Goal: Information Seeking & Learning: Compare options

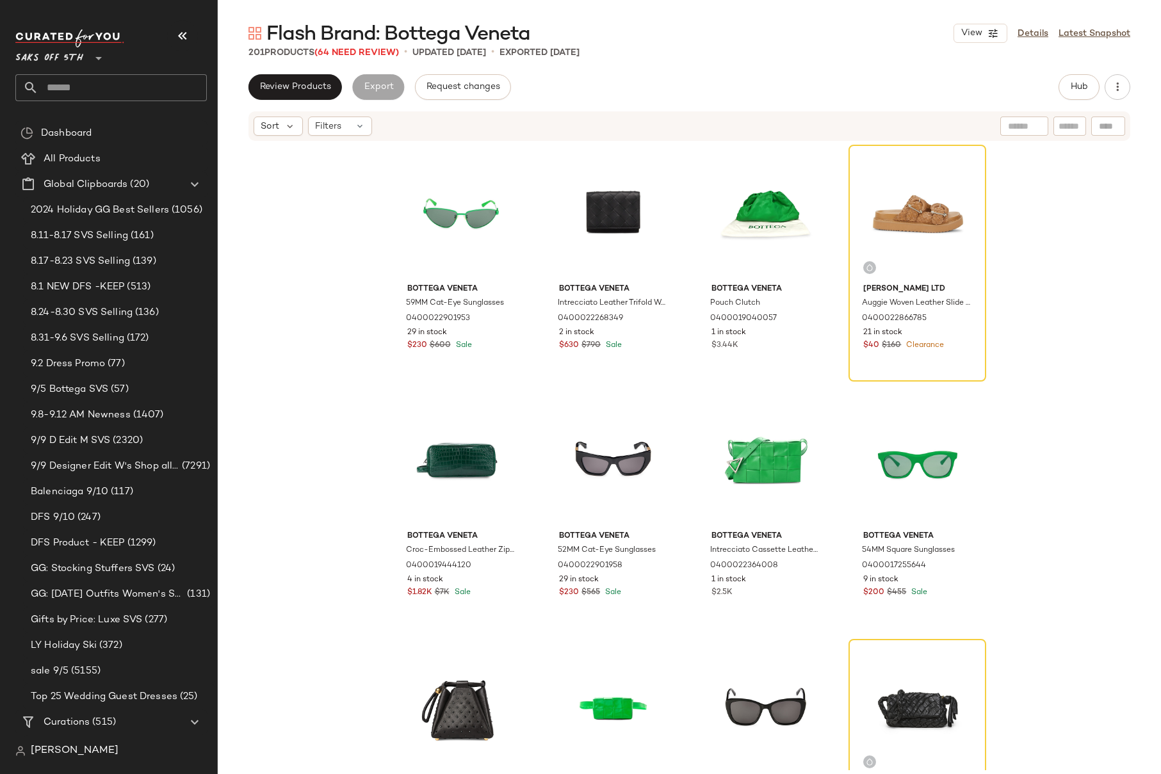
click at [1035, 381] on div "Bottega Veneta 59MM Cat-Eye Sunglasses 0400022901953 29 in stock $230 $600 Sale…" at bounding box center [689, 456] width 943 height 628
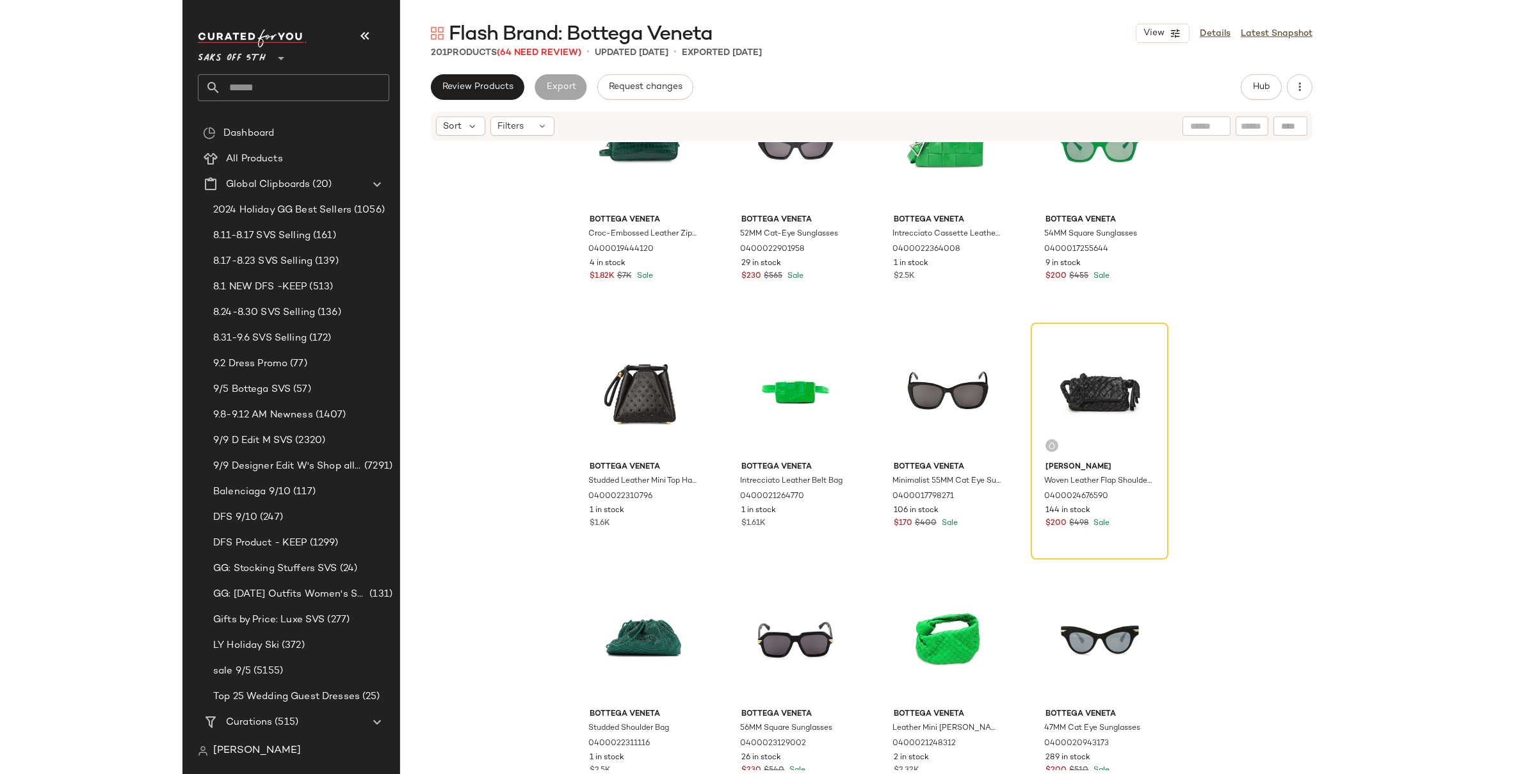
scroll to position [341, 0]
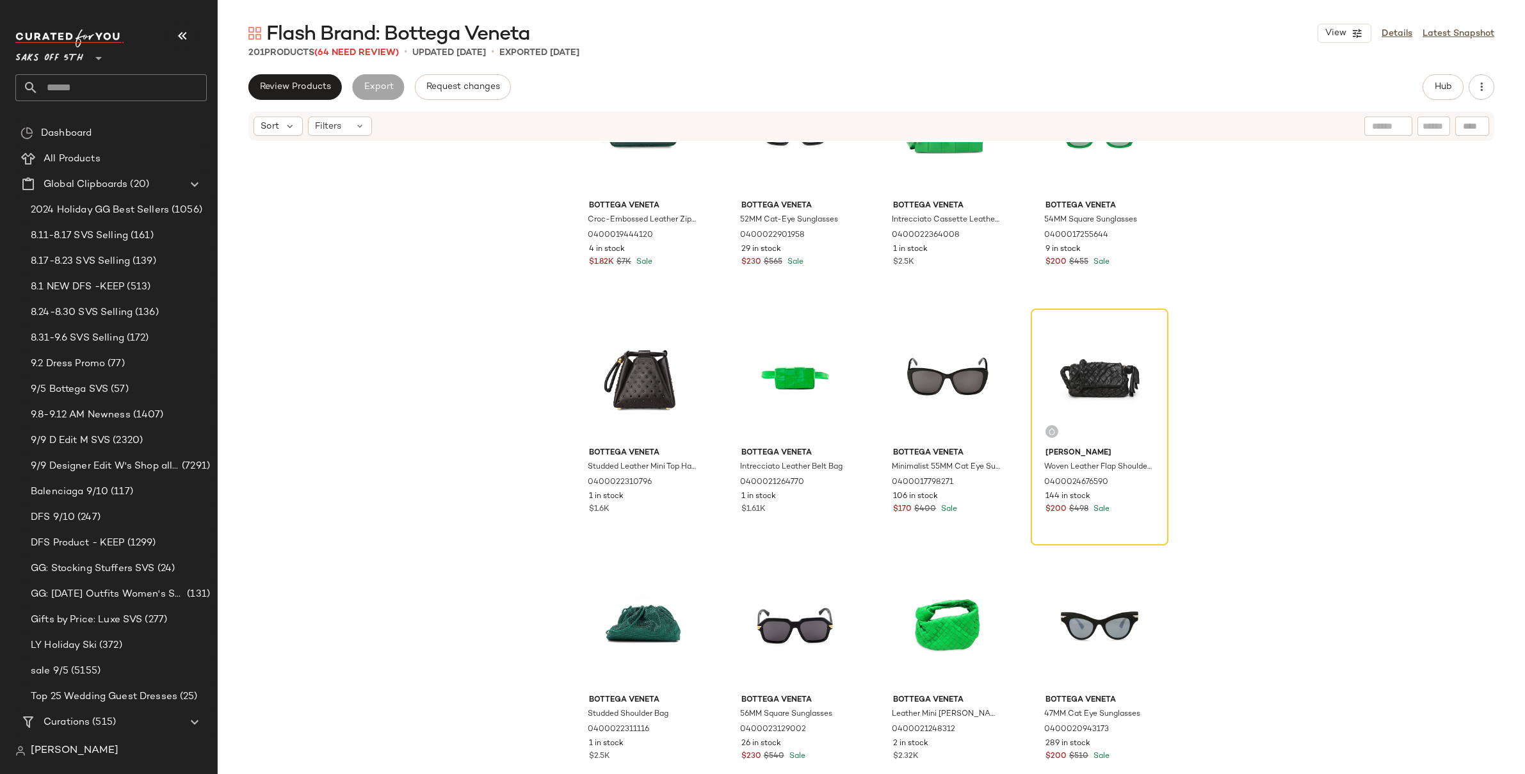
click at [1160, 214] on div "Bottega Veneta Croc-Embossed Leather Zip Shaving Pouch 0400019444120 4 in stock…" at bounding box center [872, 456] width 1308 height 628
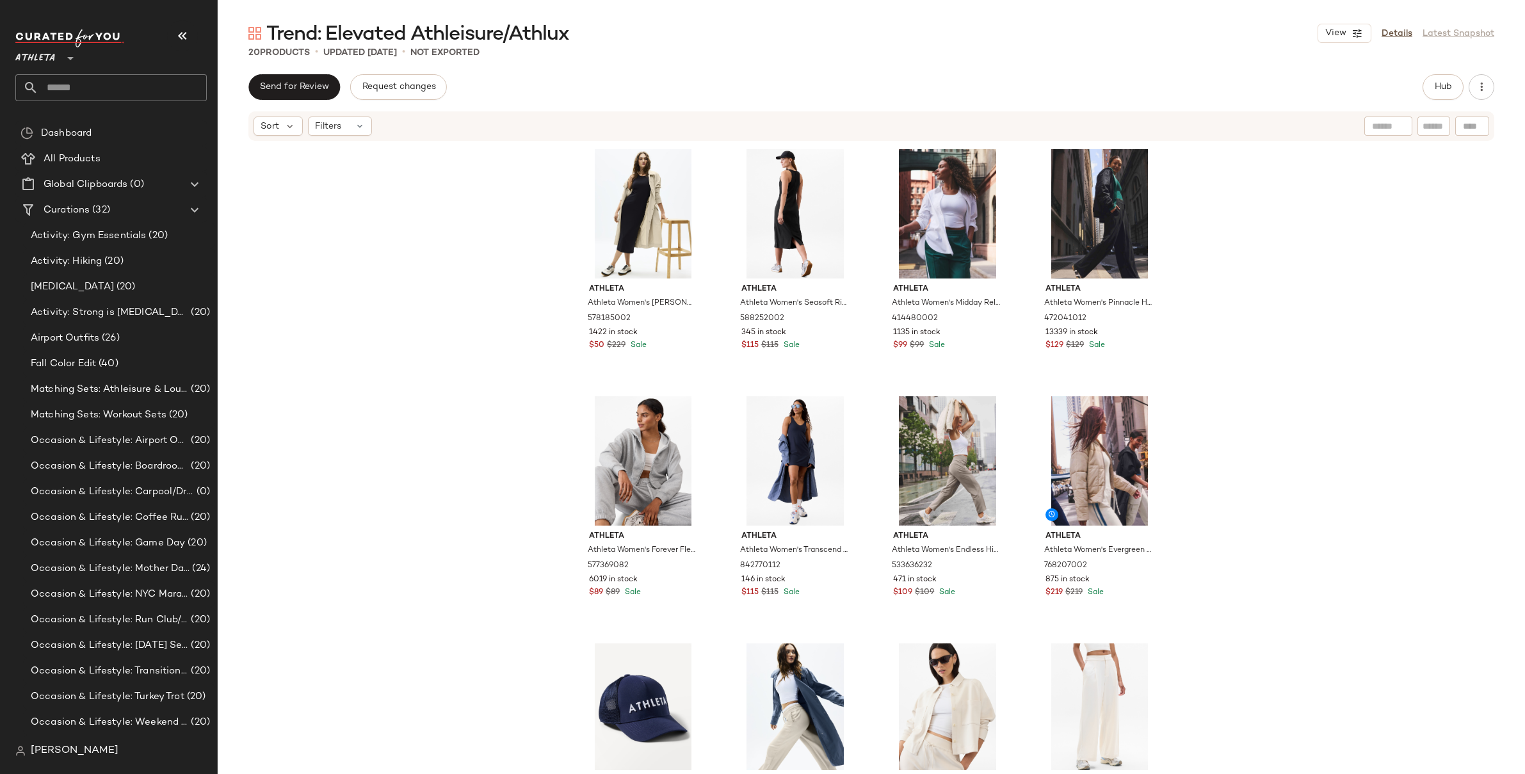
click at [1239, 348] on div "Athleta Athleta Women's Luna Trench Dune Size M 578185002 1422 in stock $50 $22…" at bounding box center [872, 456] width 1308 height 628
click at [1266, 320] on div "Athleta Athleta Women's Luna Trench Dune Size M 578185002 1422 in stock $50 $22…" at bounding box center [872, 456] width 1308 height 628
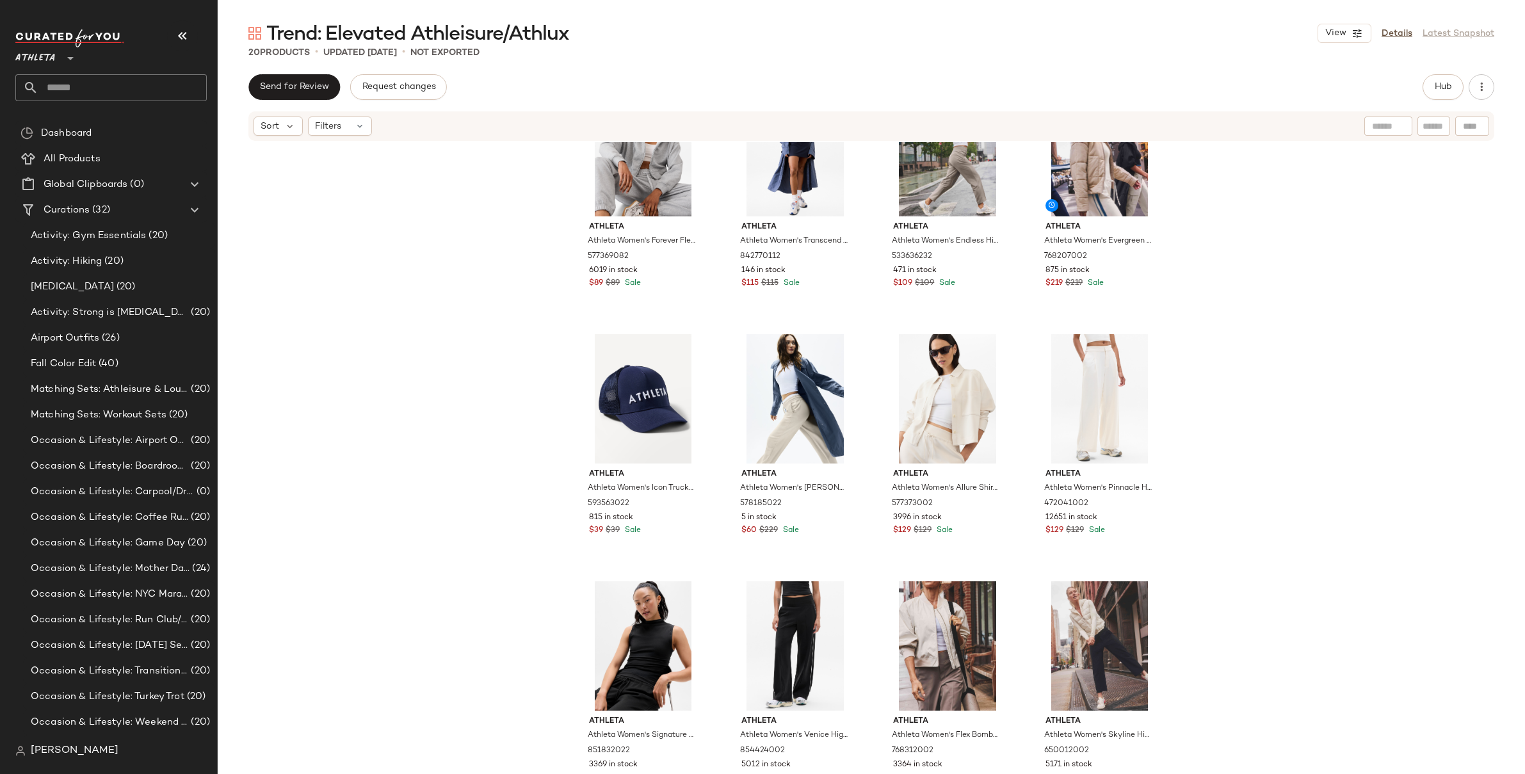
scroll to position [350, 0]
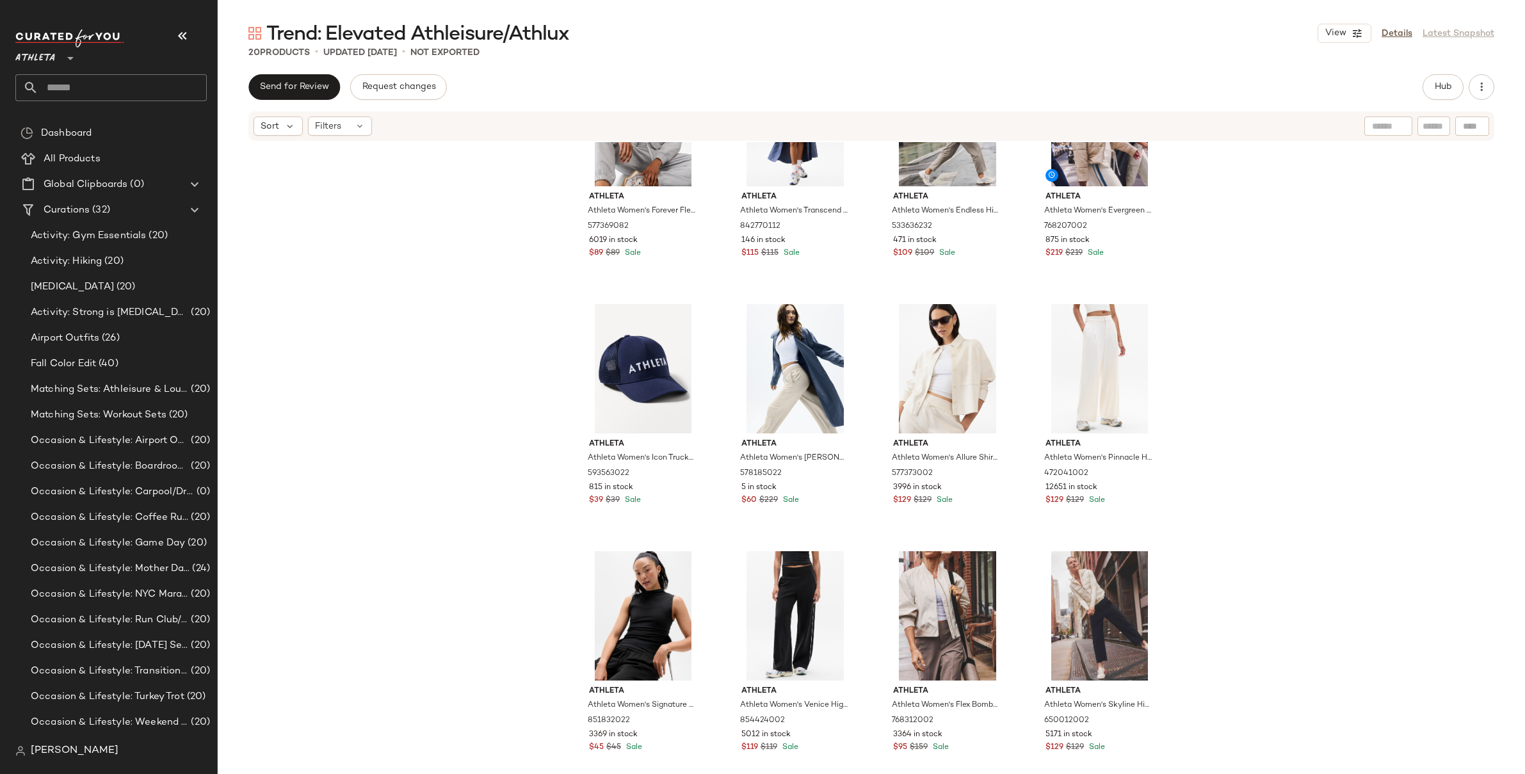
click at [1234, 351] on div "Athleta Athleta Women's Forever Fleece Crop Full Zip Grey Heather Size XXS 5773…" at bounding box center [872, 456] width 1308 height 628
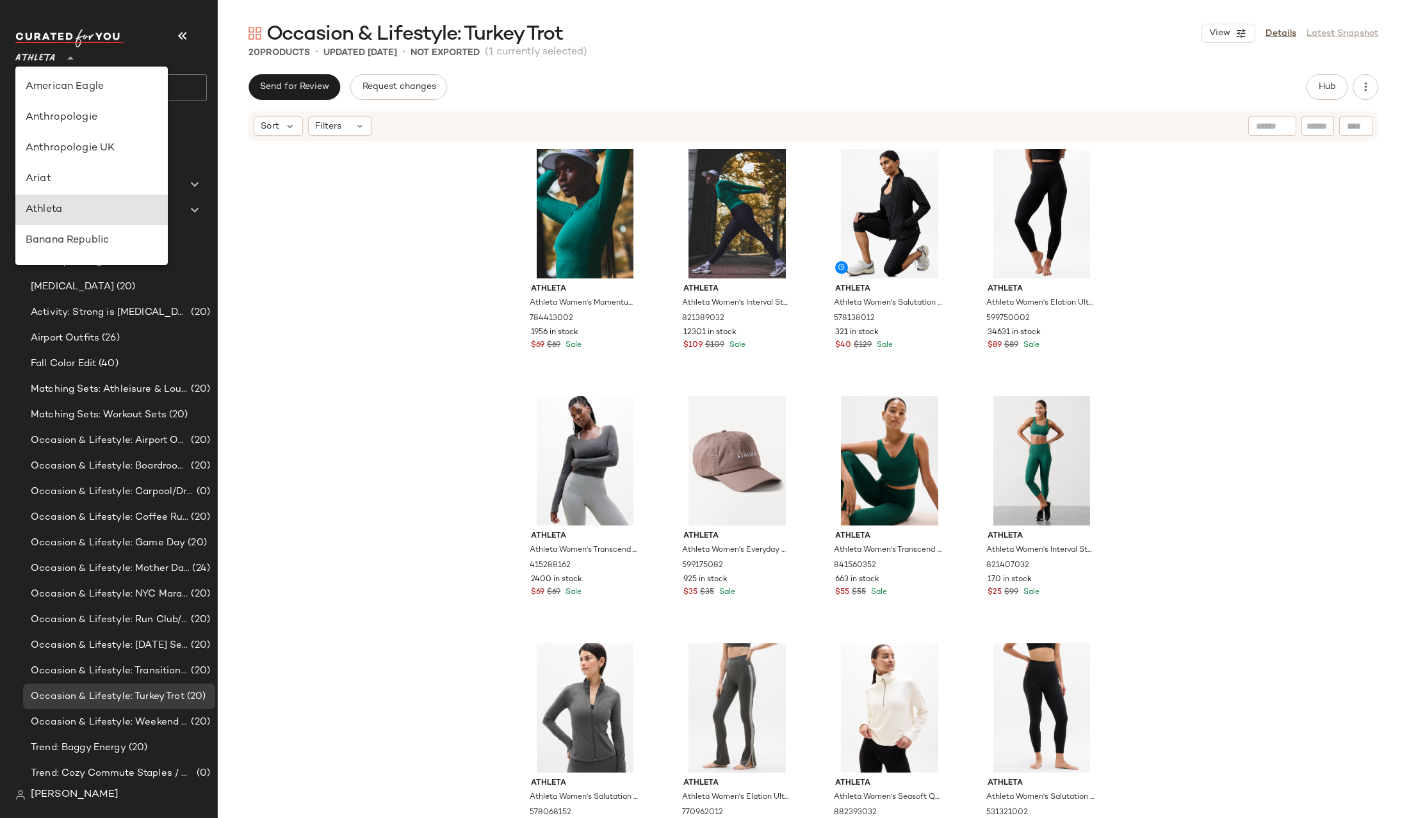
click at [39, 60] on span "Athleta" at bounding box center [35, 55] width 40 height 23
type input "**"
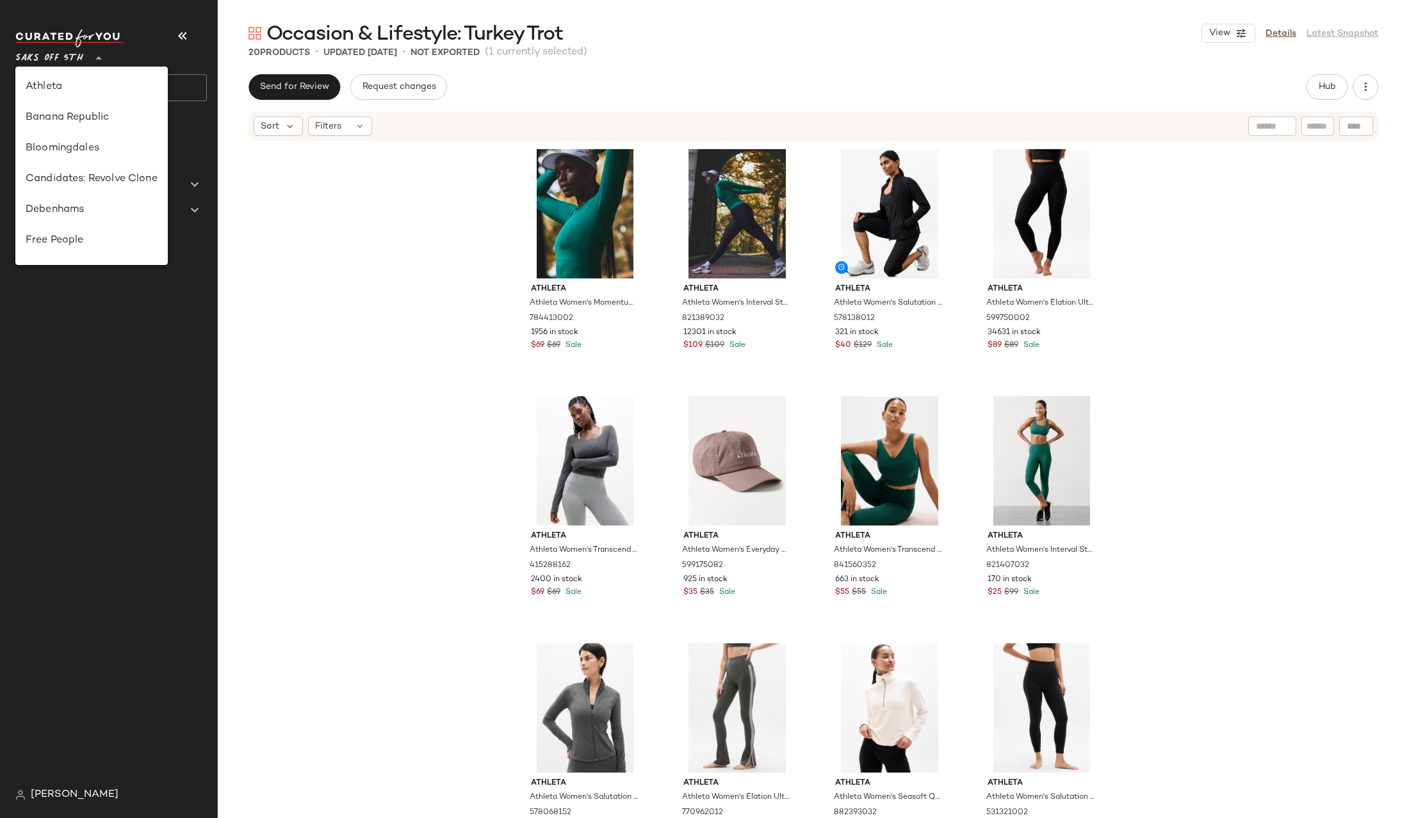
scroll to position [597, 0]
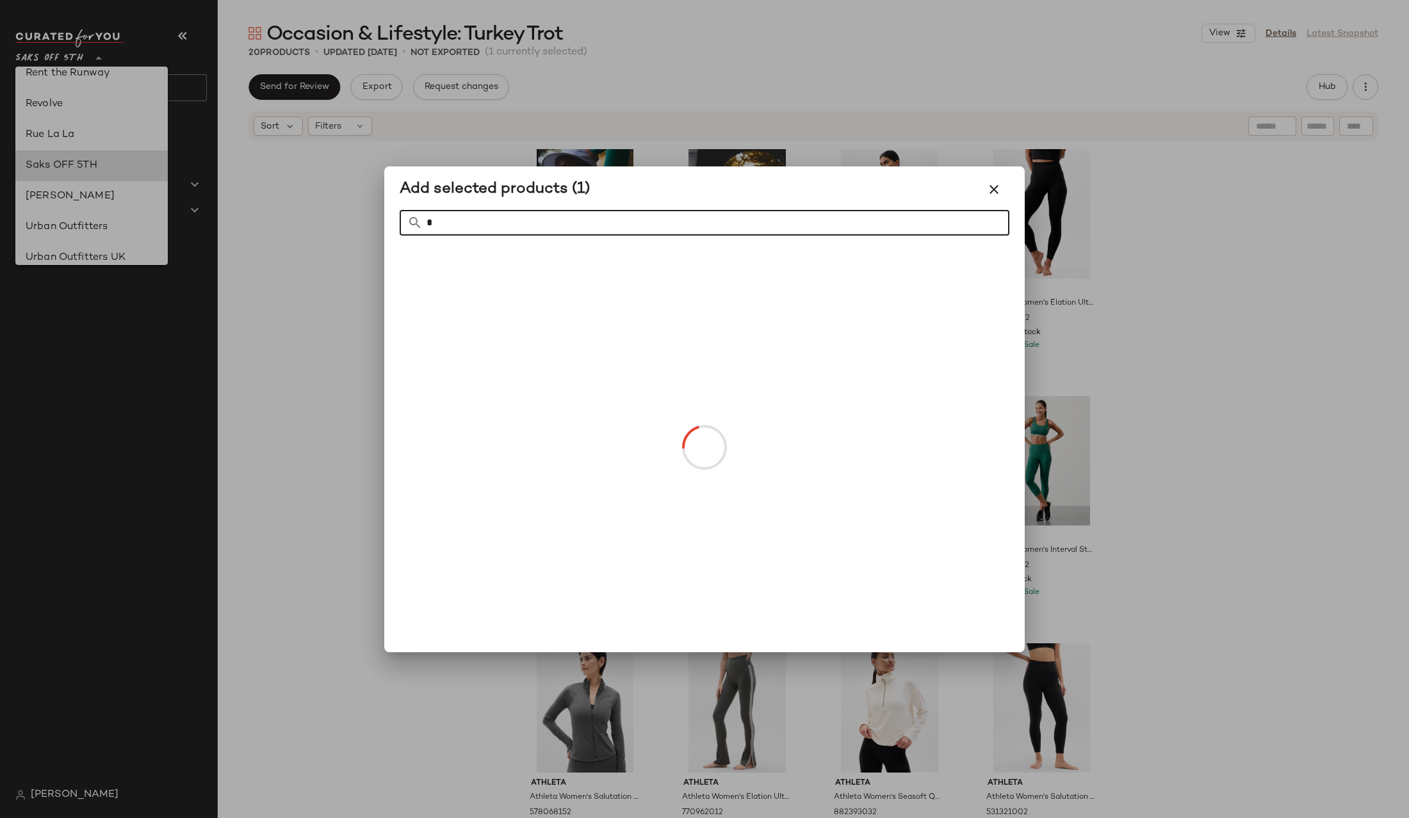
type input "**"
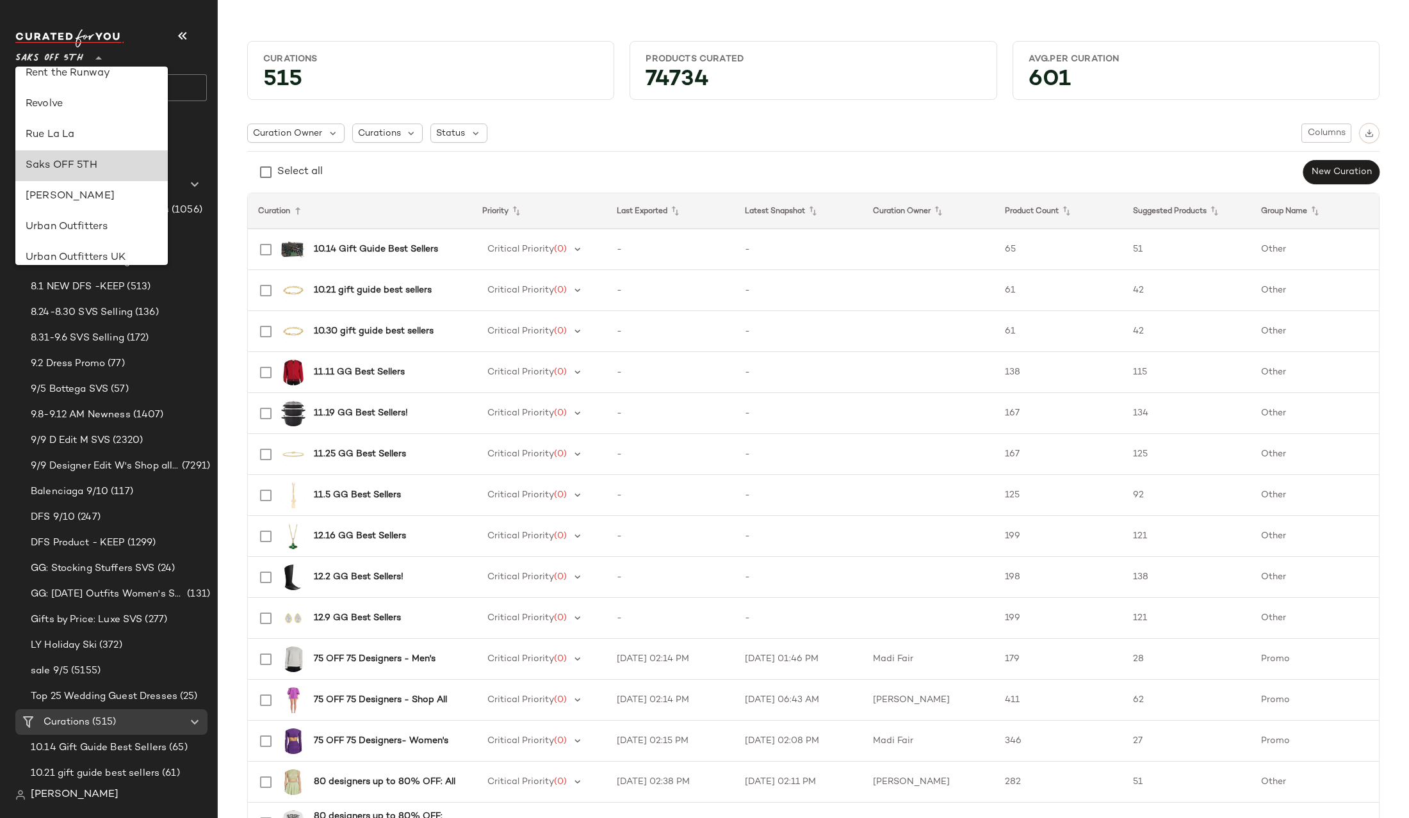
click at [44, 166] on div "Saks OFF 5TH" at bounding box center [92, 165] width 132 height 15
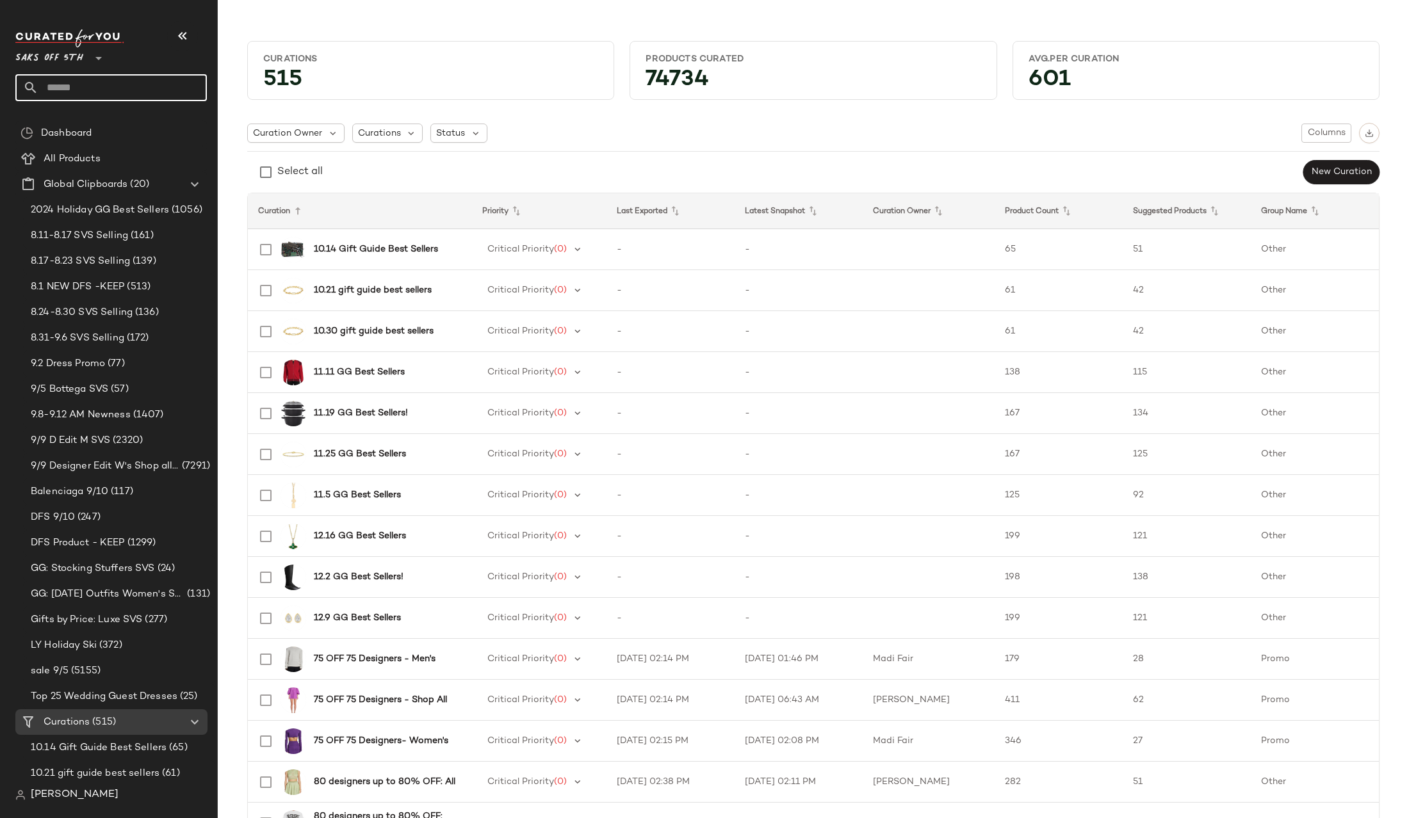
click at [100, 86] on input "text" at bounding box center [122, 87] width 168 height 27
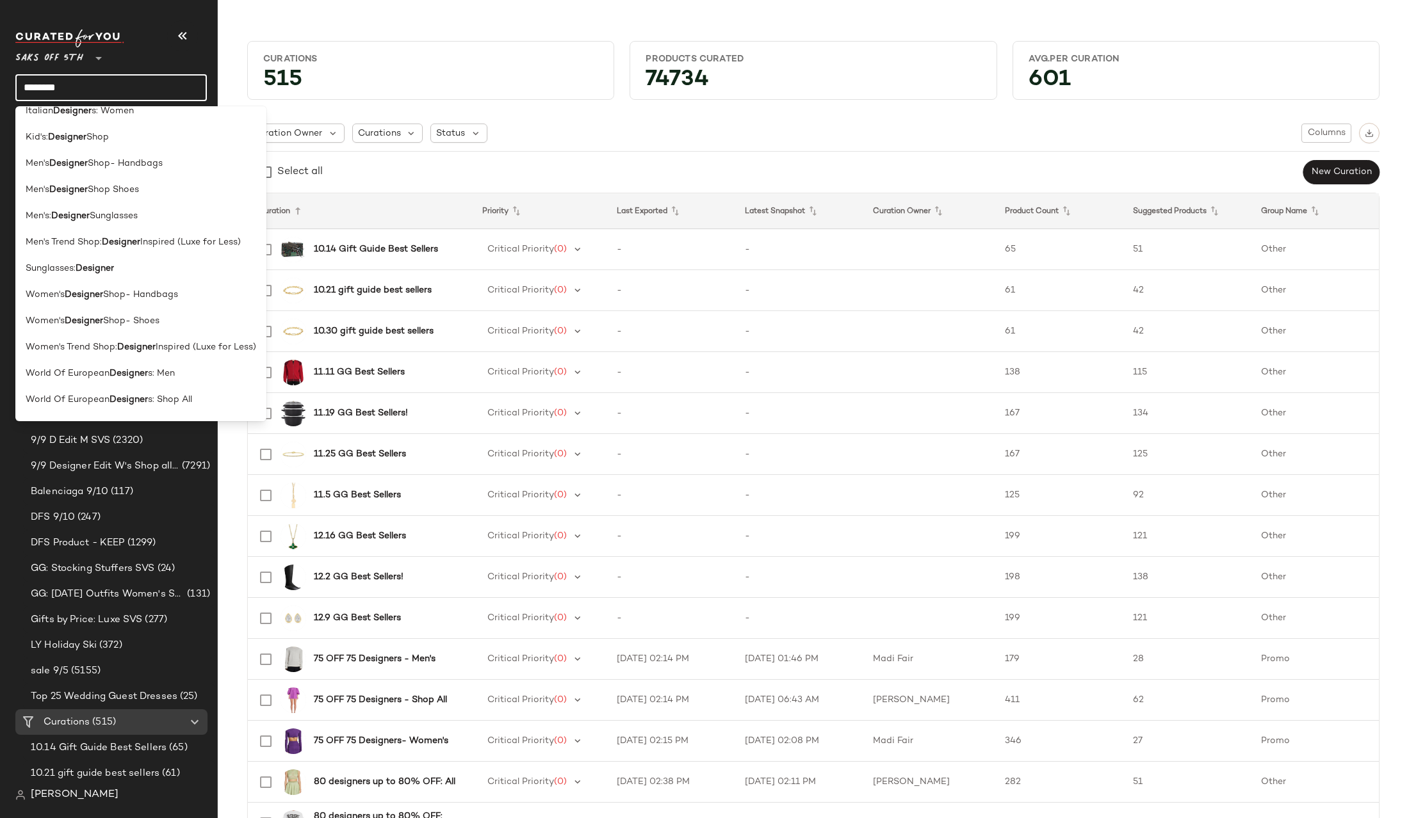
scroll to position [1297, 0]
type input "********"
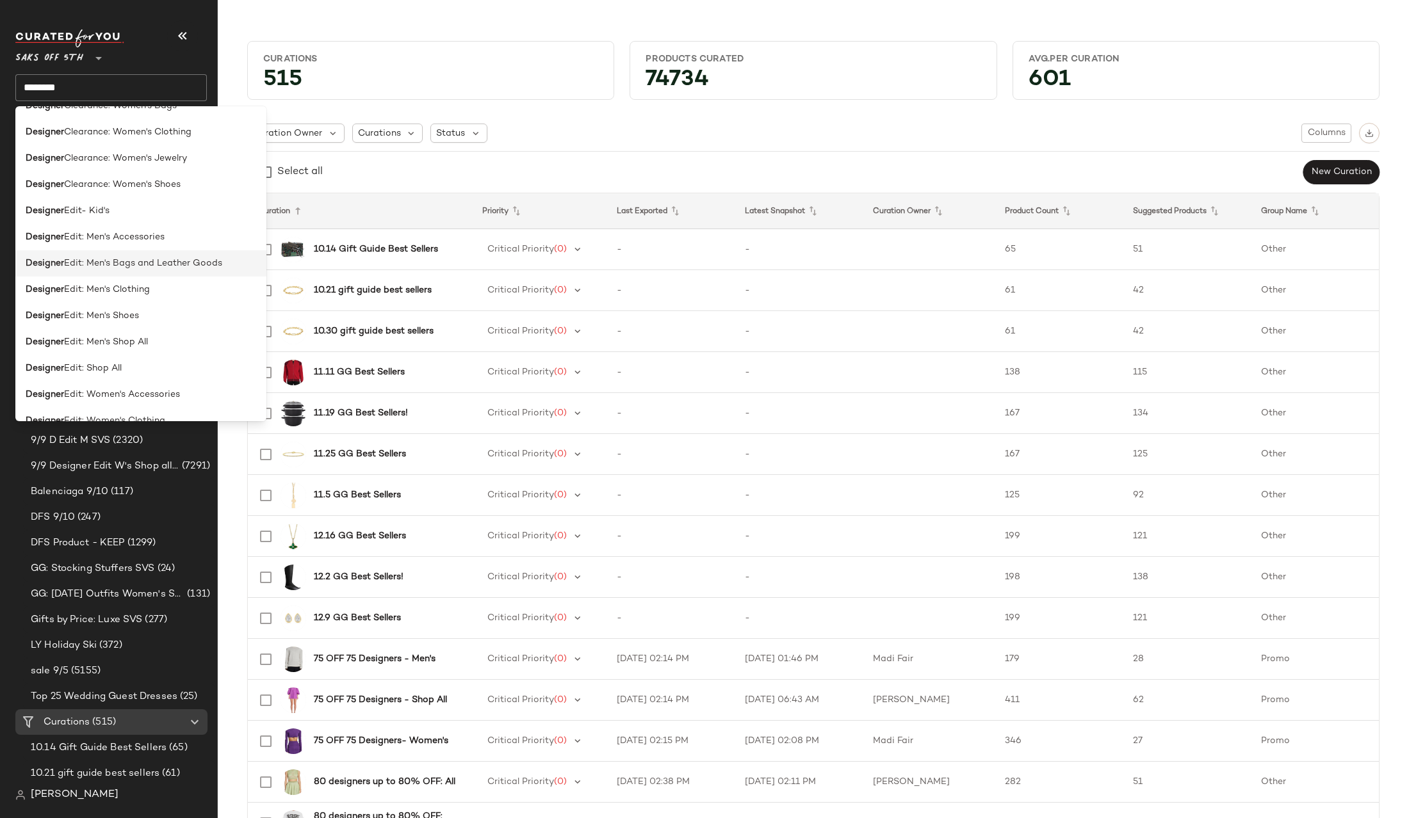
scroll to position [499, 0]
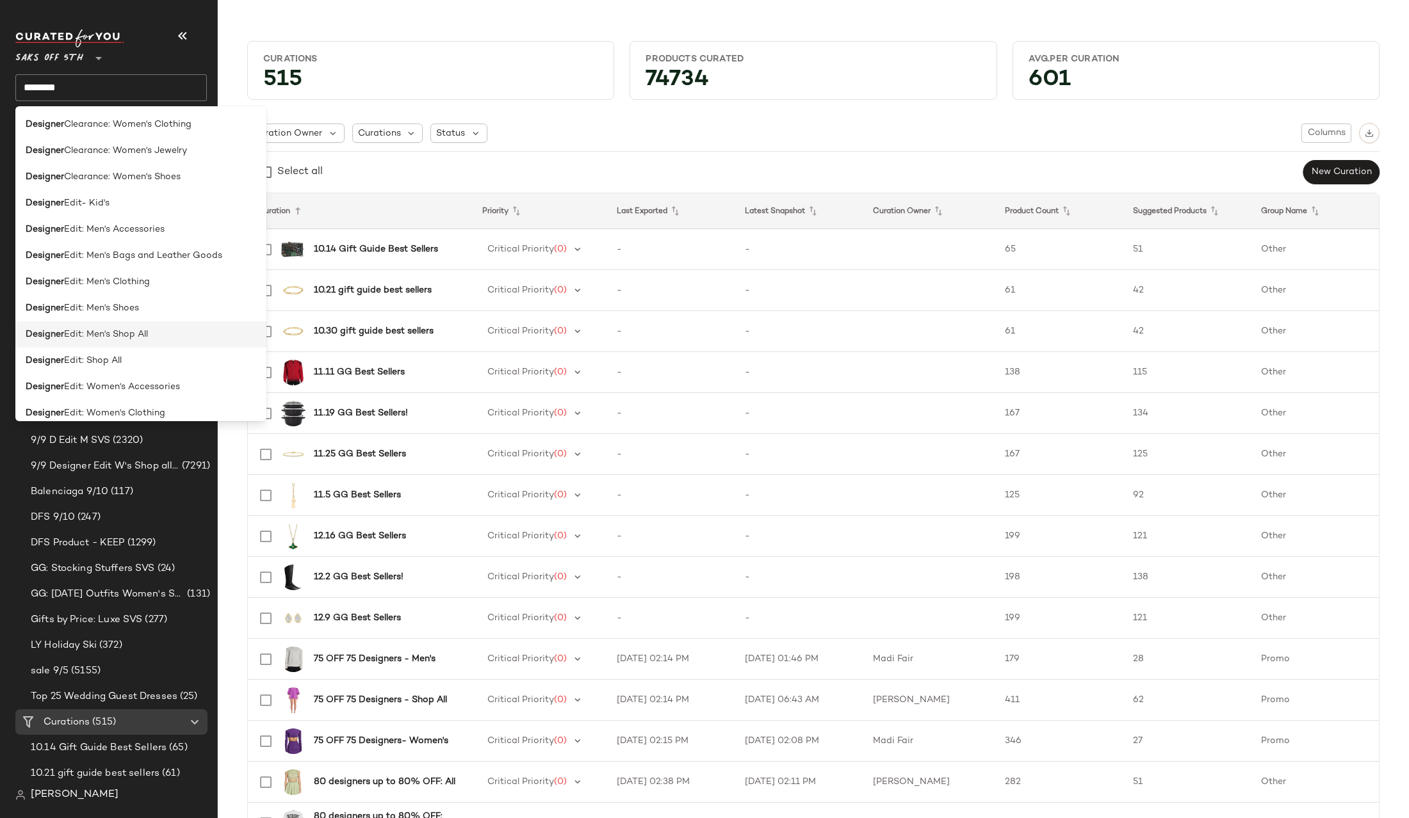
click at [134, 337] on span "Edit: Men's Shop All" at bounding box center [106, 334] width 84 height 13
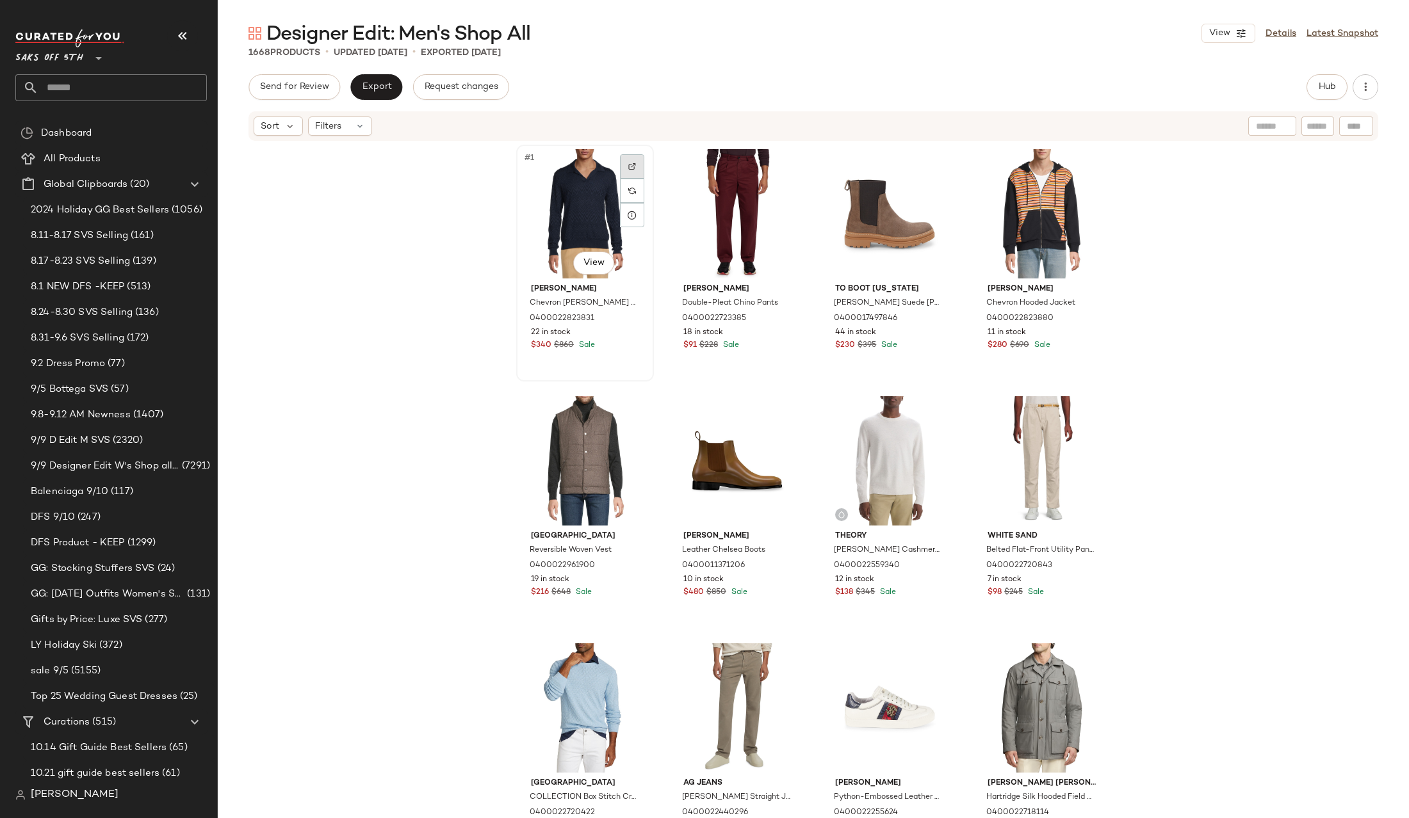
click at [629, 168] on img at bounding box center [632, 167] width 8 height 8
click at [784, 168] on img at bounding box center [785, 167] width 8 height 8
click at [432, 327] on div "M Missoni Chevron Johnny Collar Polo 0400022823831 22 in stock $340 $860 Sale N…" at bounding box center [813, 478] width 1191 height 672
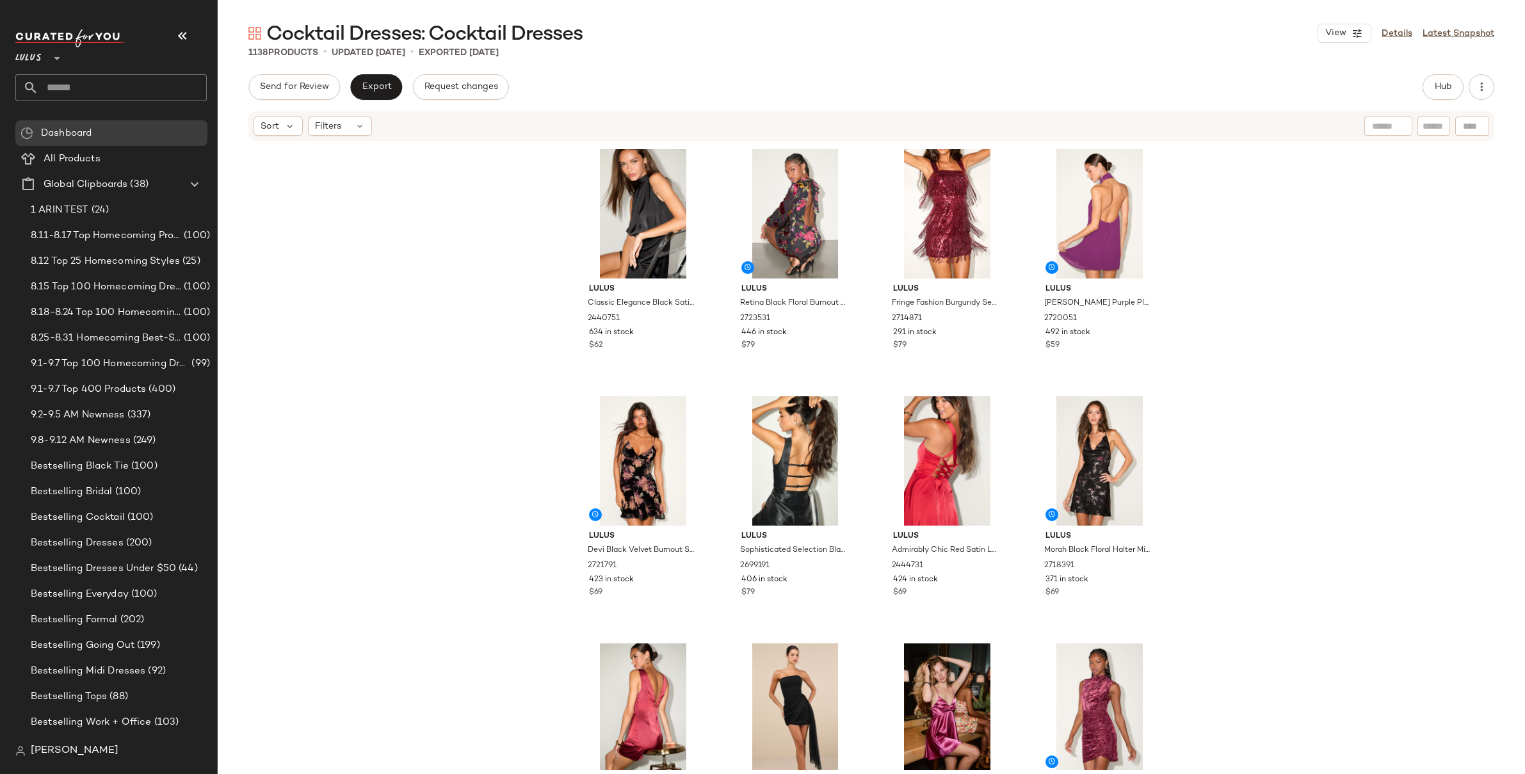
click at [400, 296] on div "Lulus Classic Elegance Black Satin Sleeveless Mock Neck Mini Dress 2440751 634 …" at bounding box center [872, 456] width 1308 height 628
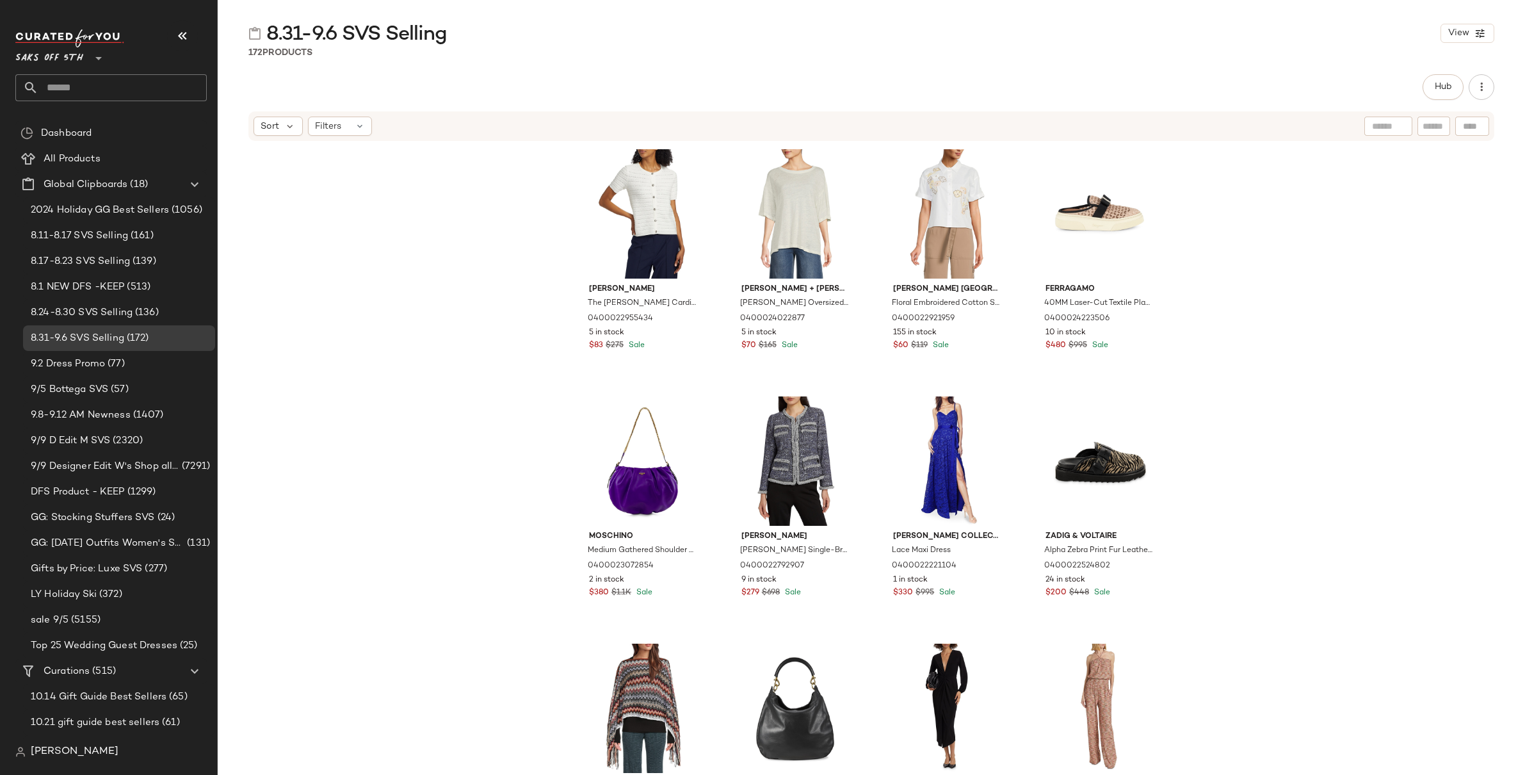
click at [362, 303] on div "Elie Tahari The Jenny Pointelle Cardigan 0400022955434 5 in stock $83 $275 Sale…" at bounding box center [872, 477] width 1308 height 671
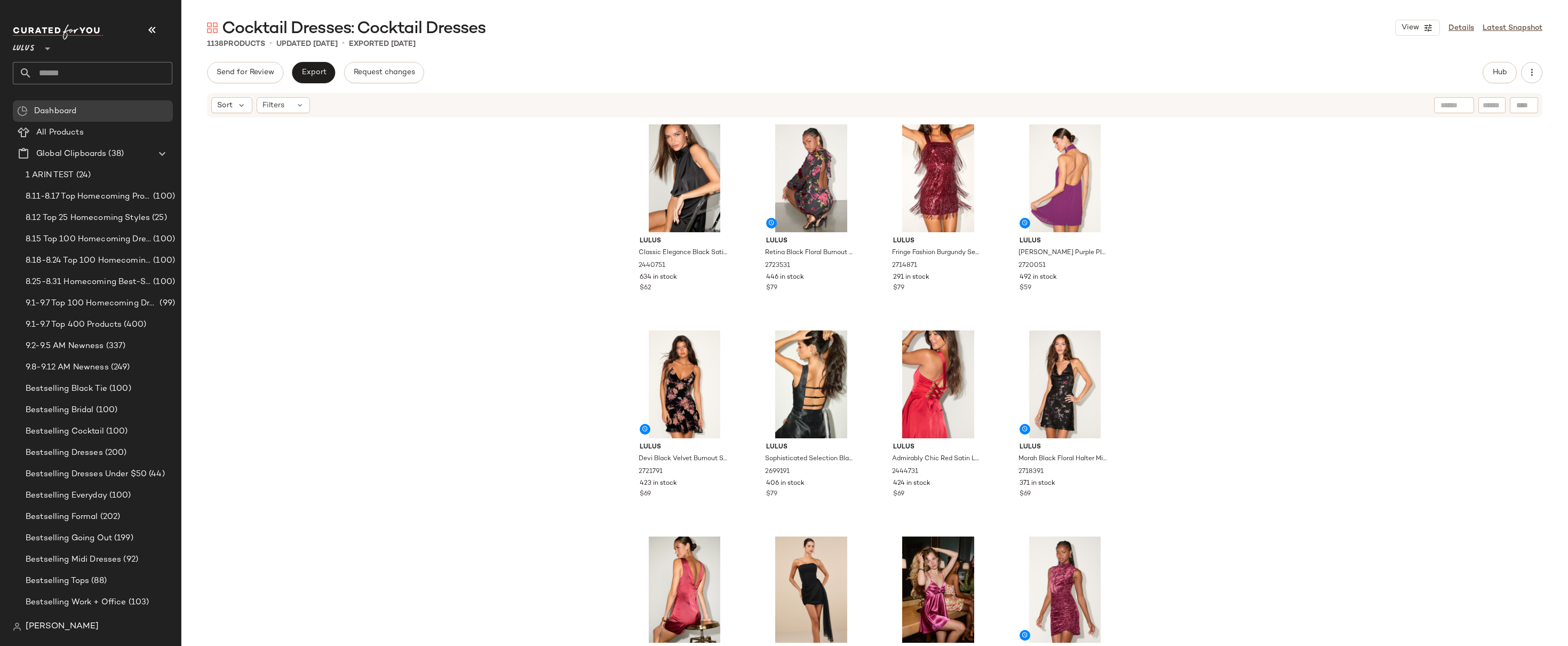
click at [346, 158] on div "Lulus Classic Elegance Black Satin Sleeveless Mock Neck Mini Dress 2440751 634 …" at bounding box center [875, 380] width 1386 height 524
click at [410, 220] on div "Lulus Classic Elegance Black Satin Sleeveless Mock Neck Mini Dress 2440751 634 …" at bounding box center [875, 380] width 1386 height 524
click at [75, 75] on input "text" at bounding box center [102, 73] width 140 height 23
click at [564, 174] on div "Lulus Classic Elegance Black Satin Sleeveless Mock Neck Mini Dress 2440751 634 …" at bounding box center [875, 380] width 1386 height 524
click at [467, 228] on div "Lulus Classic Elegance Black Satin Sleeveless Mock Neck Mini Dress 2440751 634 …" at bounding box center [875, 380] width 1386 height 524
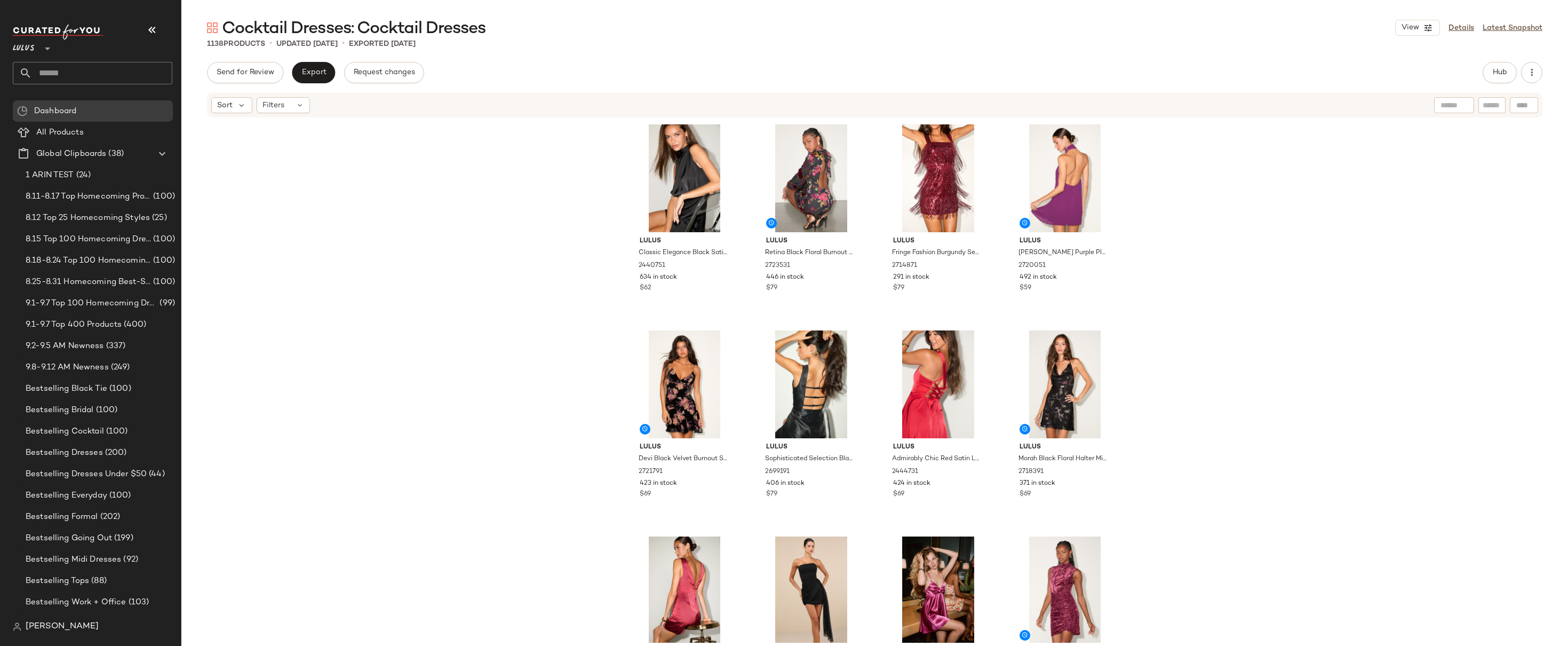
click at [50, 68] on input "text" at bounding box center [102, 73] width 140 height 23
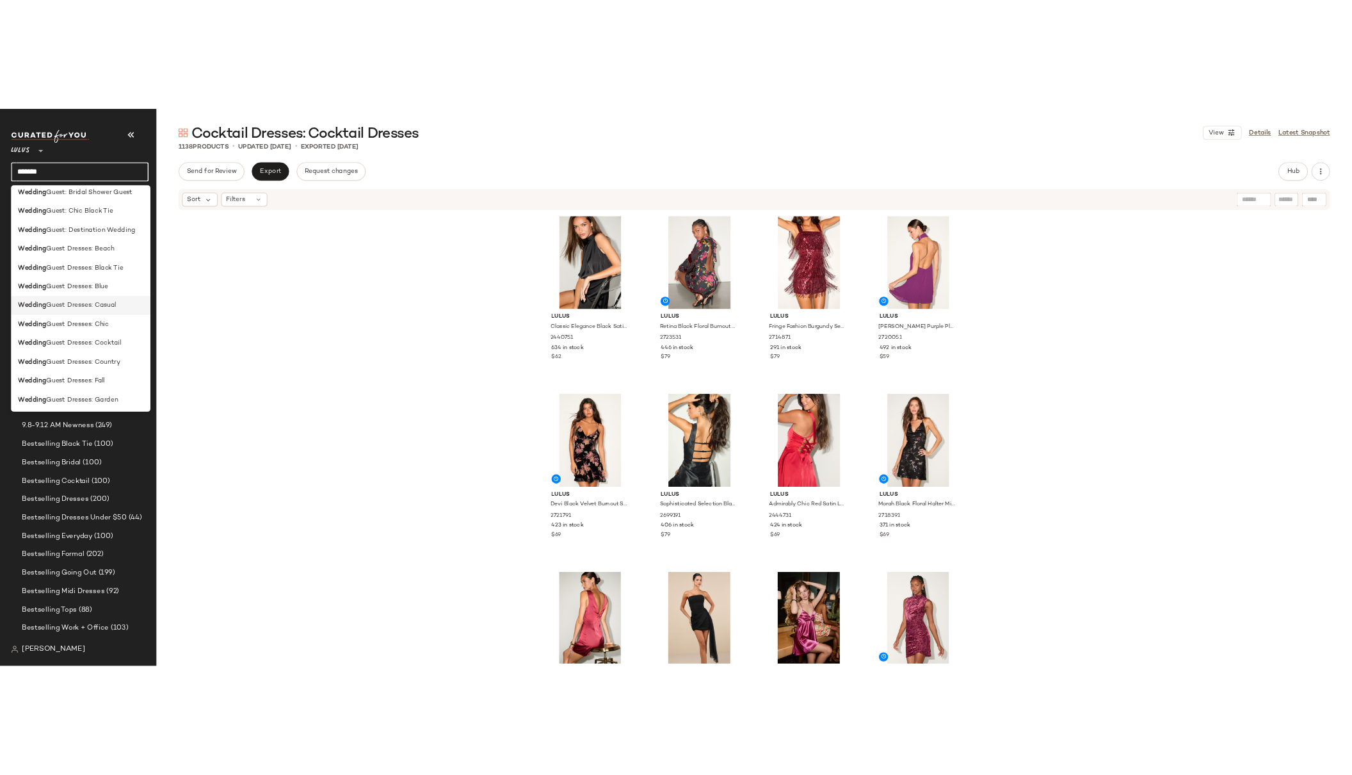
scroll to position [225, 0]
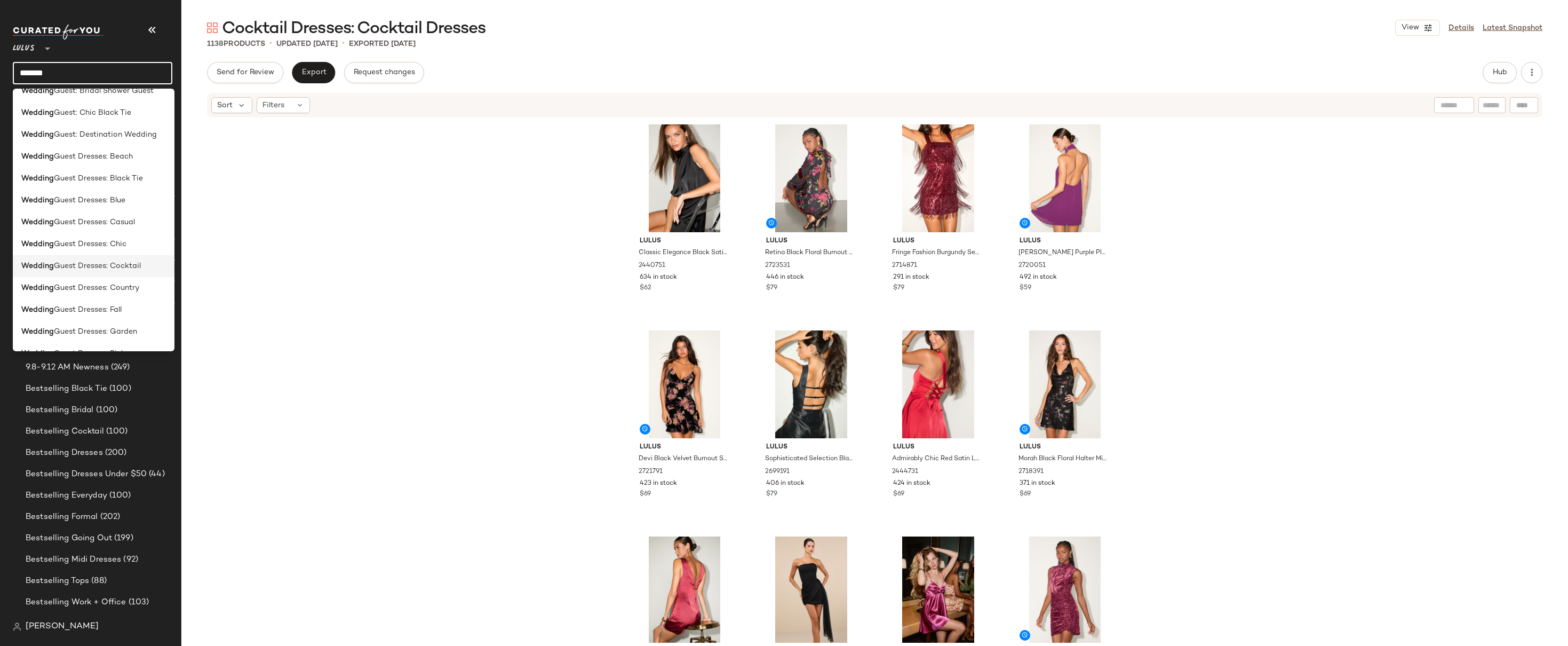
type input "*******"
click at [136, 267] on span "Guest Dresses: Cocktail" at bounding box center [97, 265] width 87 height 11
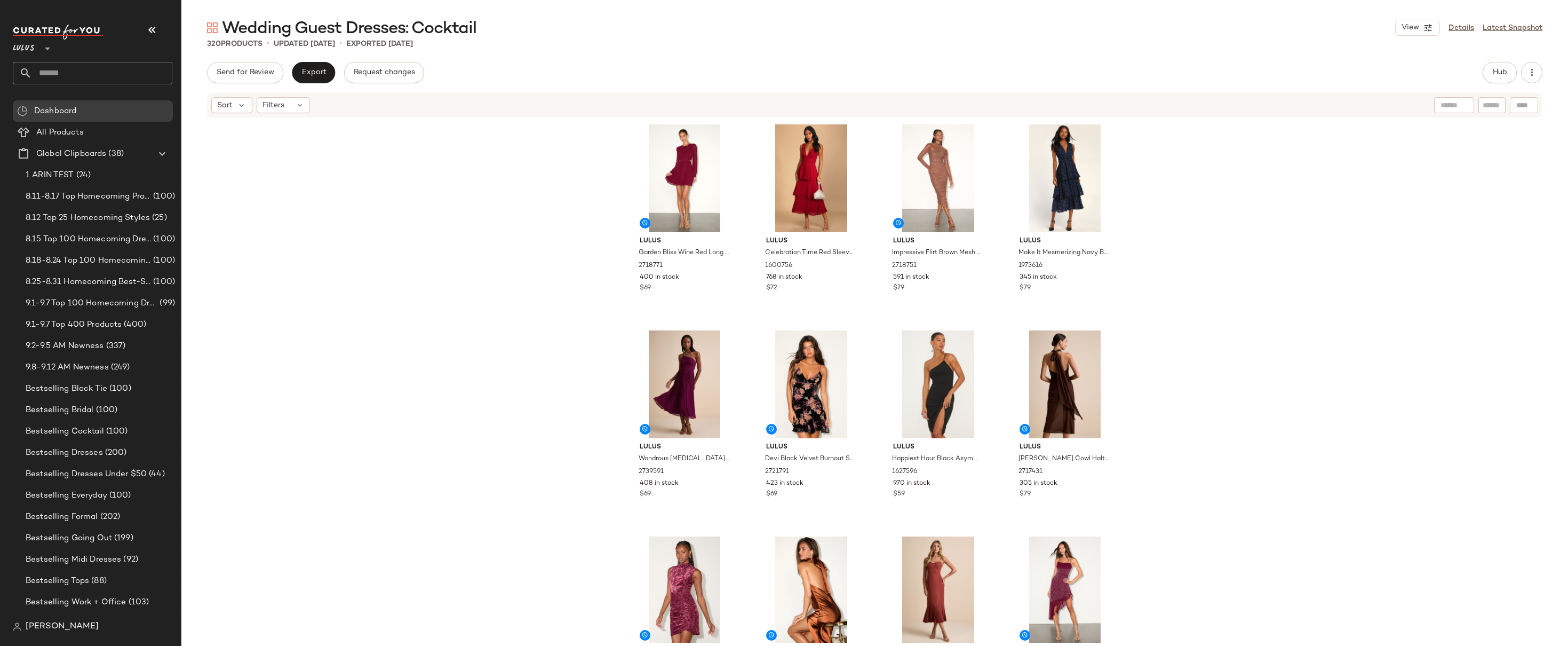
click at [1226, 138] on div "Lulus Garden Bliss Wine Red Long Sleeve Cutout Mini Dress 2718771 400 in stock …" at bounding box center [875, 380] width 1386 height 524
click at [1248, 142] on div "Lulus Garden Bliss Wine Red Long Sleeve Cutout Mini Dress 2718771 400 in stock …" at bounding box center [875, 380] width 1386 height 524
click at [1261, 197] on div "Lulus Garden Bliss Wine Red Long Sleeve Cutout Mini Dress 2718771 400 in stock …" at bounding box center [875, 380] width 1386 height 524
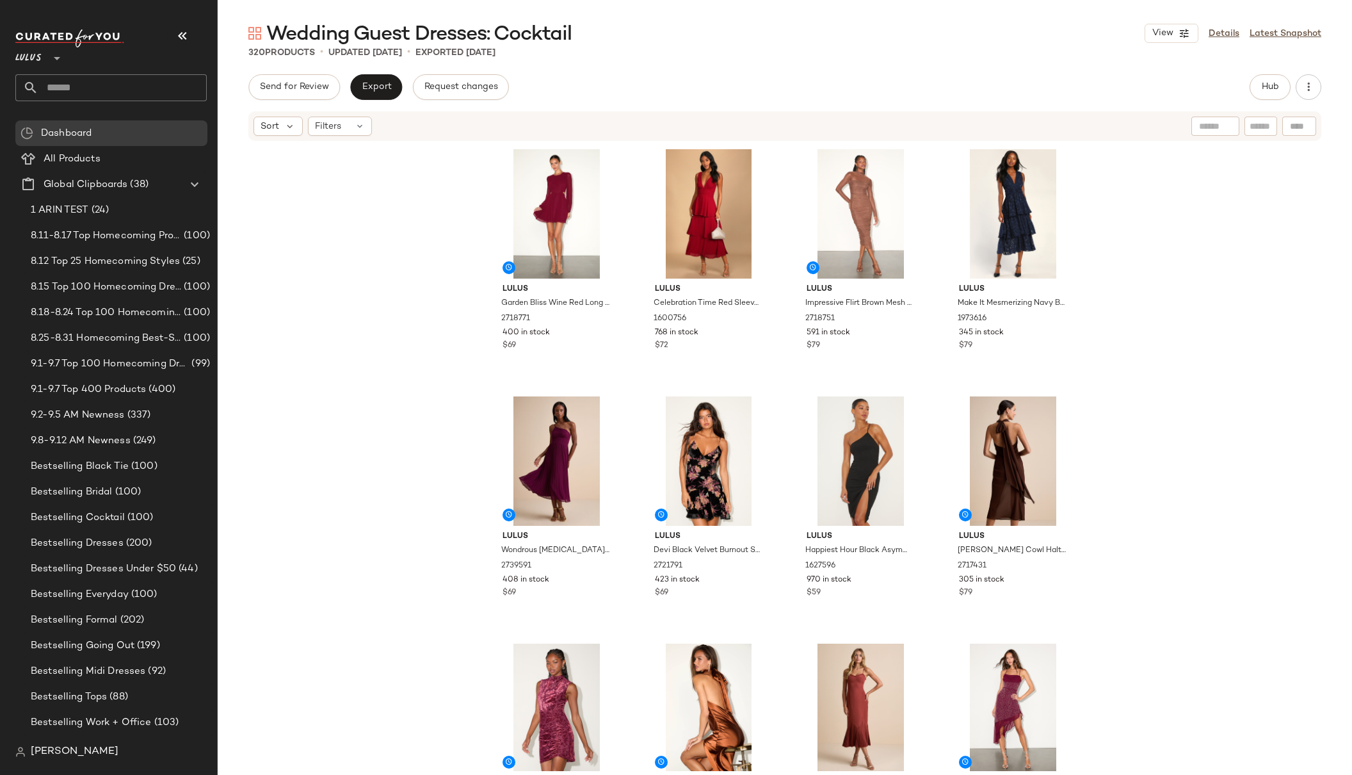
click at [1137, 339] on div "Lulus Garden Bliss Wine Red Long Sleeve Cutout Mini Dress 2718771 400 in stock …" at bounding box center [785, 456] width 1135 height 629
click at [1180, 247] on div "Lulus Garden Bliss Wine Red Long Sleeve Cutout Mini Dress 2718771 400 in stock …" at bounding box center [785, 456] width 1135 height 629
click at [1089, 238] on div "Lulus Garden Bliss Wine Red Long Sleeve Cutout Mini Dress 2718771 400 in stock …" at bounding box center [785, 456] width 1135 height 629
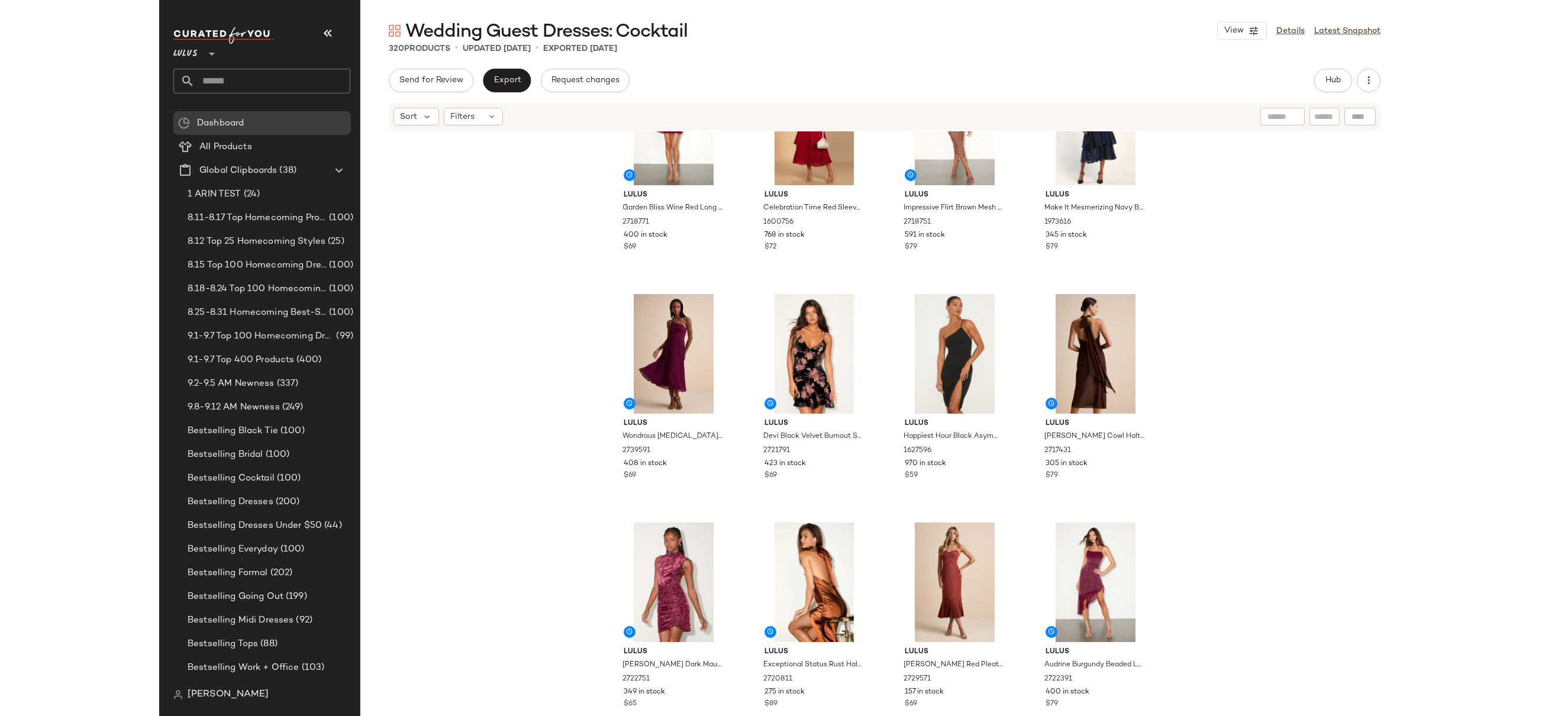
scroll to position [62, 0]
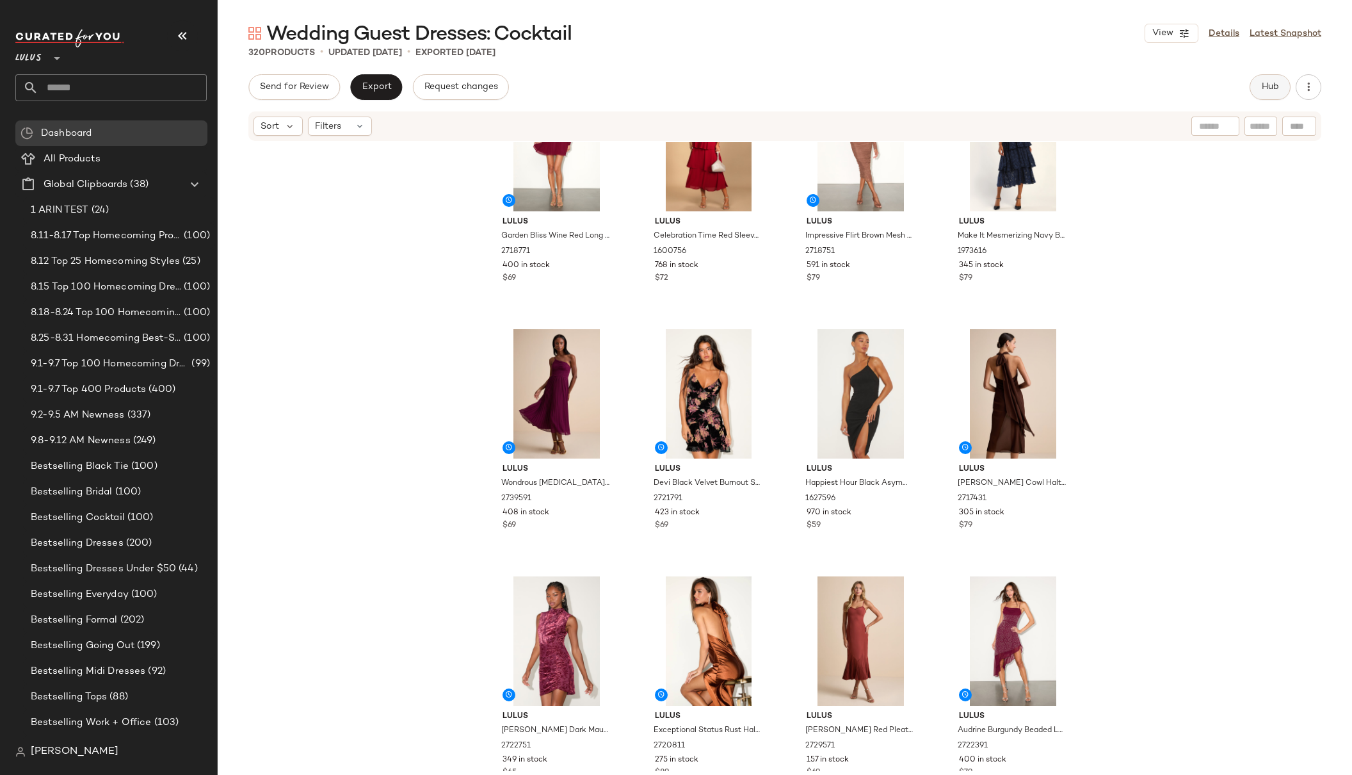
click at [1262, 86] on span "Hub" at bounding box center [1270, 87] width 18 height 10
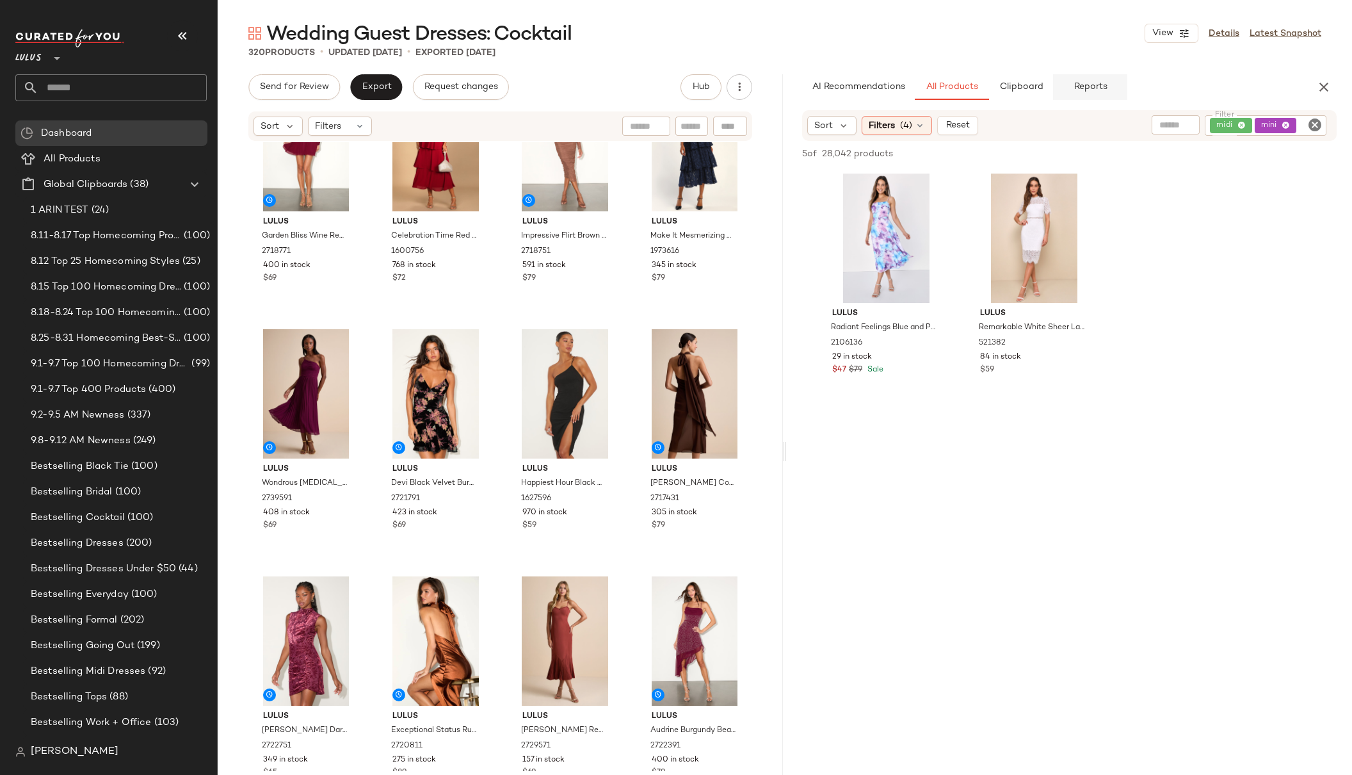
click at [1091, 79] on button "Reports" at bounding box center [1090, 87] width 74 height 26
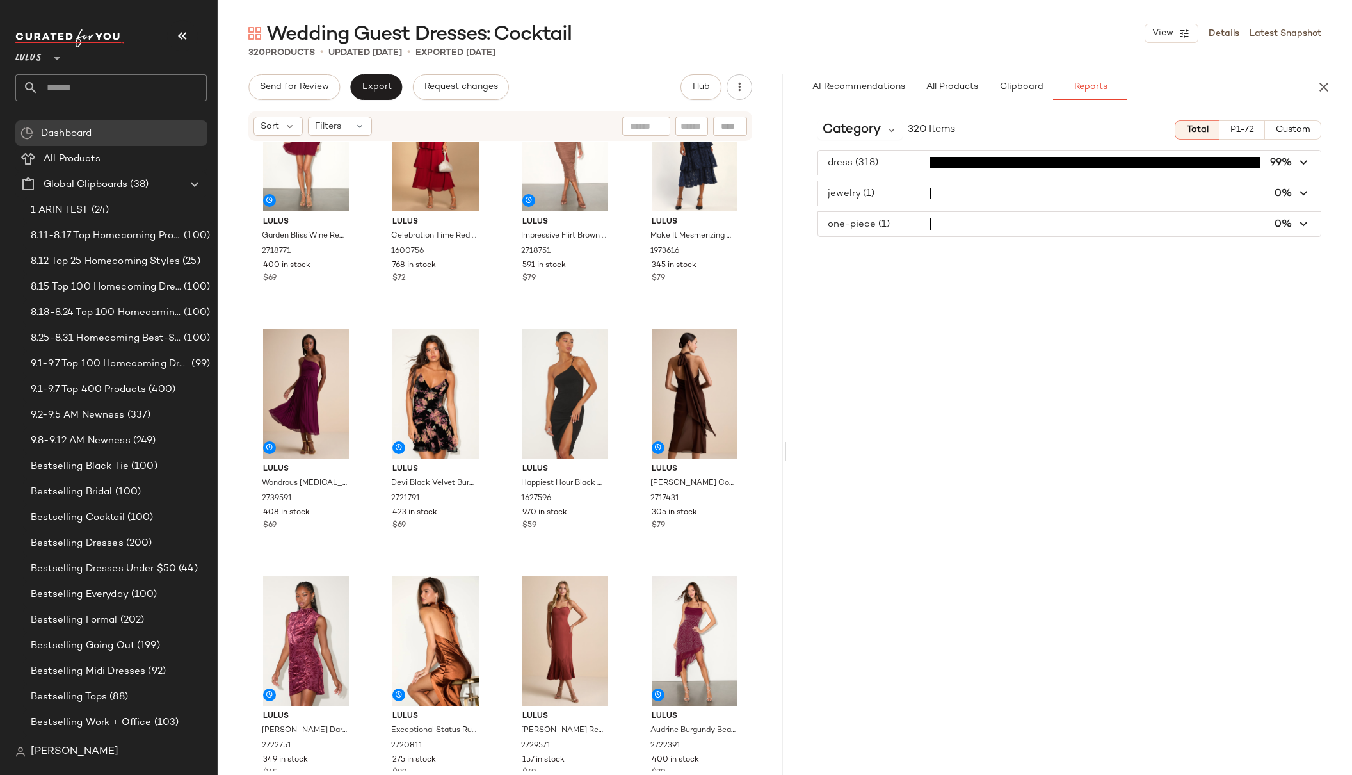
click at [1333, 152] on div "dress (318) 99% jewelry (1) 0% one-piece (1) 0%" at bounding box center [1069, 193] width 565 height 87
click at [1300, 161] on icon "button" at bounding box center [1304, 163] width 15 height 15
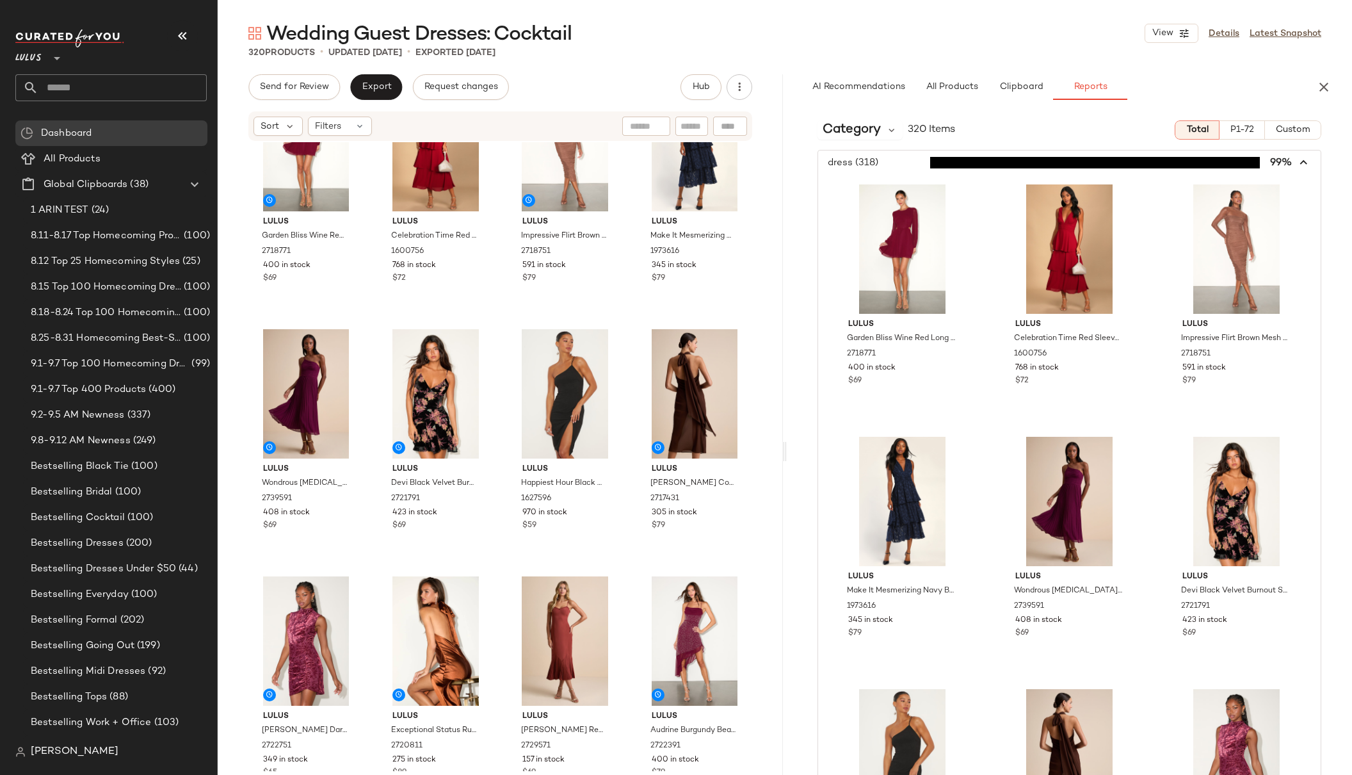
click at [1302, 163] on icon "button" at bounding box center [1304, 163] width 15 height 15
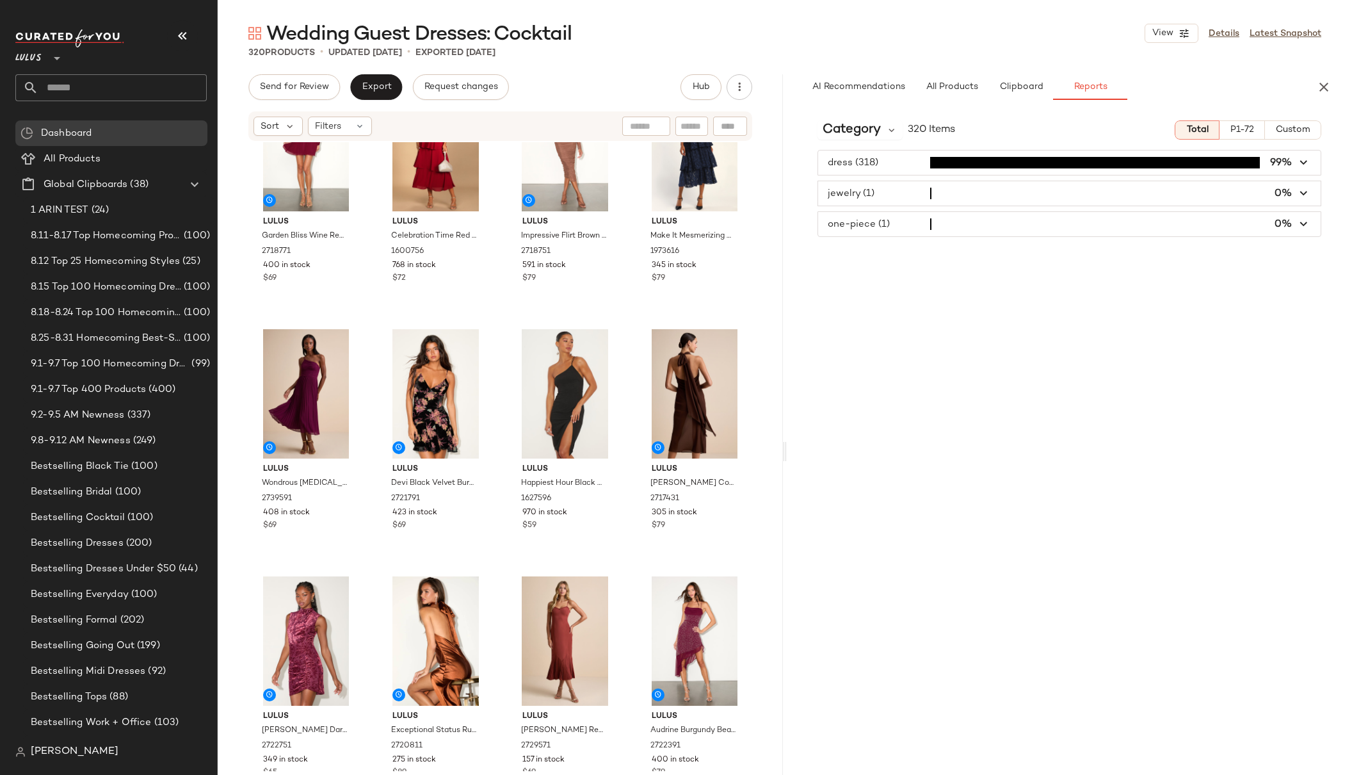
click at [1305, 194] on icon "button" at bounding box center [1304, 193] width 15 height 15
click at [1305, 221] on icon "button" at bounding box center [1304, 224] width 15 height 15
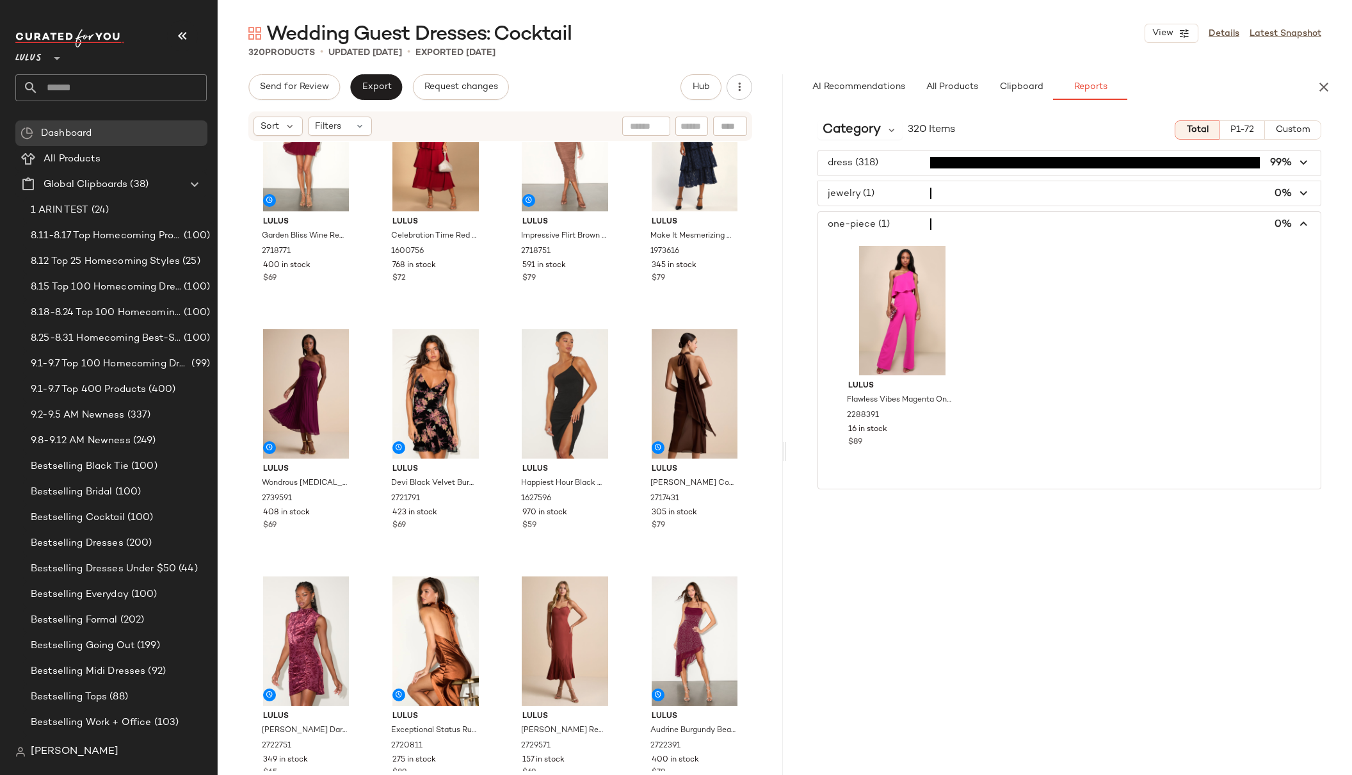
click at [1305, 227] on icon "button" at bounding box center [1304, 224] width 15 height 15
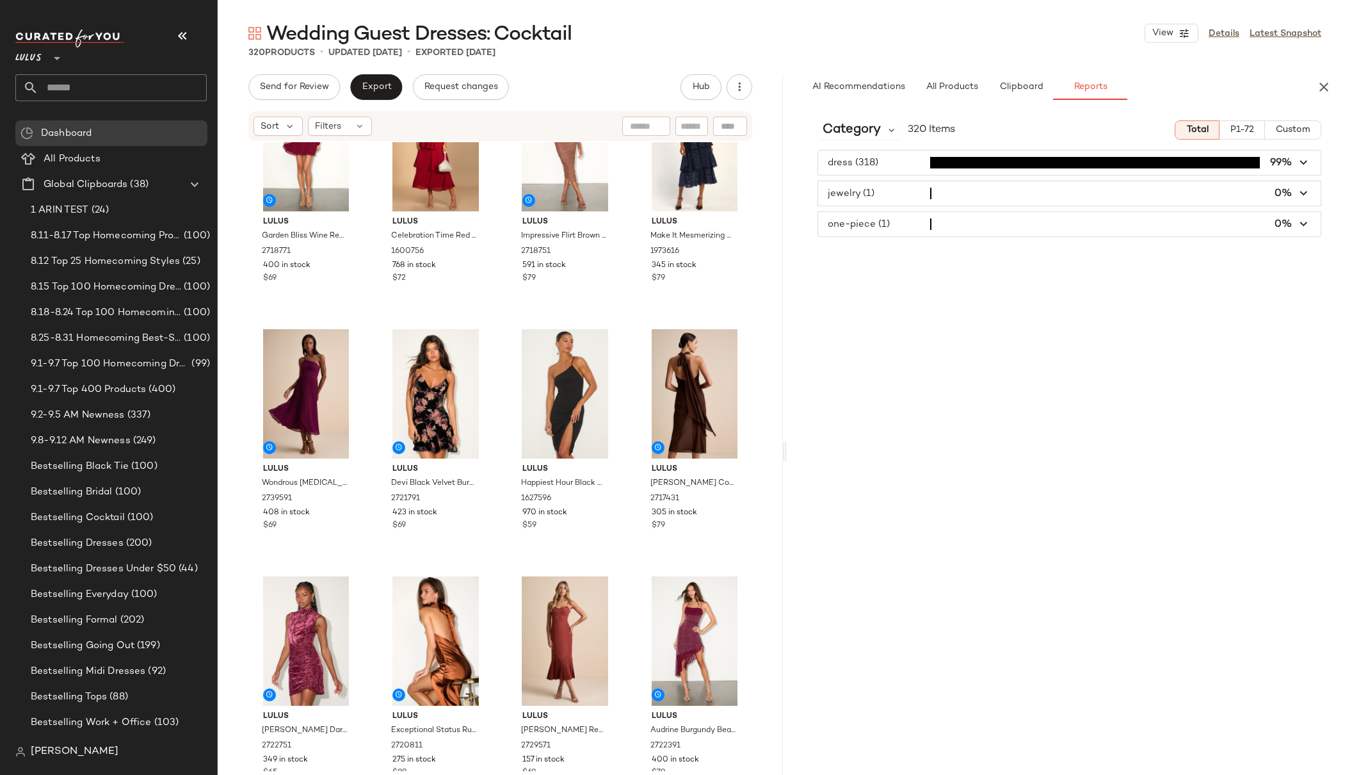
click at [1343, 214] on div "dress (318) 99% jewelry (1) 0% one-piece (1) 0%" at bounding box center [1069, 193] width 565 height 87
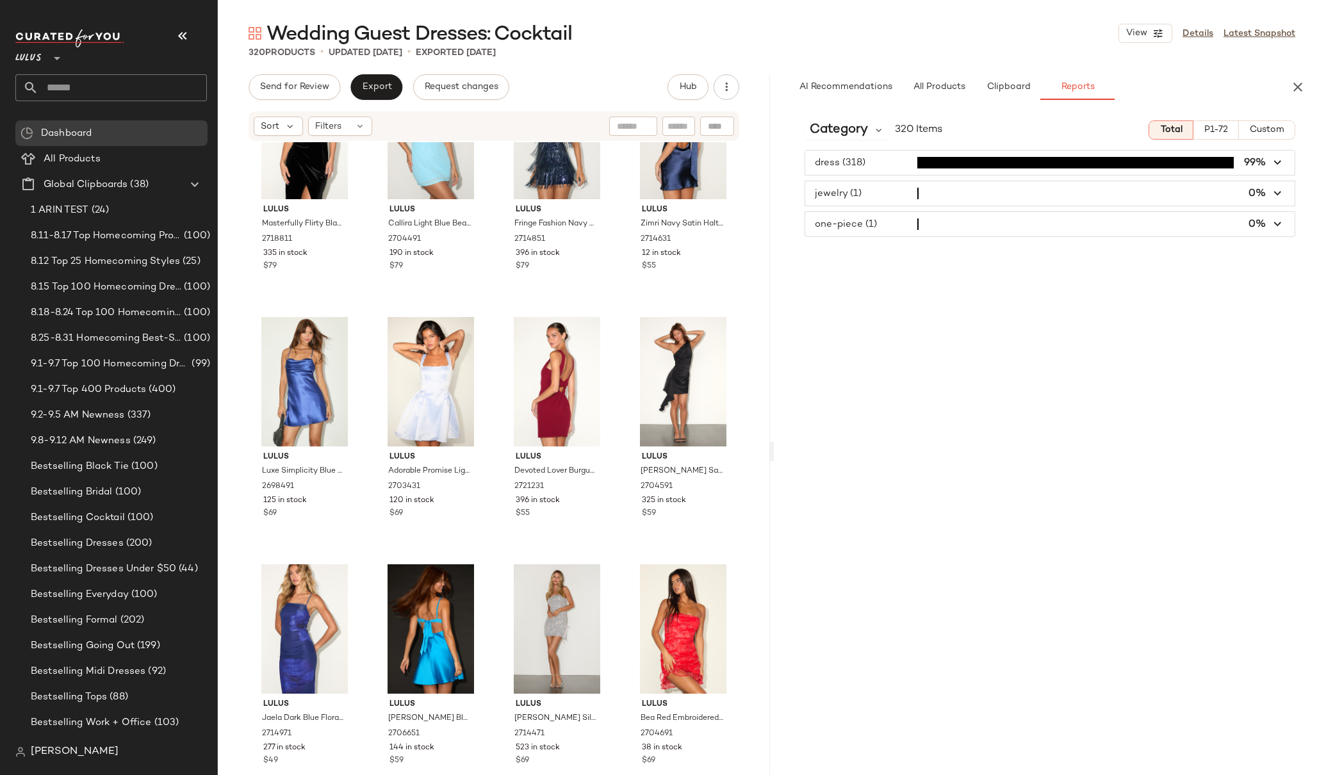
scroll to position [2586, 0]
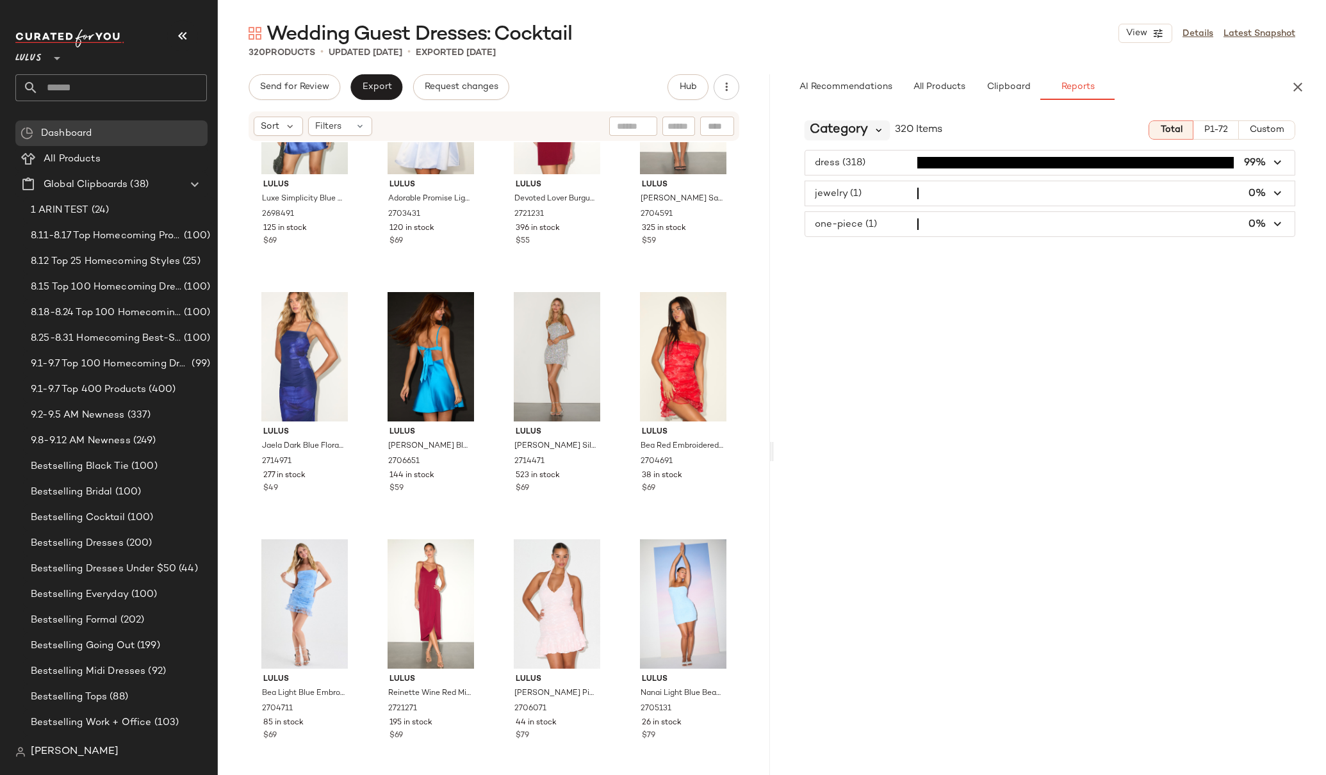
click at [873, 133] on icon at bounding box center [879, 130] width 12 height 12
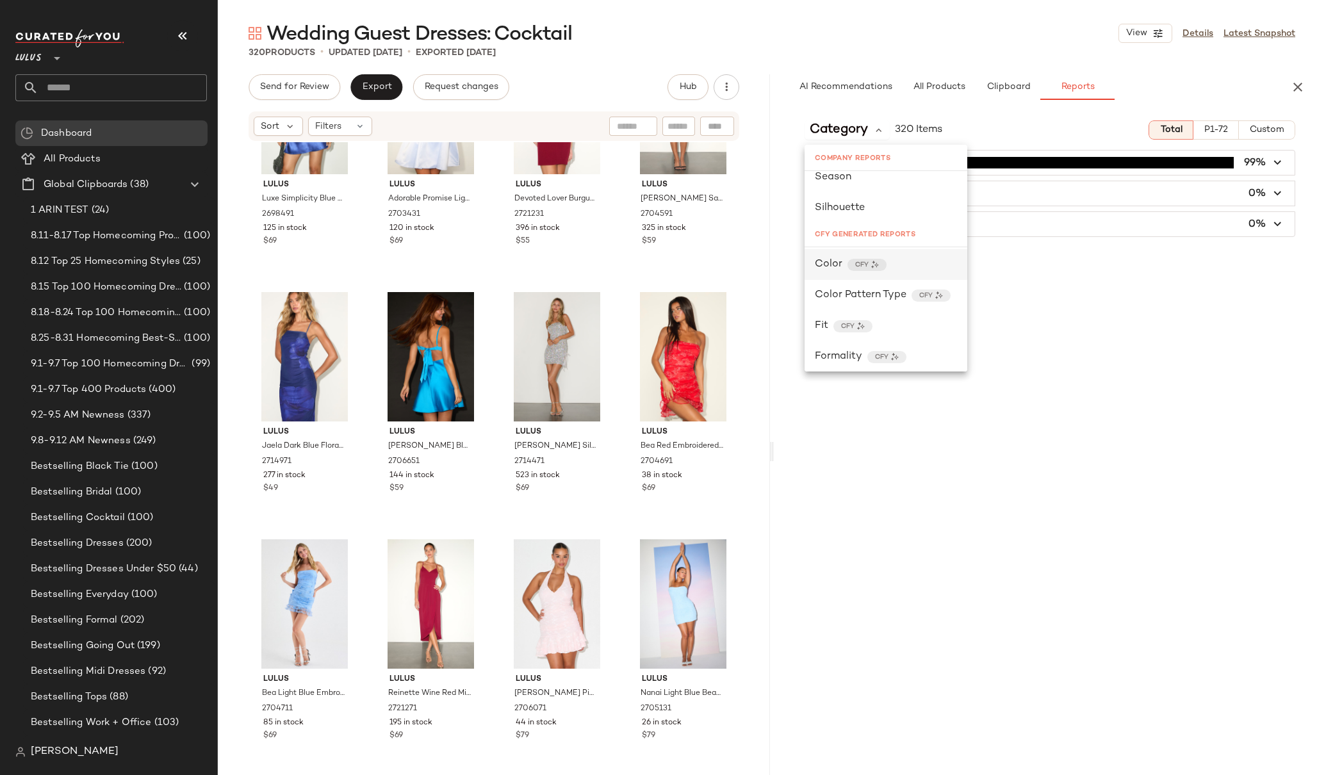
scroll to position [293, 0]
click at [918, 258] on div "Color CFY" at bounding box center [886, 263] width 142 height 15
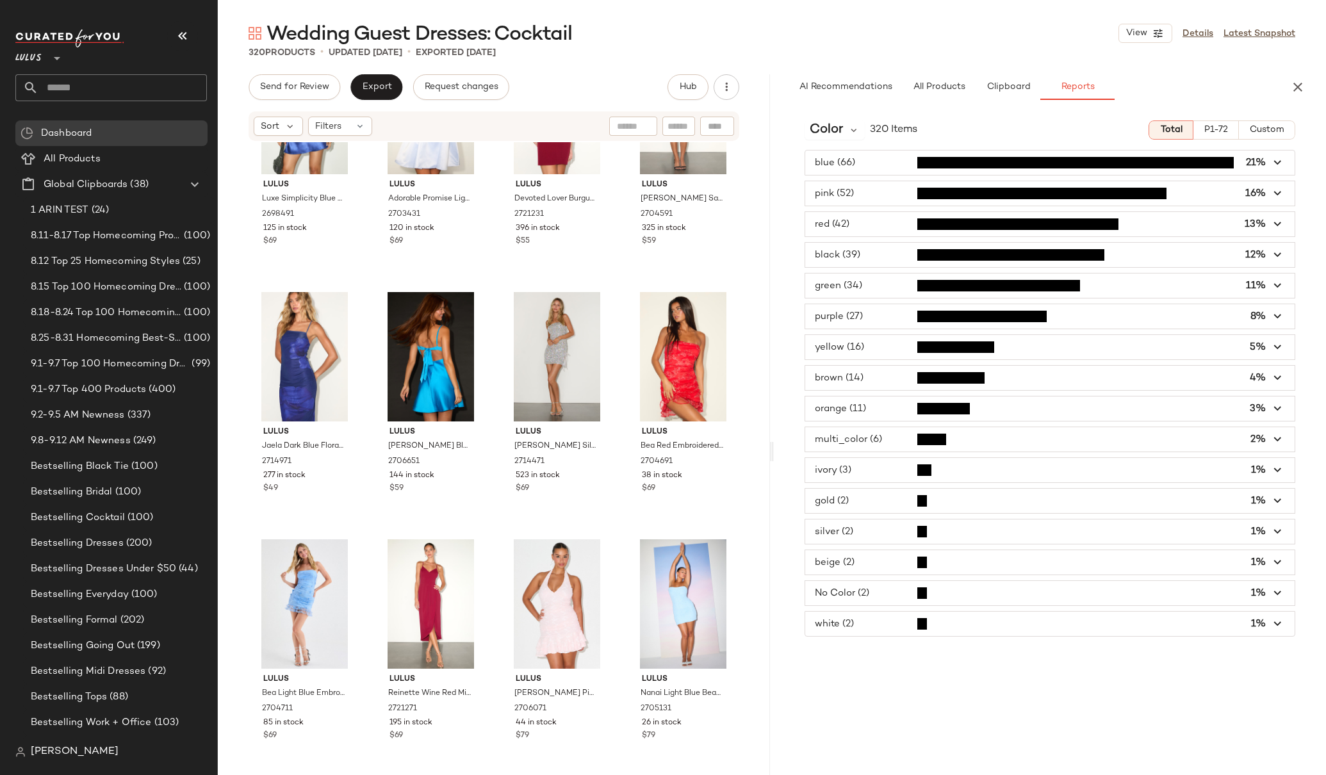
click at [1281, 163] on icon "button" at bounding box center [1277, 163] width 15 height 15
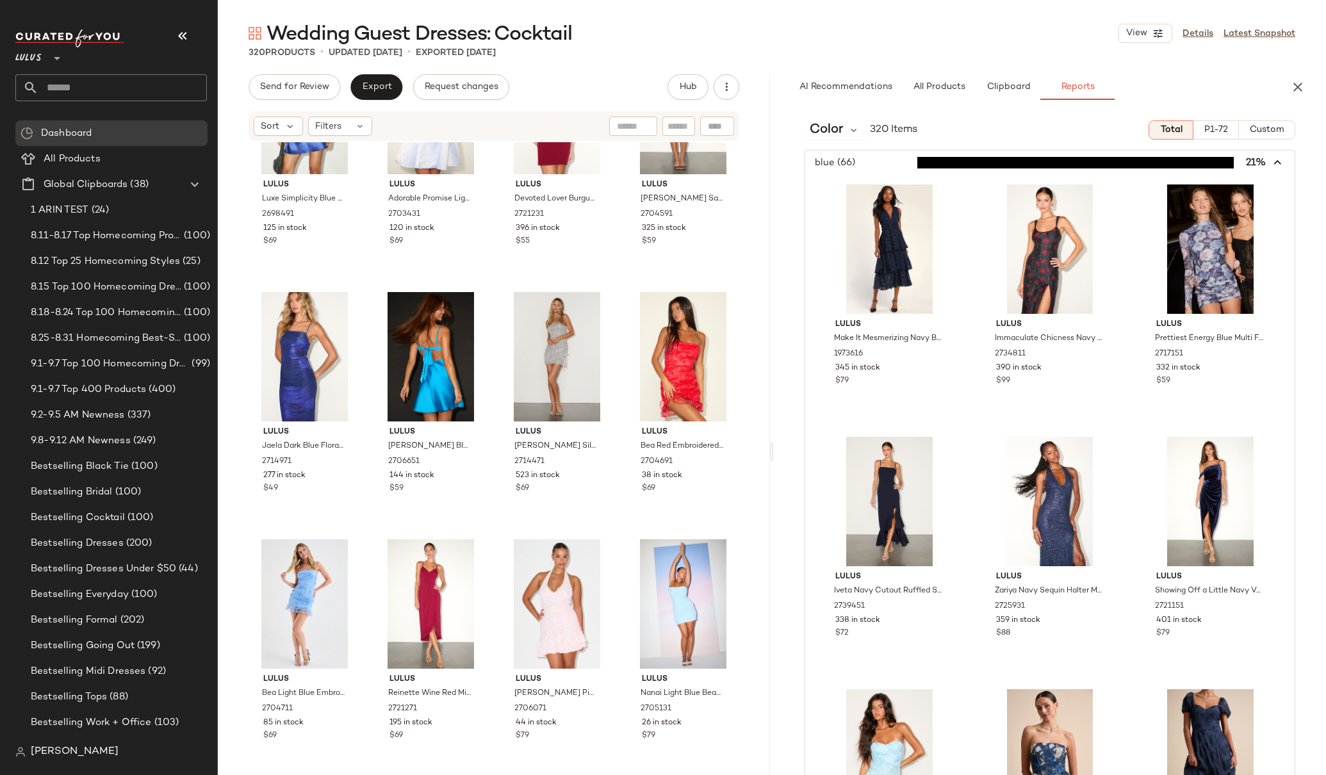
click at [1270, 163] on icon "button" at bounding box center [1277, 163] width 15 height 15
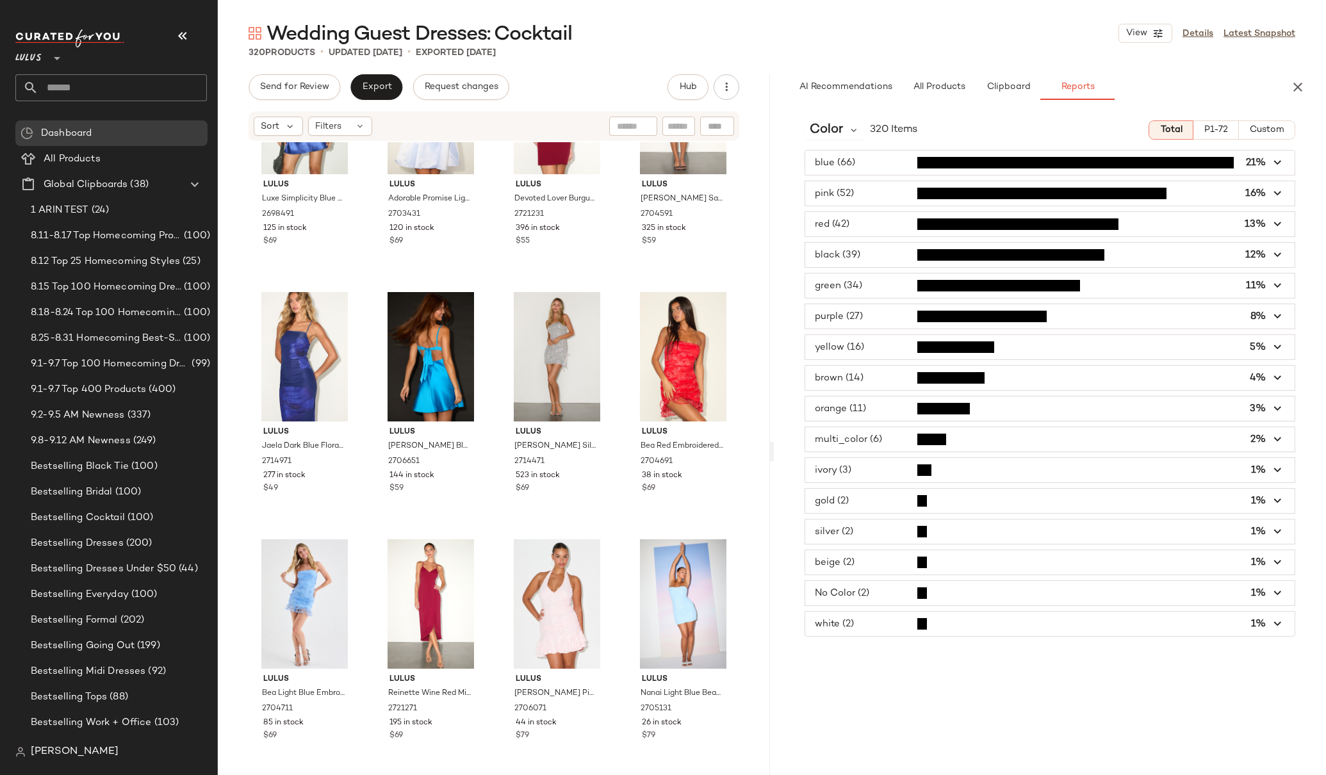
click at [880, 193] on span "button" at bounding box center [1049, 193] width 489 height 24
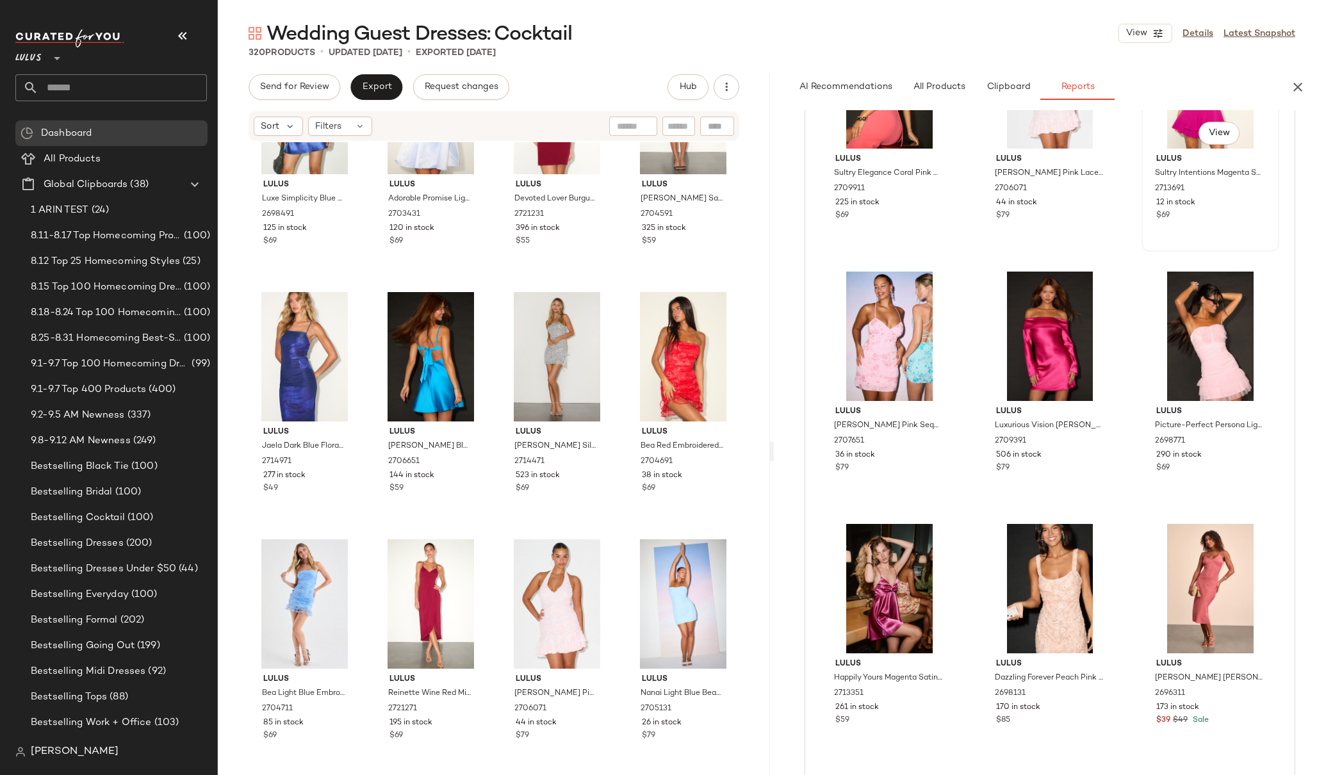
scroll to position [0, 0]
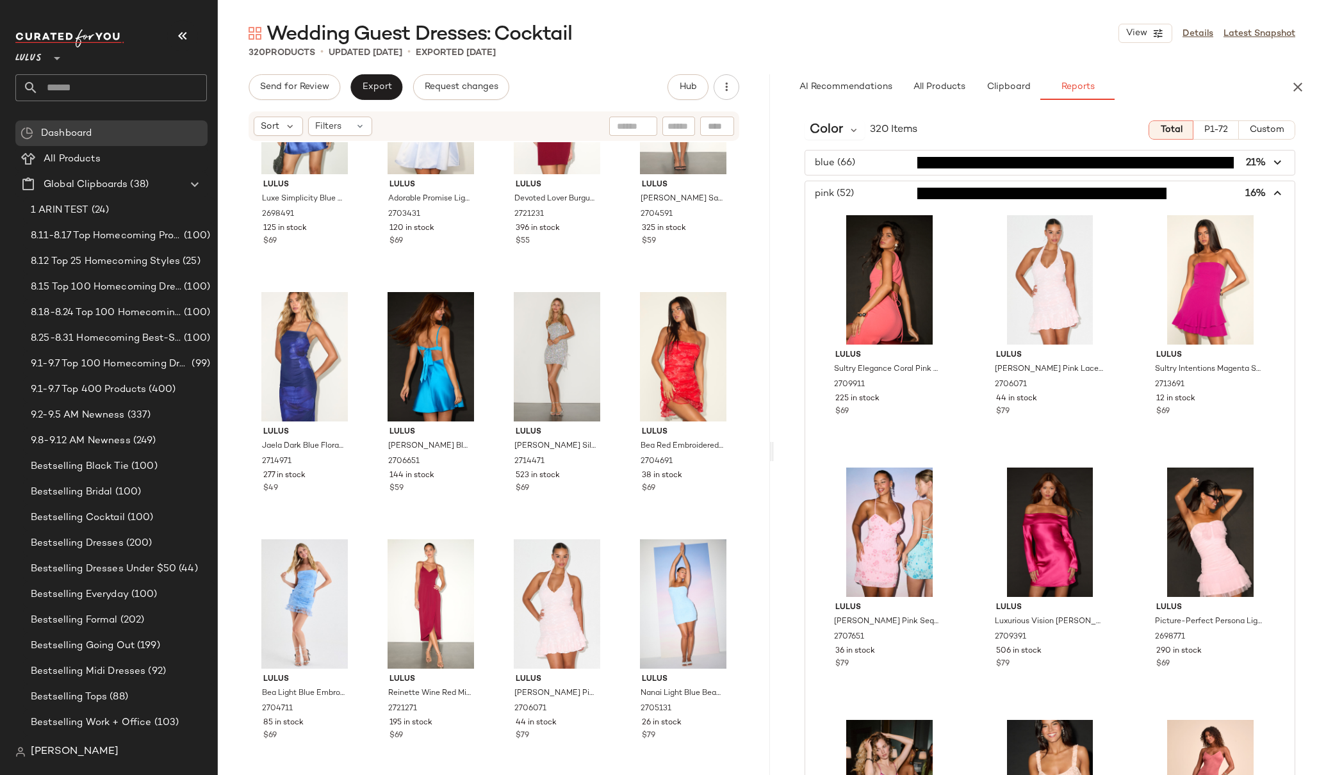
click at [1272, 193] on icon "button" at bounding box center [1277, 193] width 15 height 15
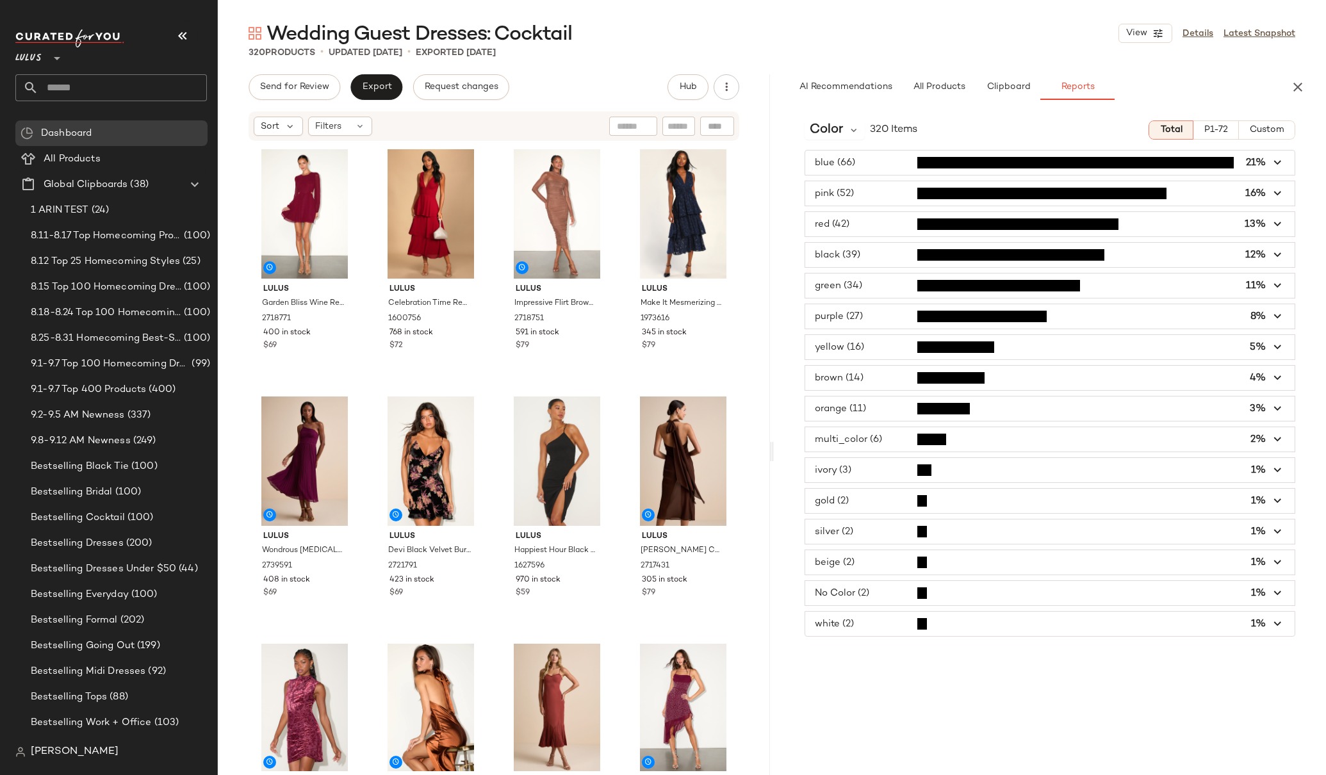
click at [744, 321] on div "Lulus Garden Bliss Wine Red Long Sleeve Cutout Mini Dress 2718771 400 in stock …" at bounding box center [494, 456] width 552 height 629
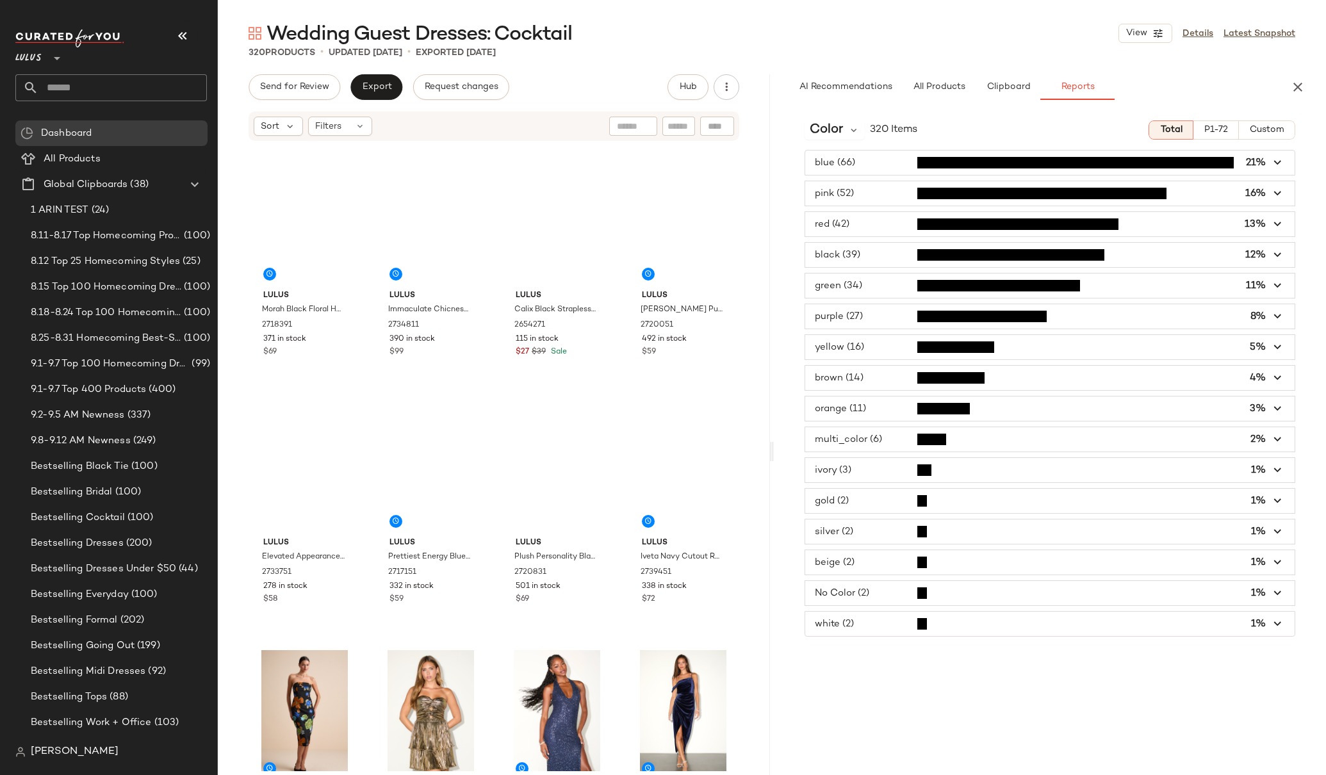
scroll to position [403, 0]
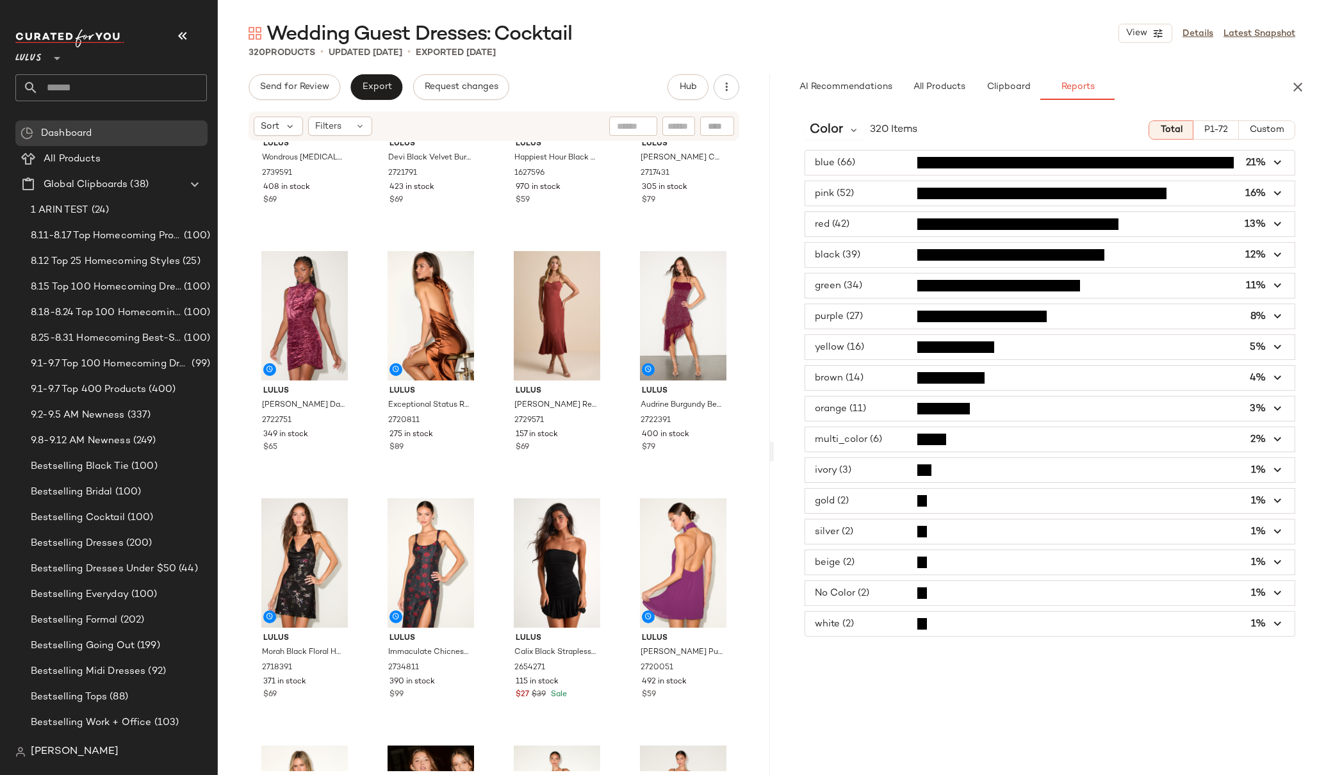
click at [775, 166] on div "blue (66) 21% pink (52) 16% red (42) 13% black (39) 12% green (34) 11% purple (…" at bounding box center [1050, 393] width 552 height 487
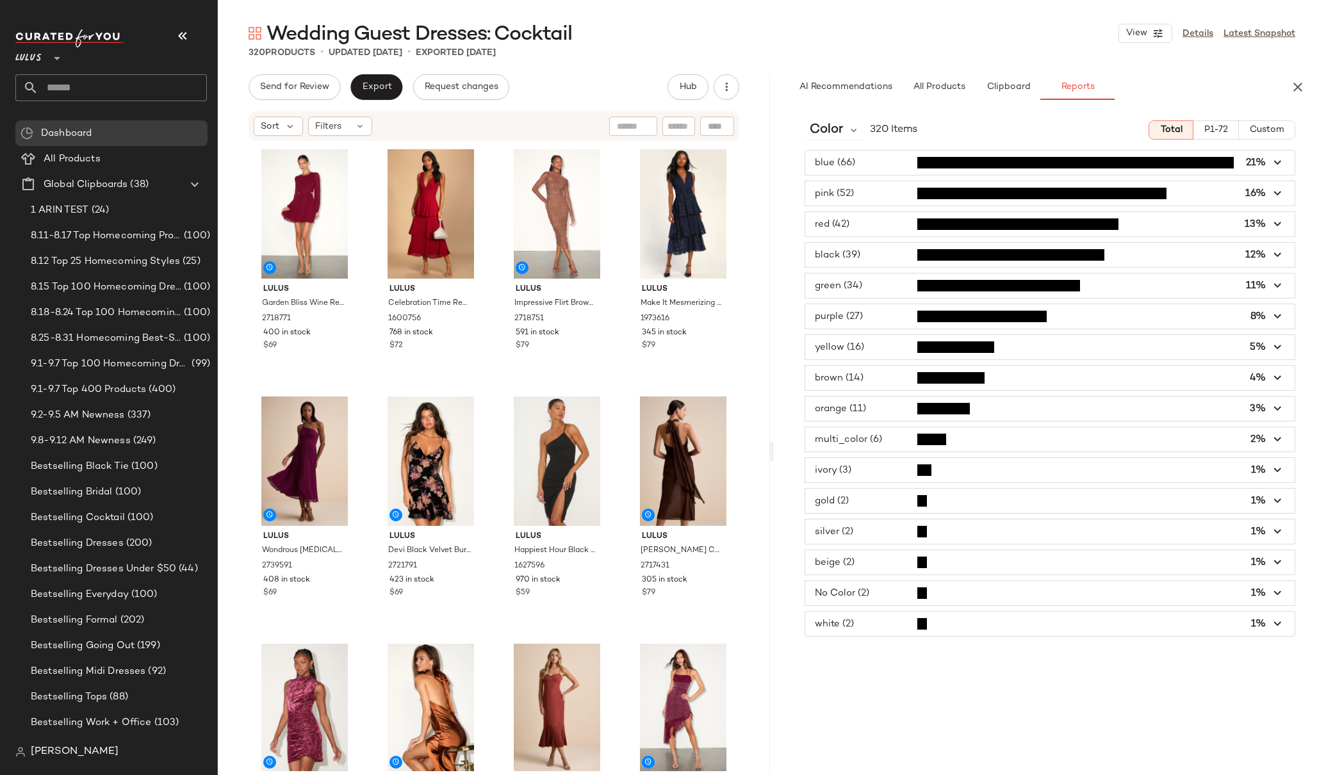
click at [1214, 131] on span "P1-72" at bounding box center [1215, 130] width 24 height 10
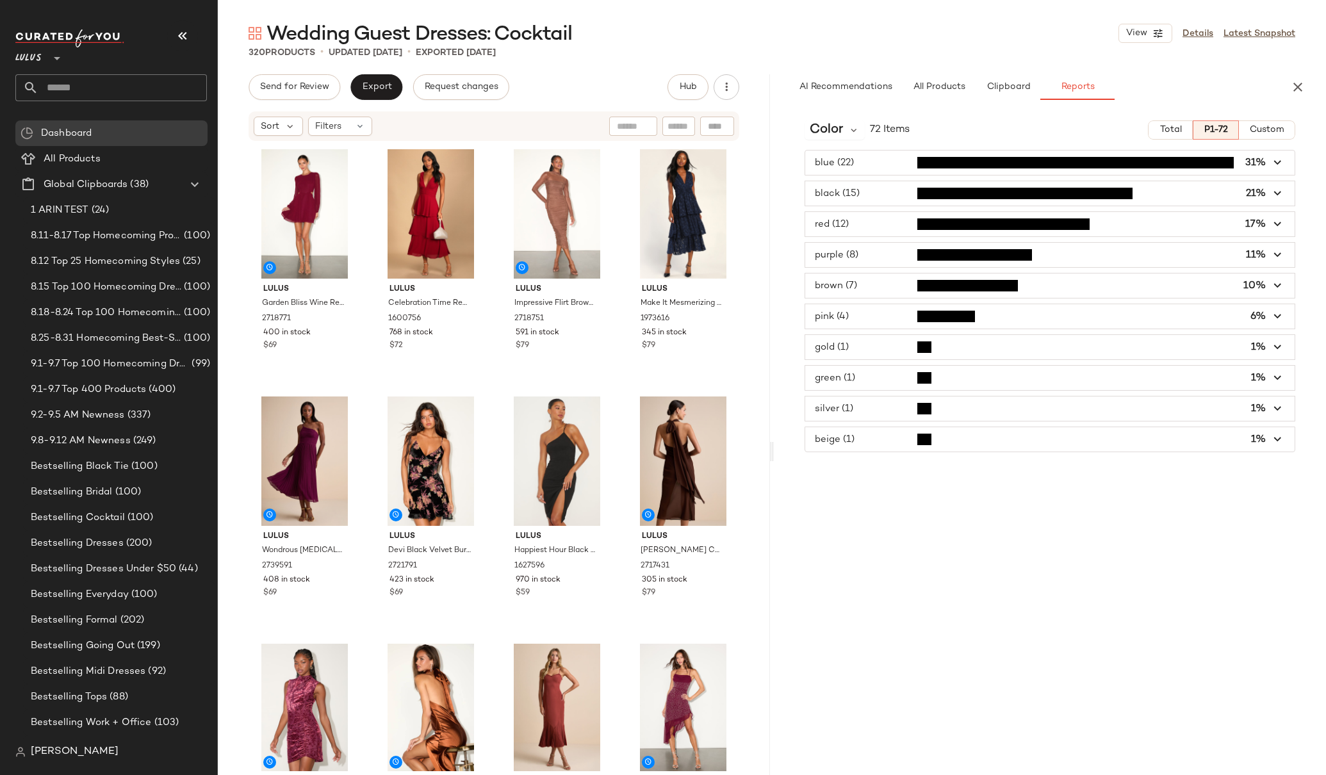
click at [1272, 165] on icon "button" at bounding box center [1277, 163] width 15 height 15
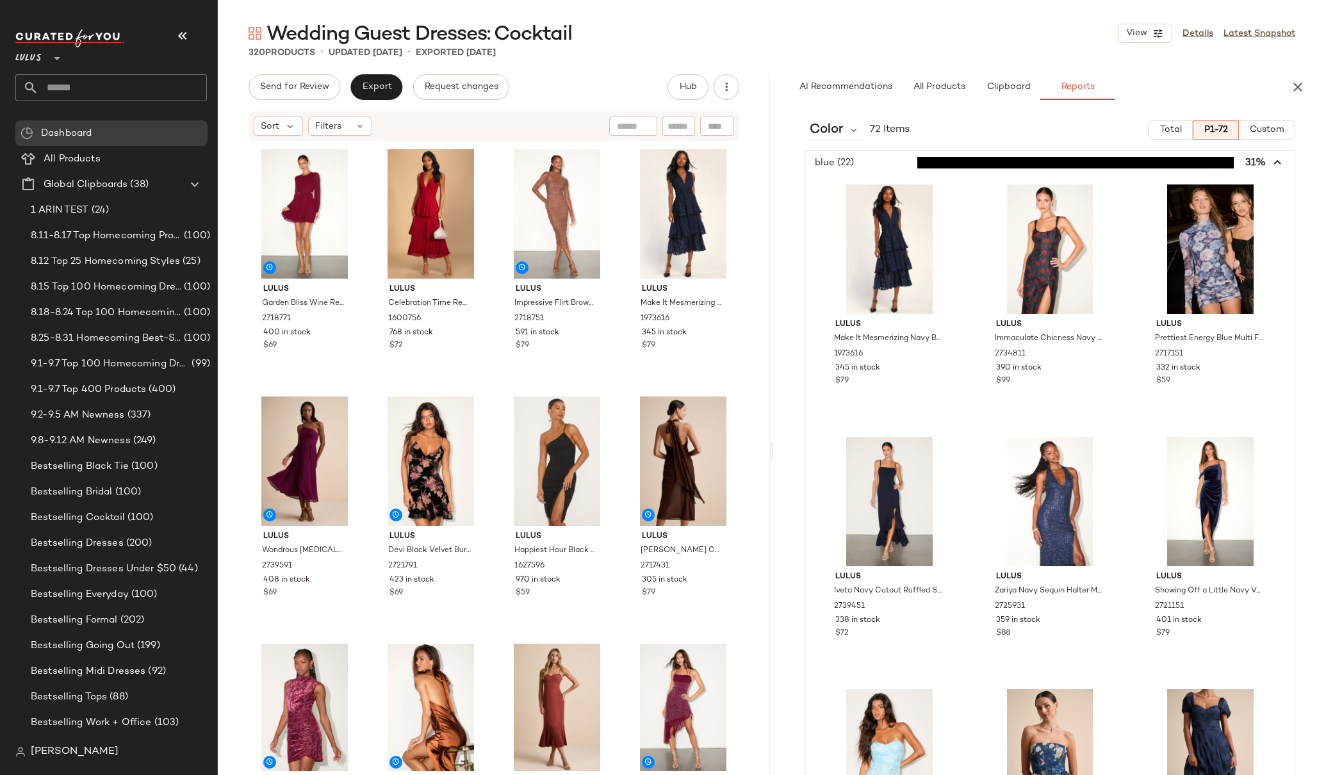
click at [1270, 162] on icon "button" at bounding box center [1277, 163] width 15 height 15
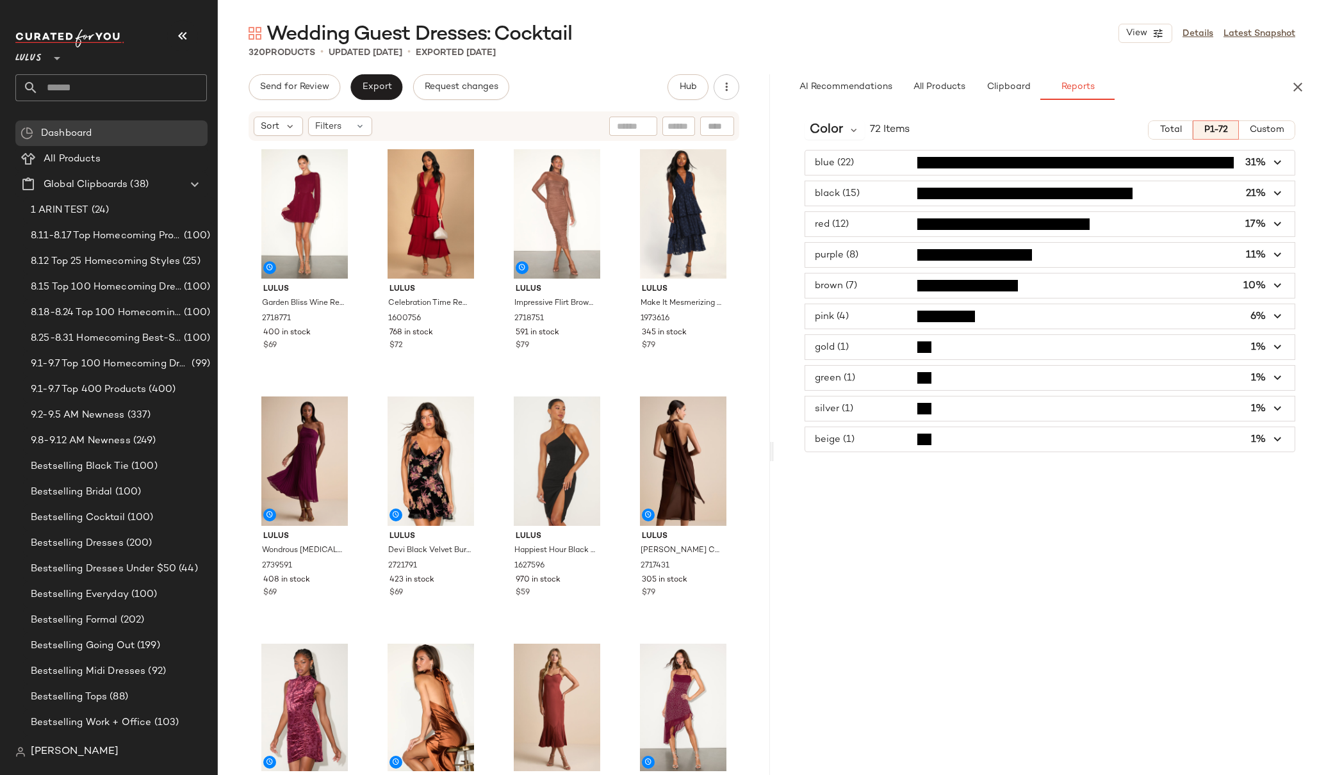
click at [1278, 193] on icon "button" at bounding box center [1277, 193] width 15 height 15
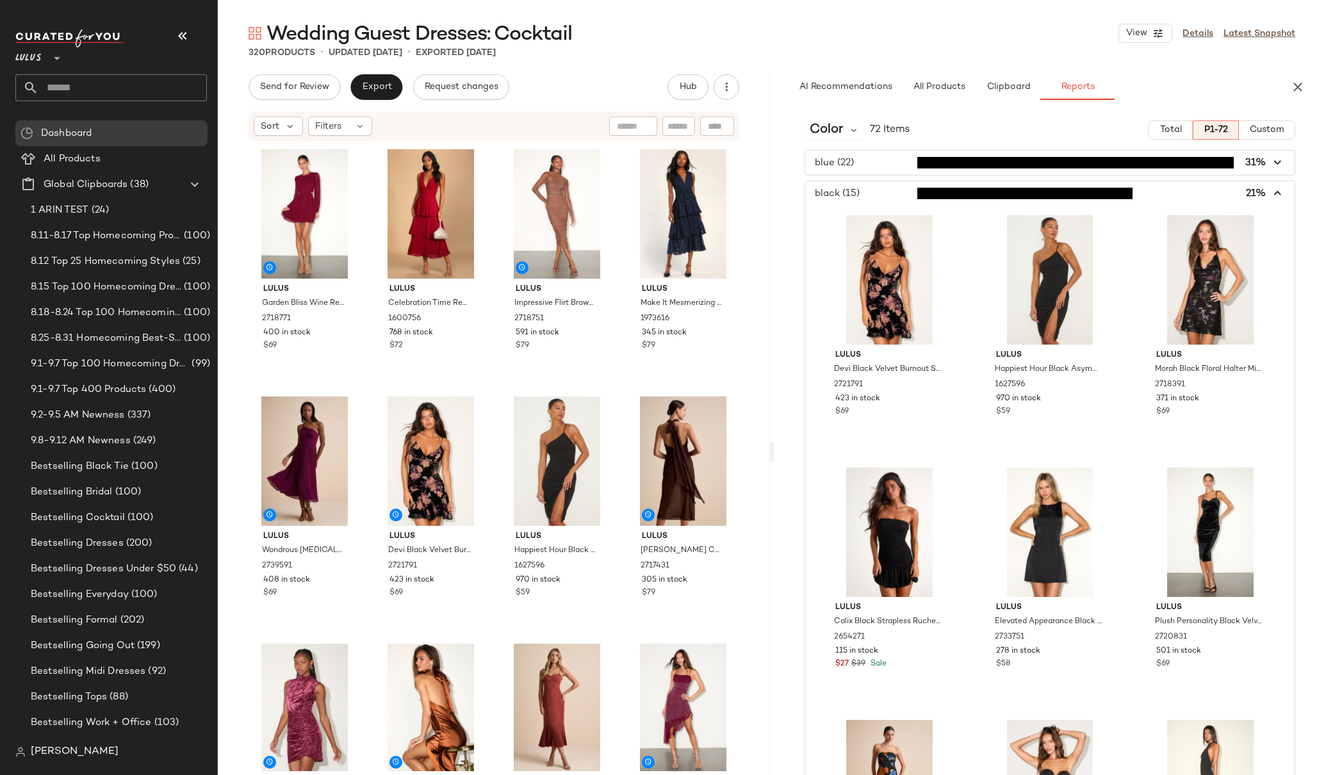
click at [1278, 193] on span "button" at bounding box center [1049, 193] width 489 height 24
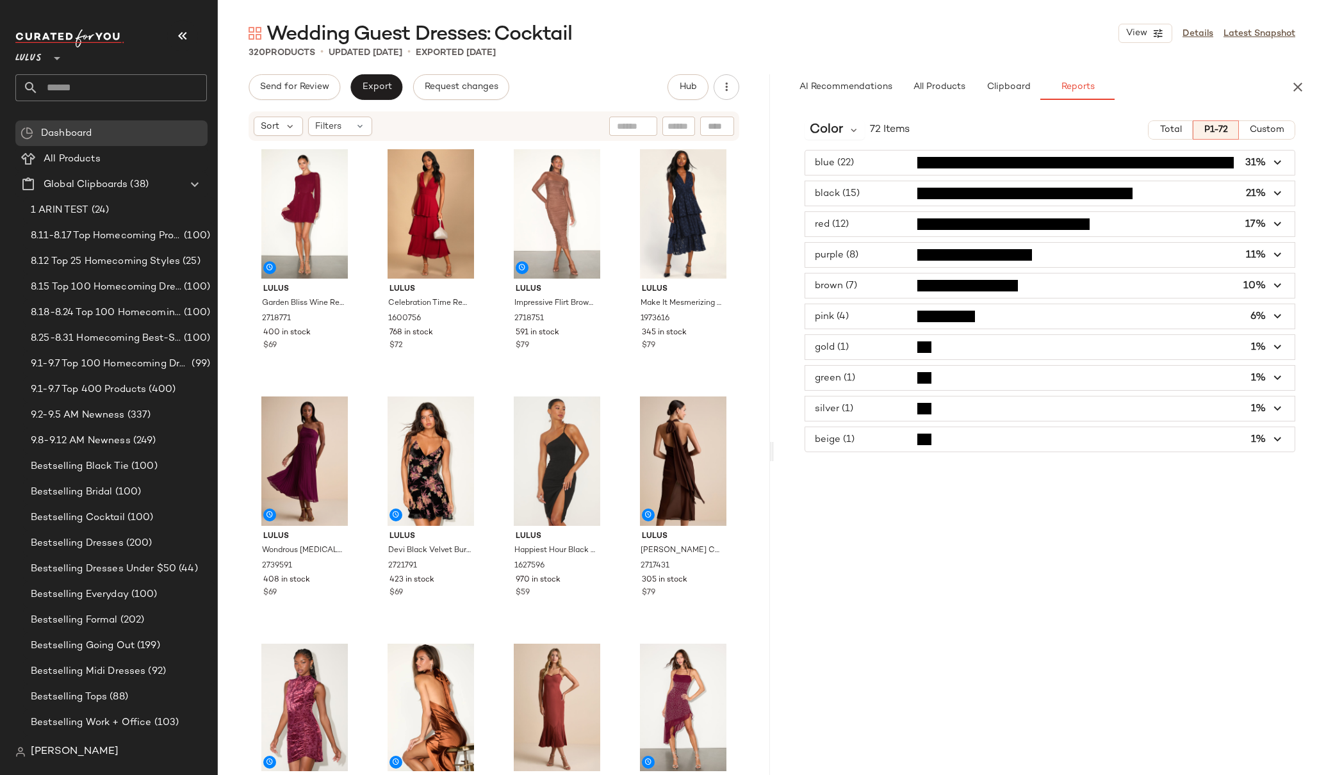
click at [1277, 224] on icon "button" at bounding box center [1277, 224] width 15 height 15
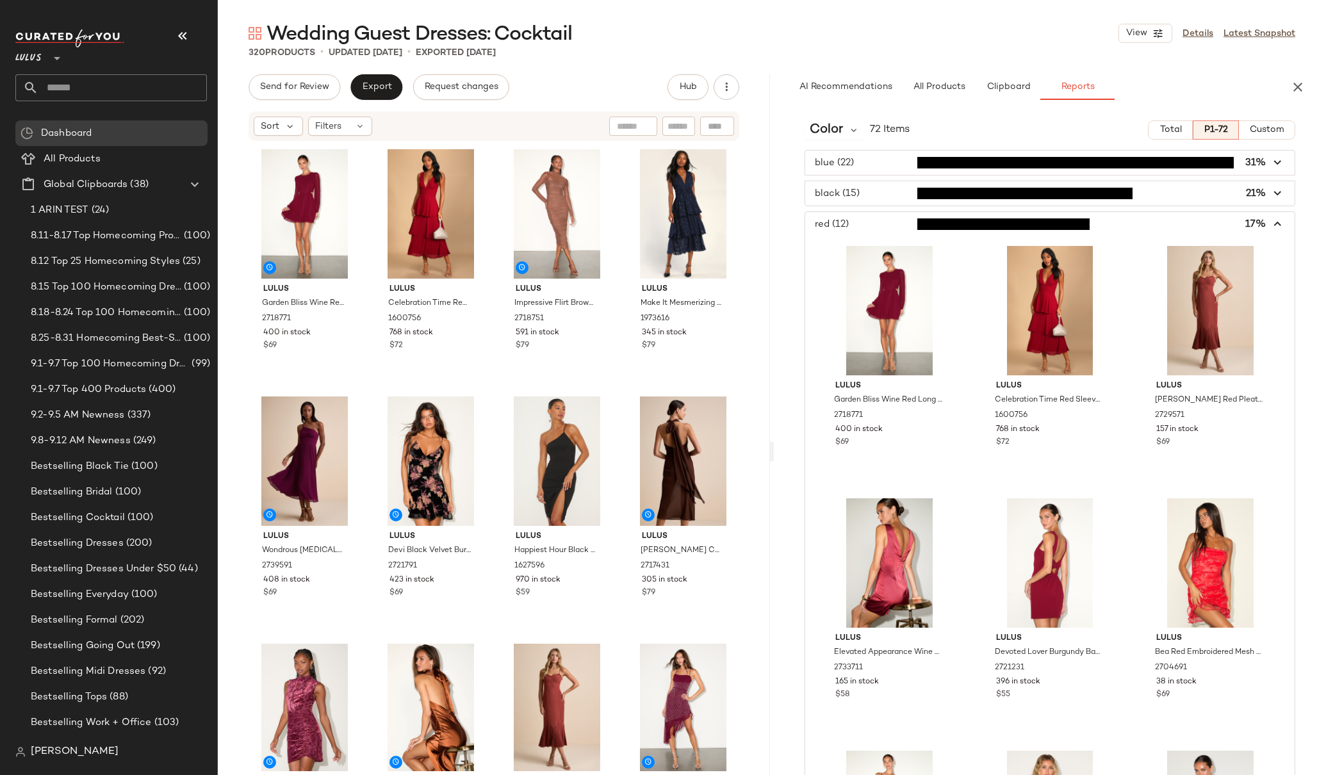
click at [1270, 222] on icon "button" at bounding box center [1277, 224] width 15 height 15
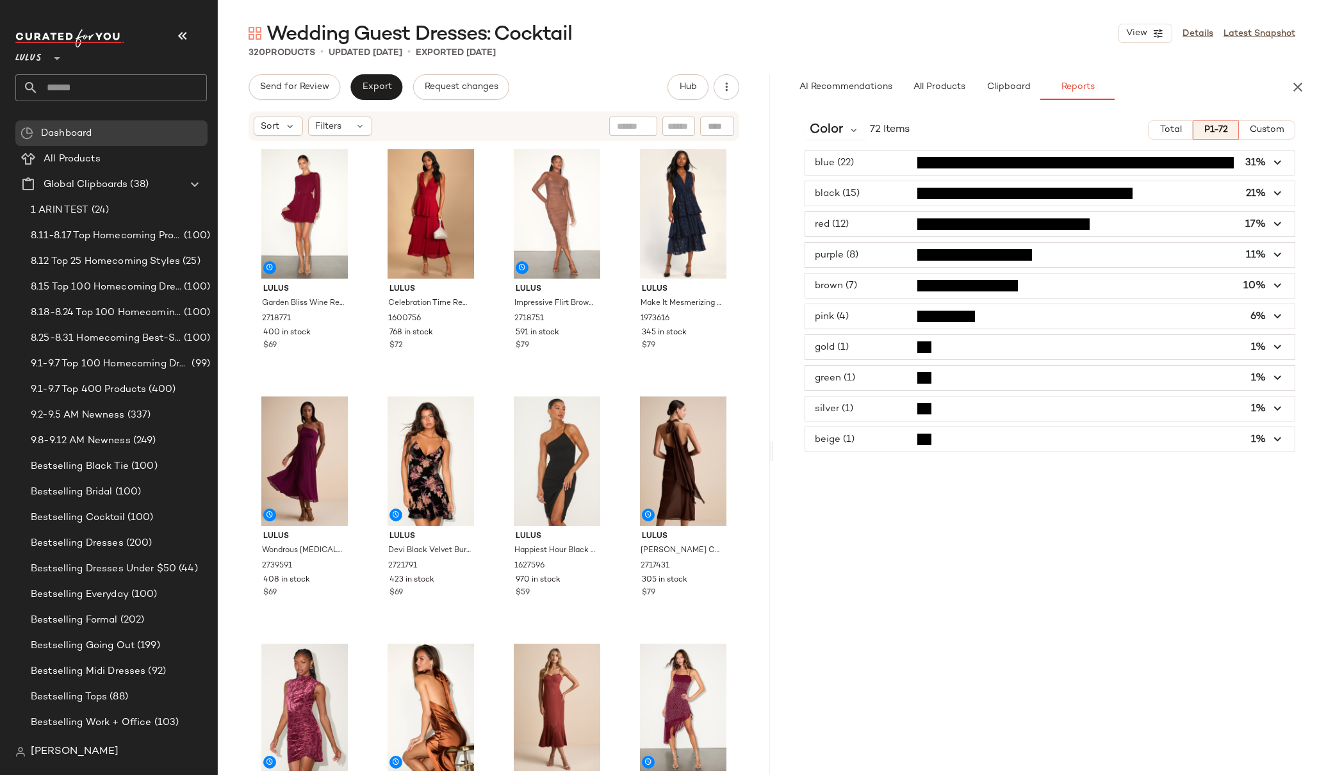
click at [1281, 259] on icon "button" at bounding box center [1277, 255] width 15 height 15
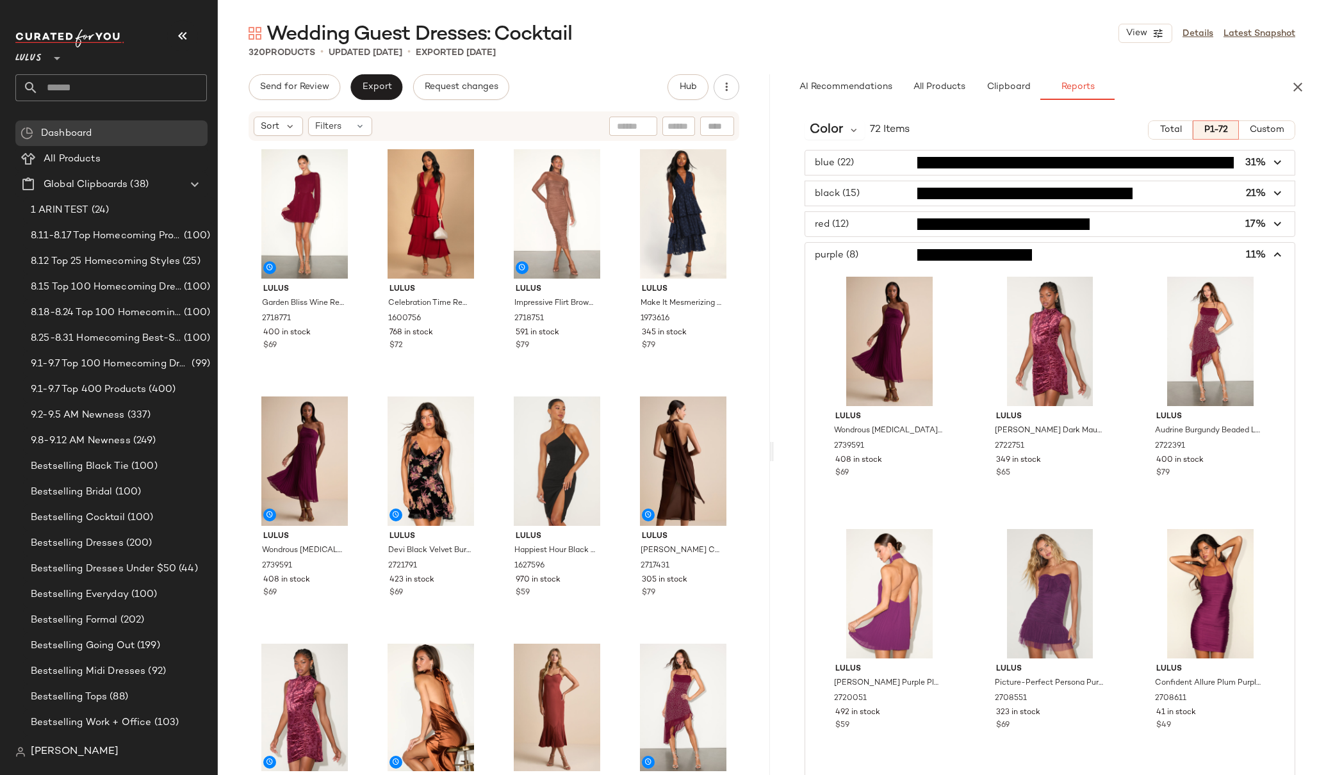
click at [1270, 254] on icon "button" at bounding box center [1277, 255] width 15 height 15
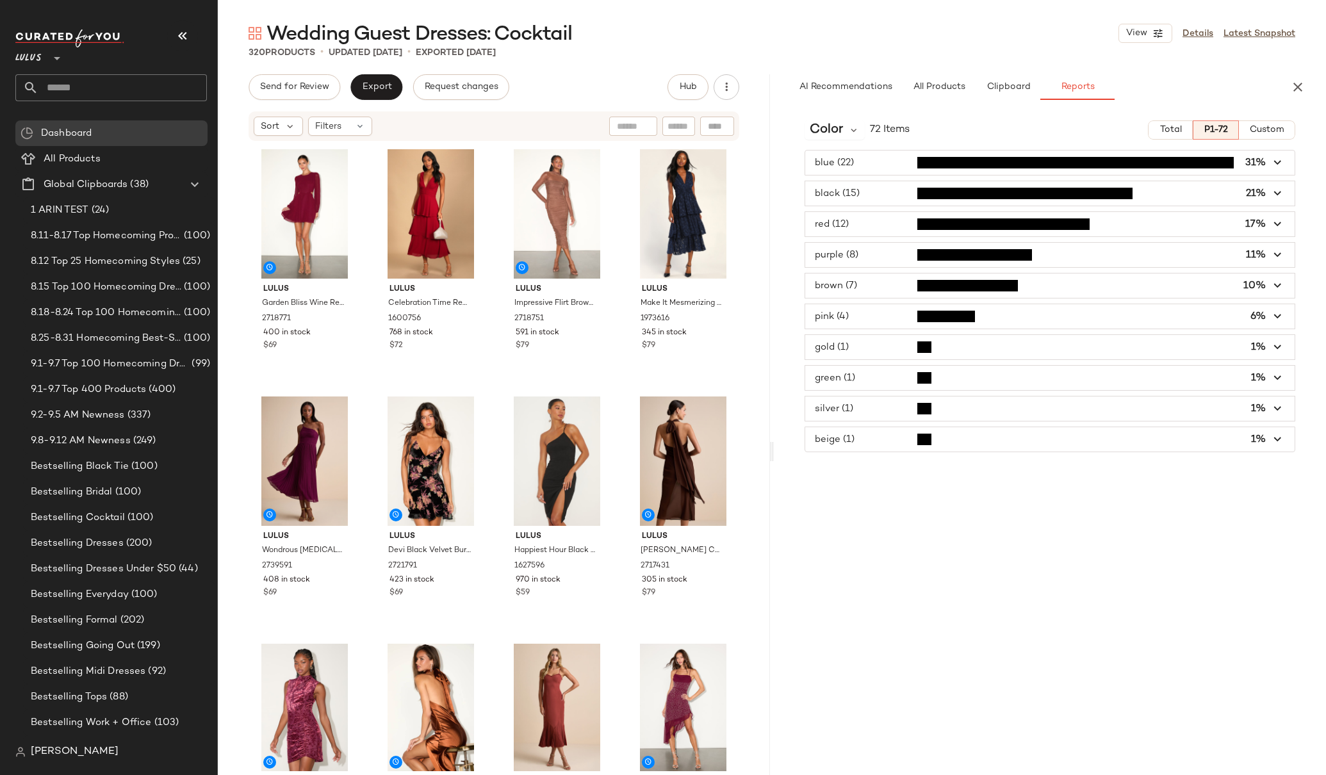
click at [1277, 285] on icon "button" at bounding box center [1277, 286] width 15 height 15
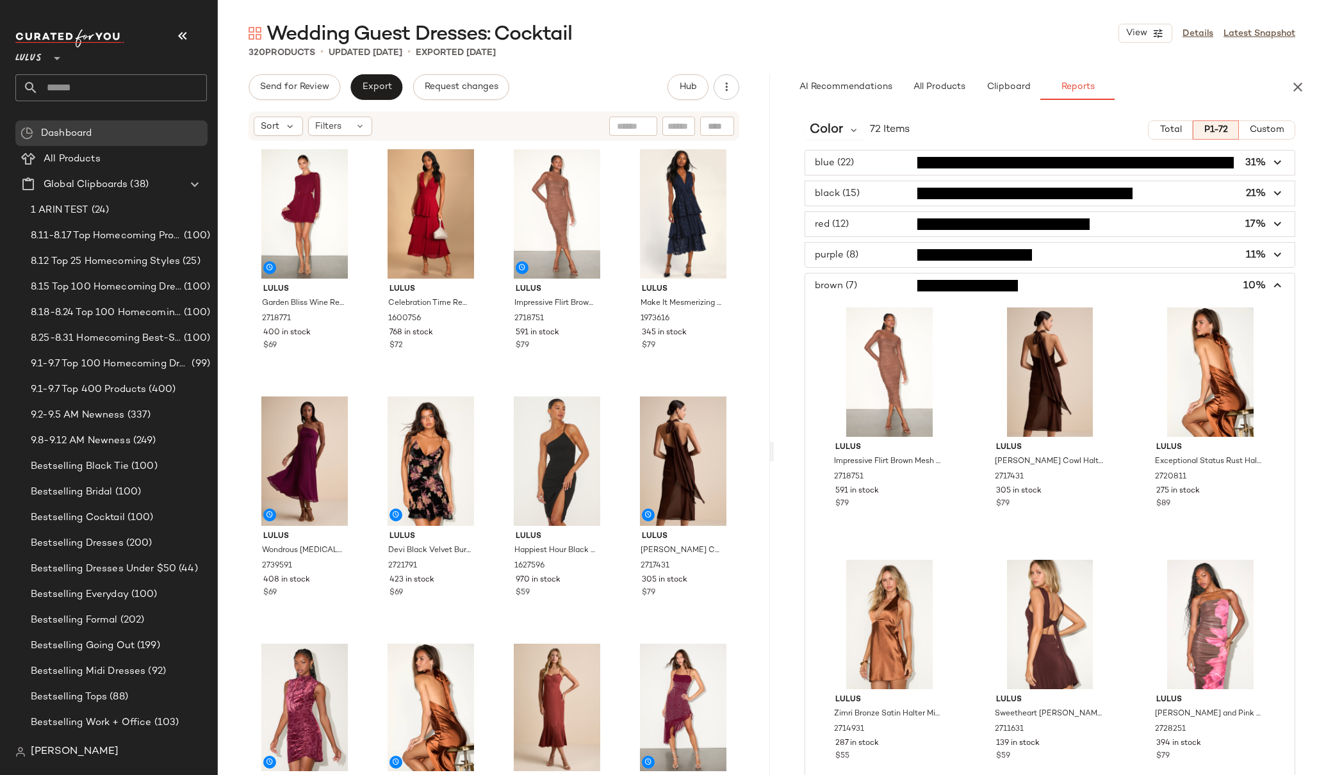
click at [1276, 284] on icon "button" at bounding box center [1277, 286] width 15 height 15
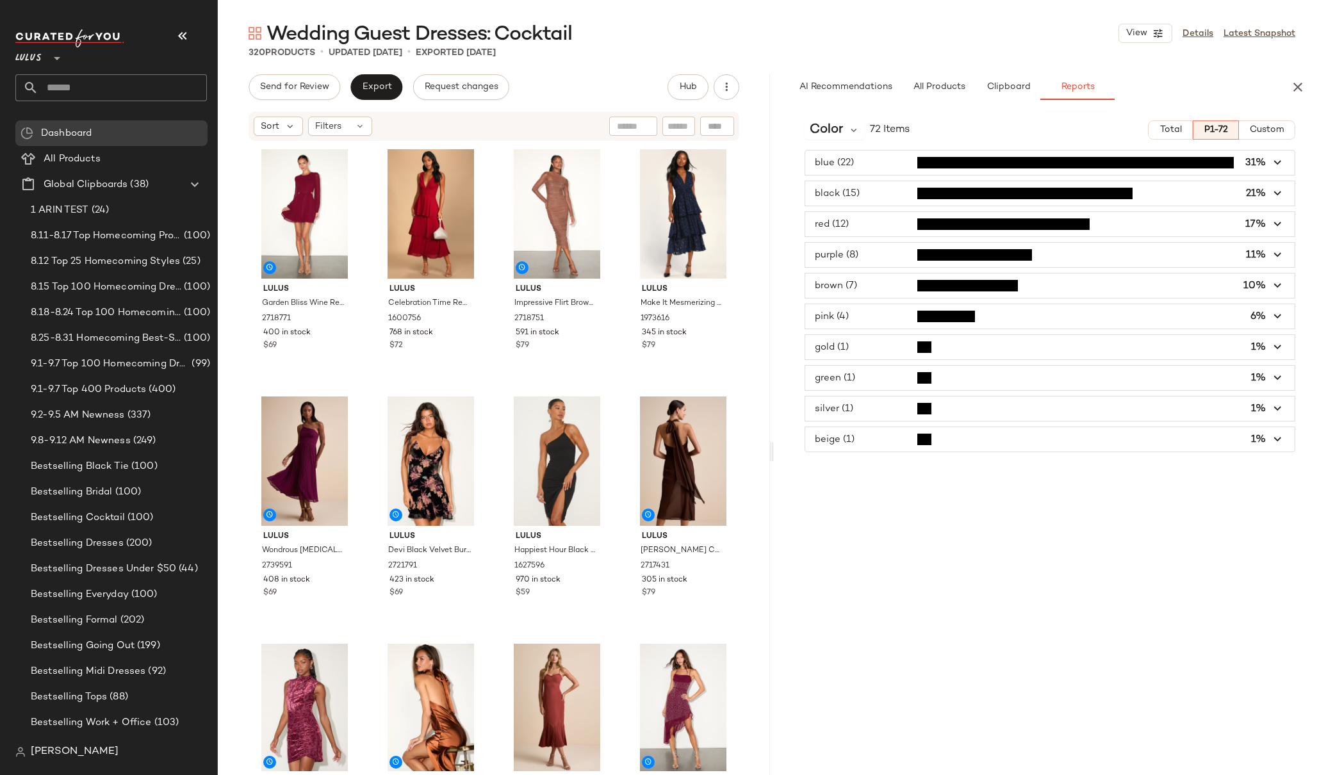
click at [1277, 312] on icon "button" at bounding box center [1277, 316] width 15 height 15
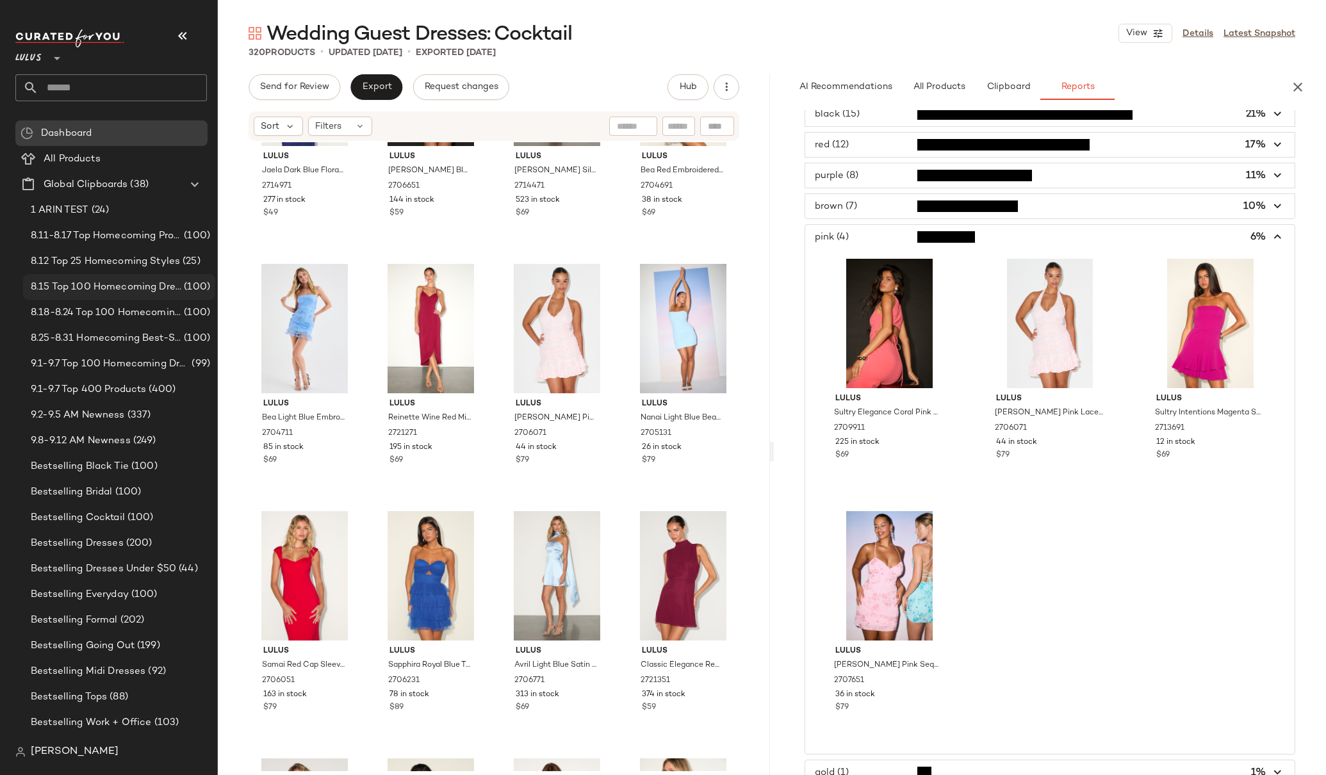
scroll to position [101, 0]
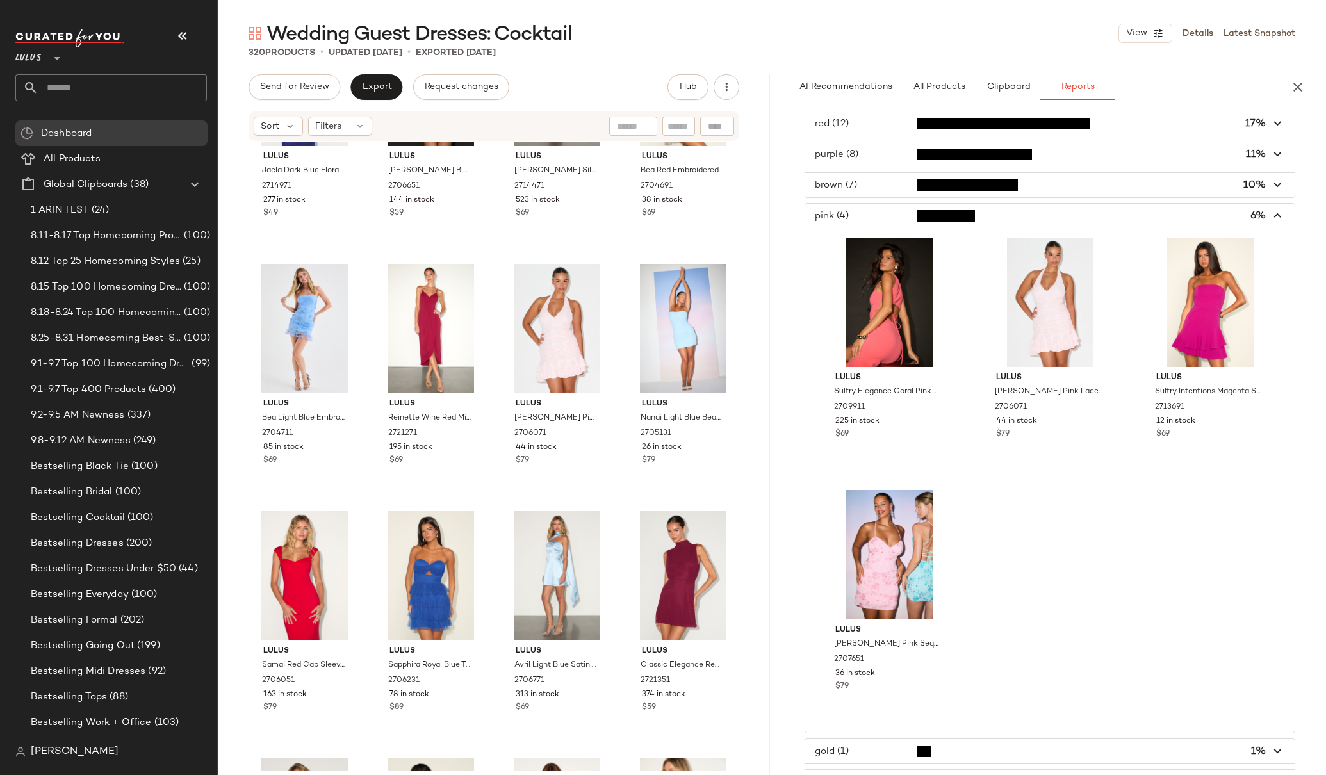
click at [1270, 214] on icon "button" at bounding box center [1277, 216] width 15 height 15
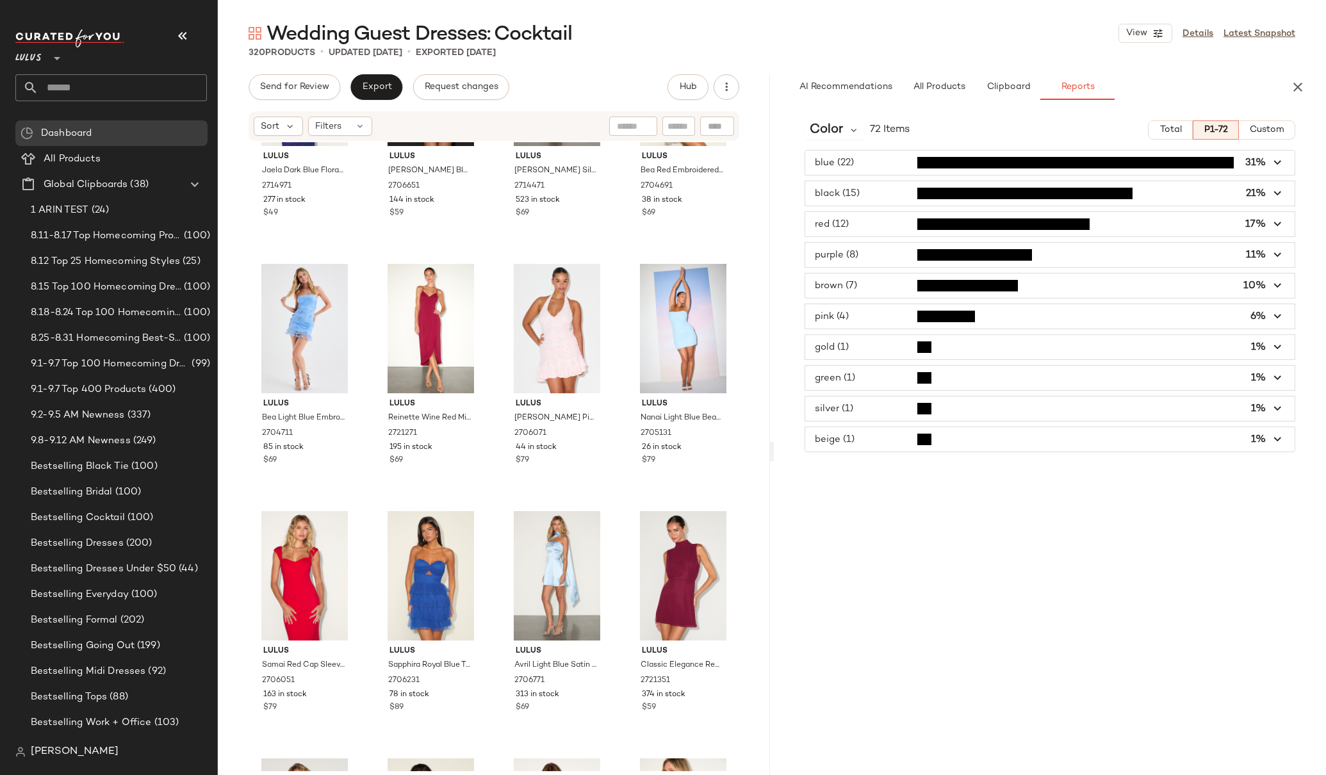
scroll to position [0, 0]
click at [1276, 344] on icon "button" at bounding box center [1277, 347] width 15 height 15
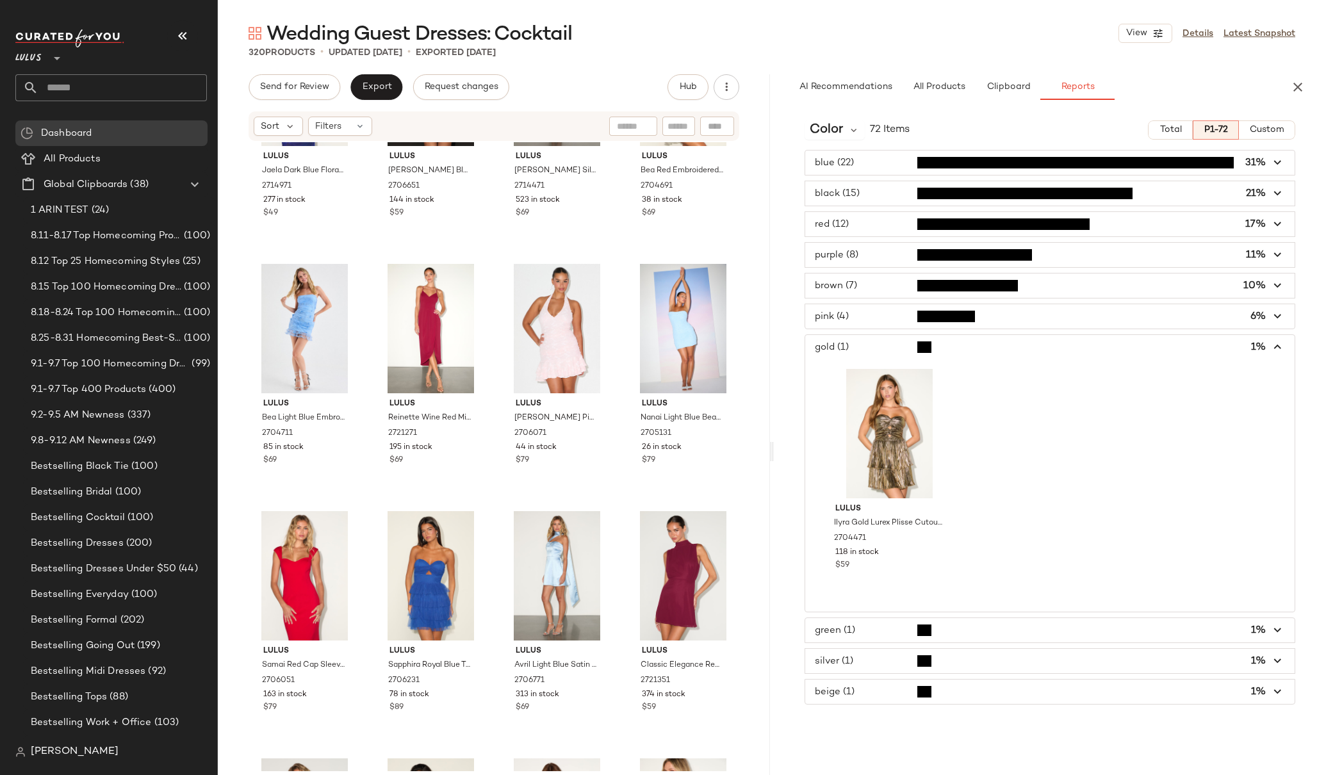
click at [1276, 344] on icon "button" at bounding box center [1277, 347] width 15 height 15
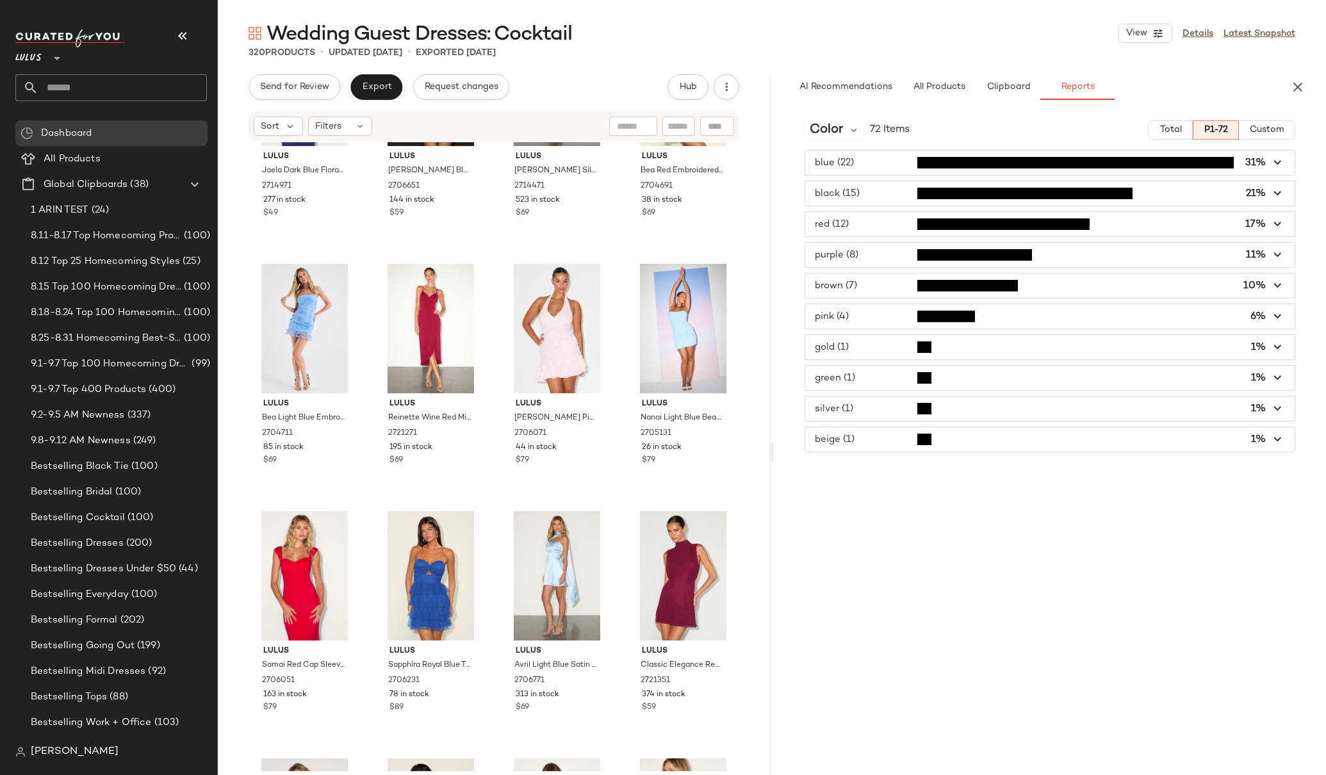
click at [1277, 374] on icon "button" at bounding box center [1277, 378] width 15 height 15
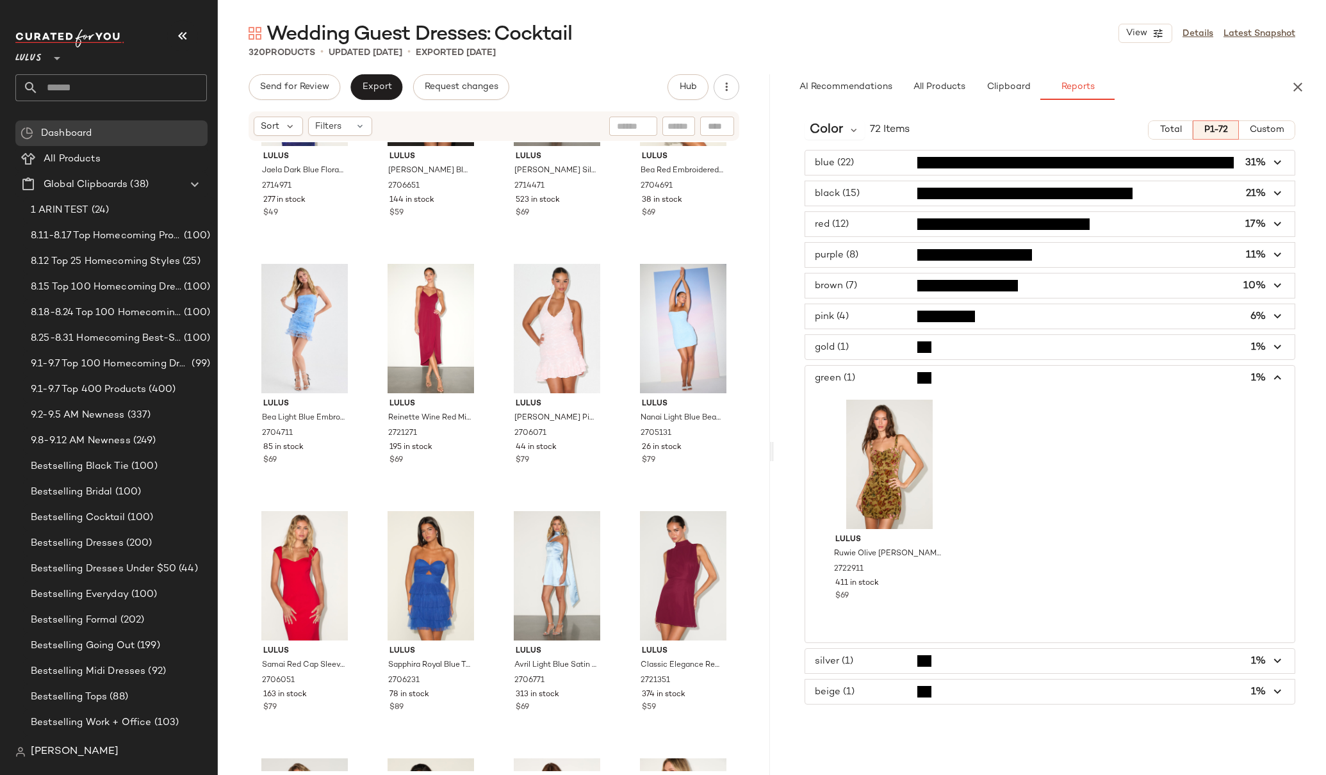
click at [1277, 374] on icon "button" at bounding box center [1277, 378] width 15 height 15
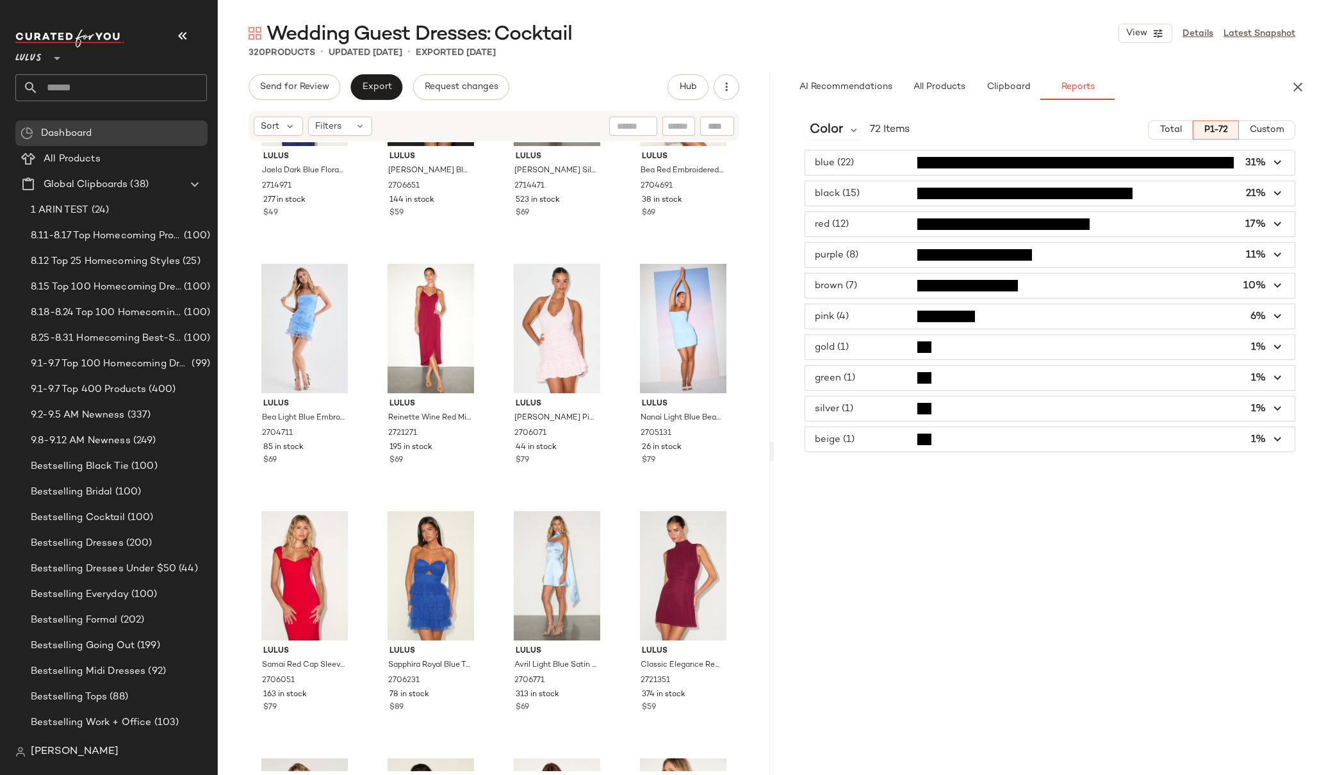
click at [875, 380] on span "button" at bounding box center [1049, 378] width 489 height 24
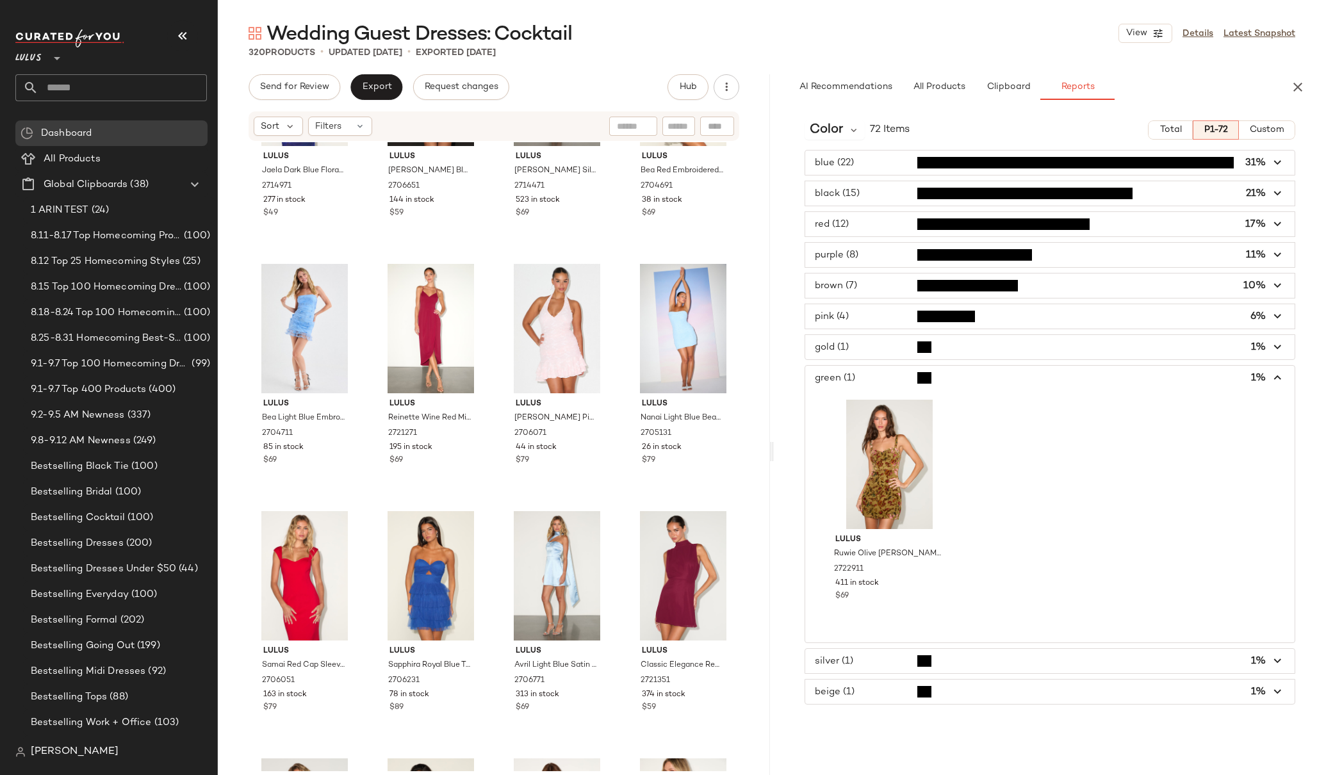
click at [872, 373] on span "button" at bounding box center [1049, 378] width 489 height 24
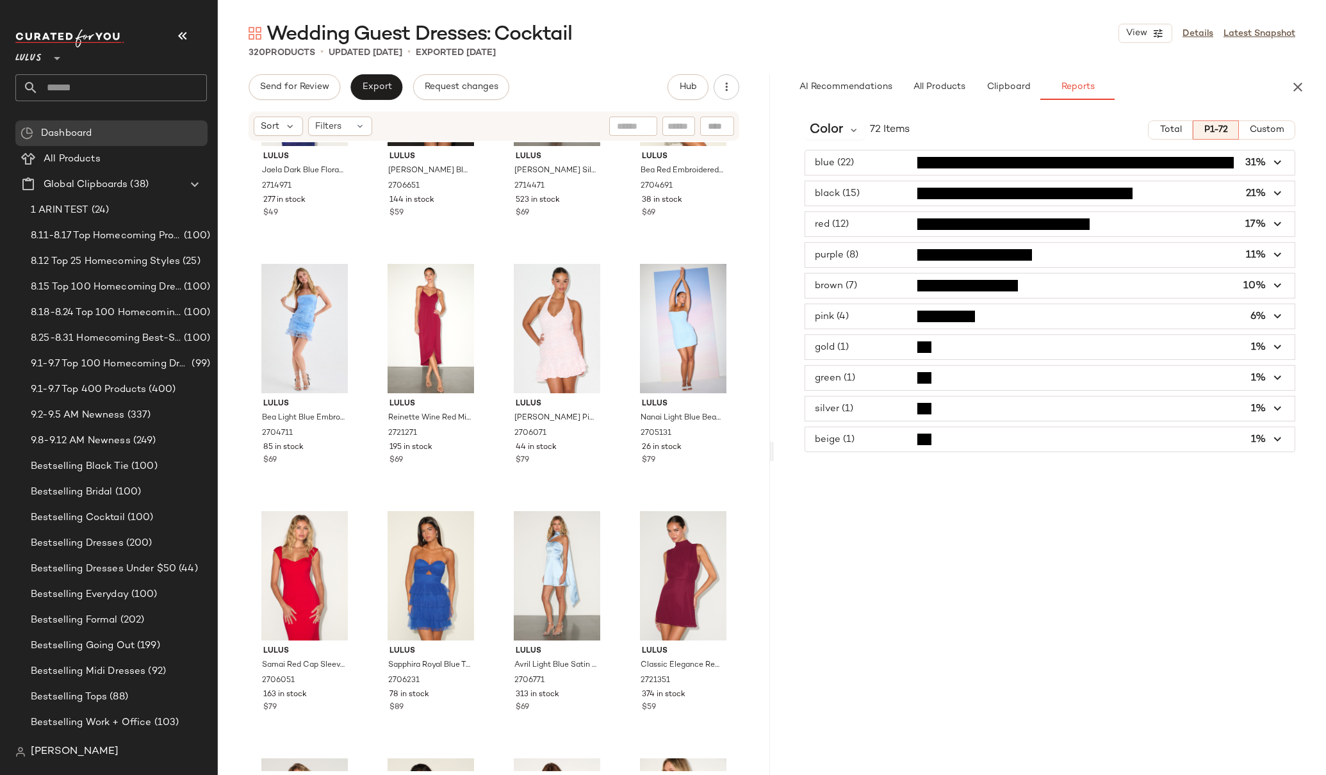
click at [879, 414] on span "button" at bounding box center [1049, 408] width 489 height 24
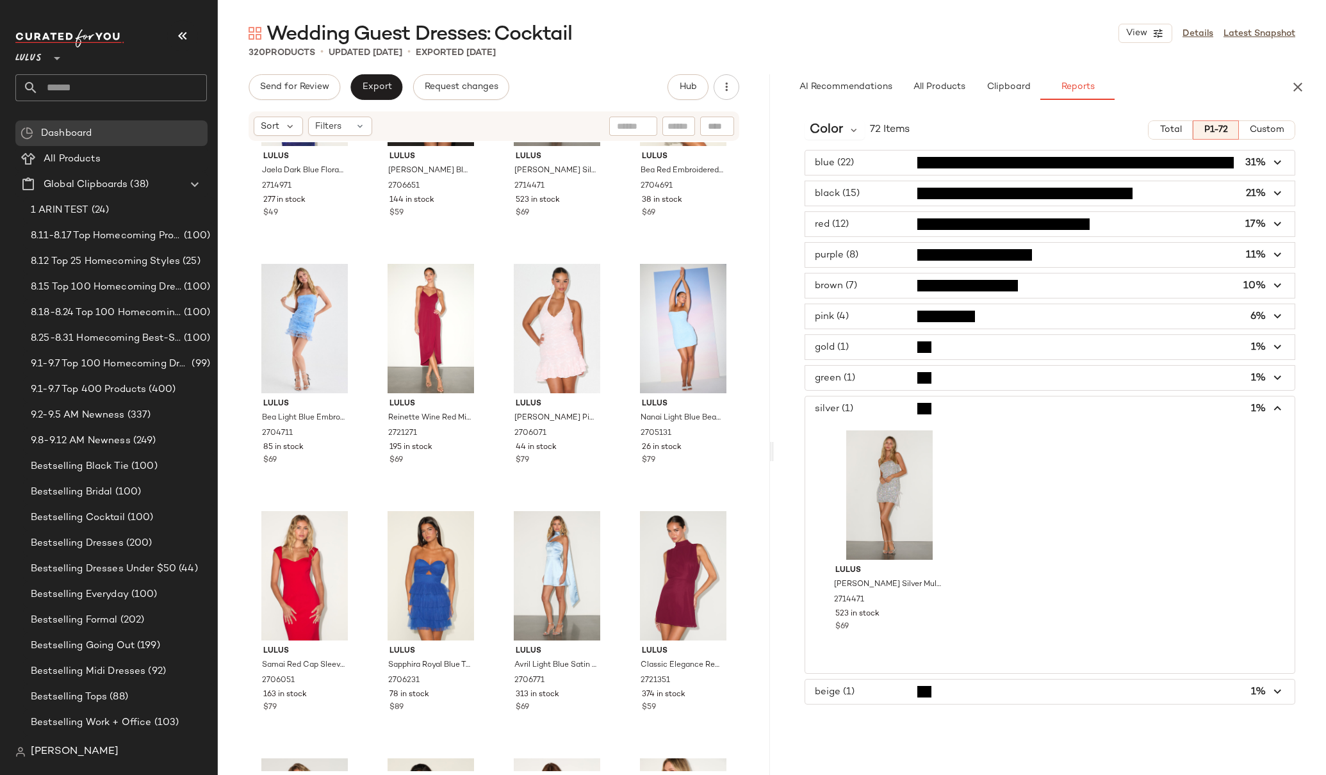
click at [879, 414] on span "button" at bounding box center [1049, 408] width 489 height 24
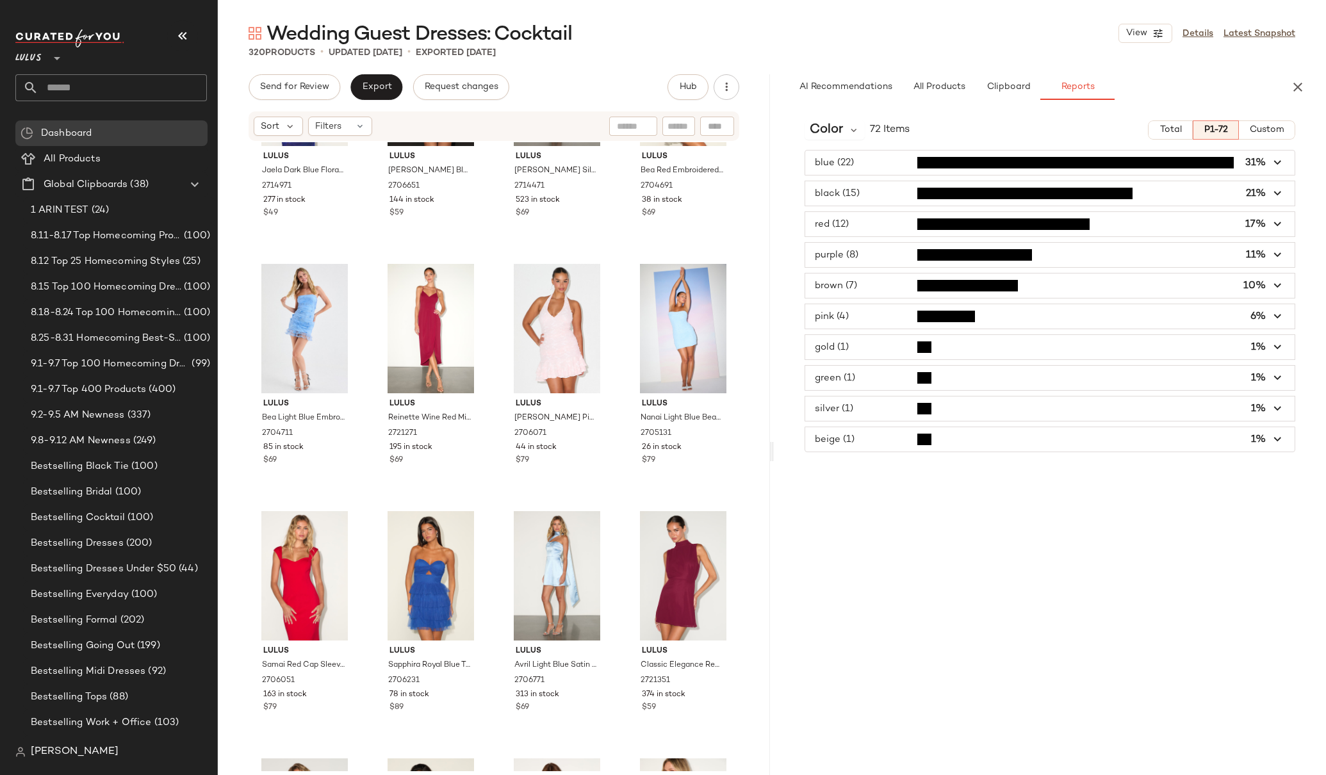
click at [879, 441] on span "button" at bounding box center [1049, 439] width 489 height 24
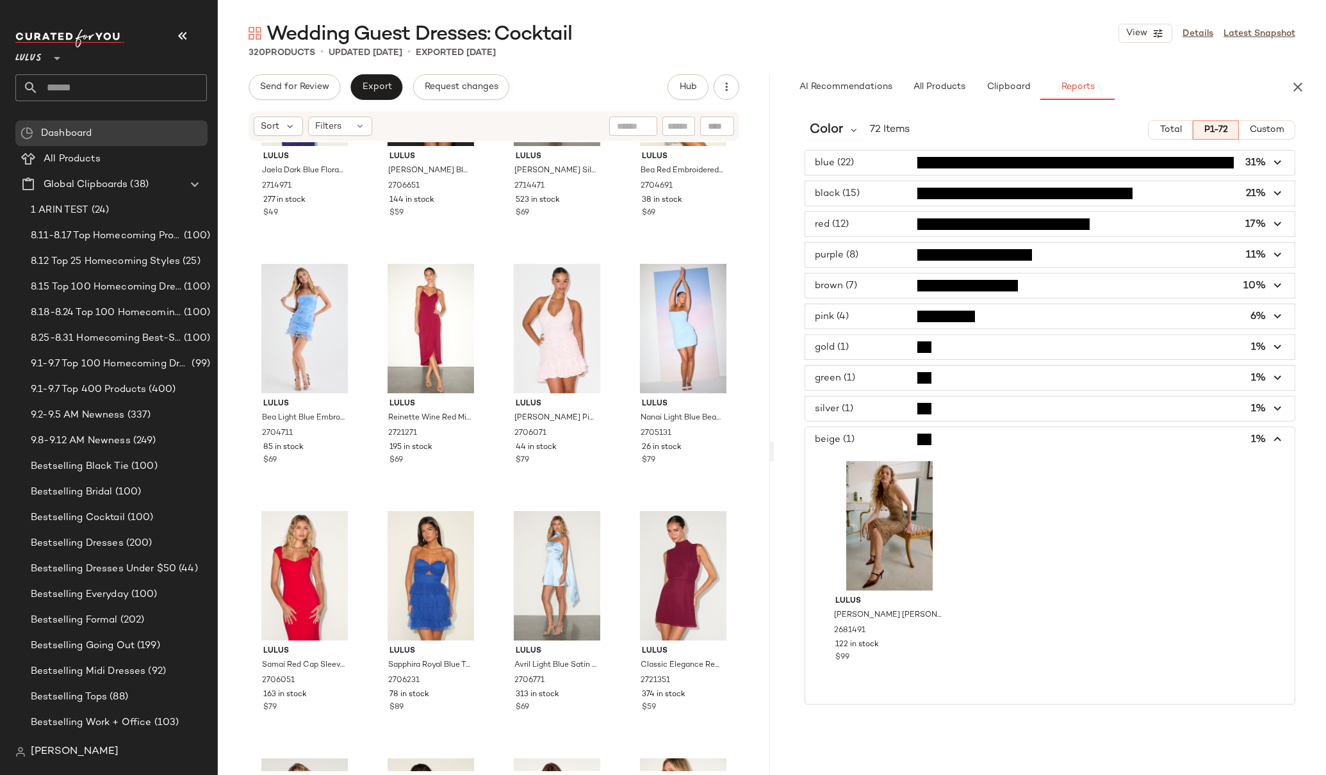
click at [879, 441] on span "button" at bounding box center [1049, 439] width 489 height 24
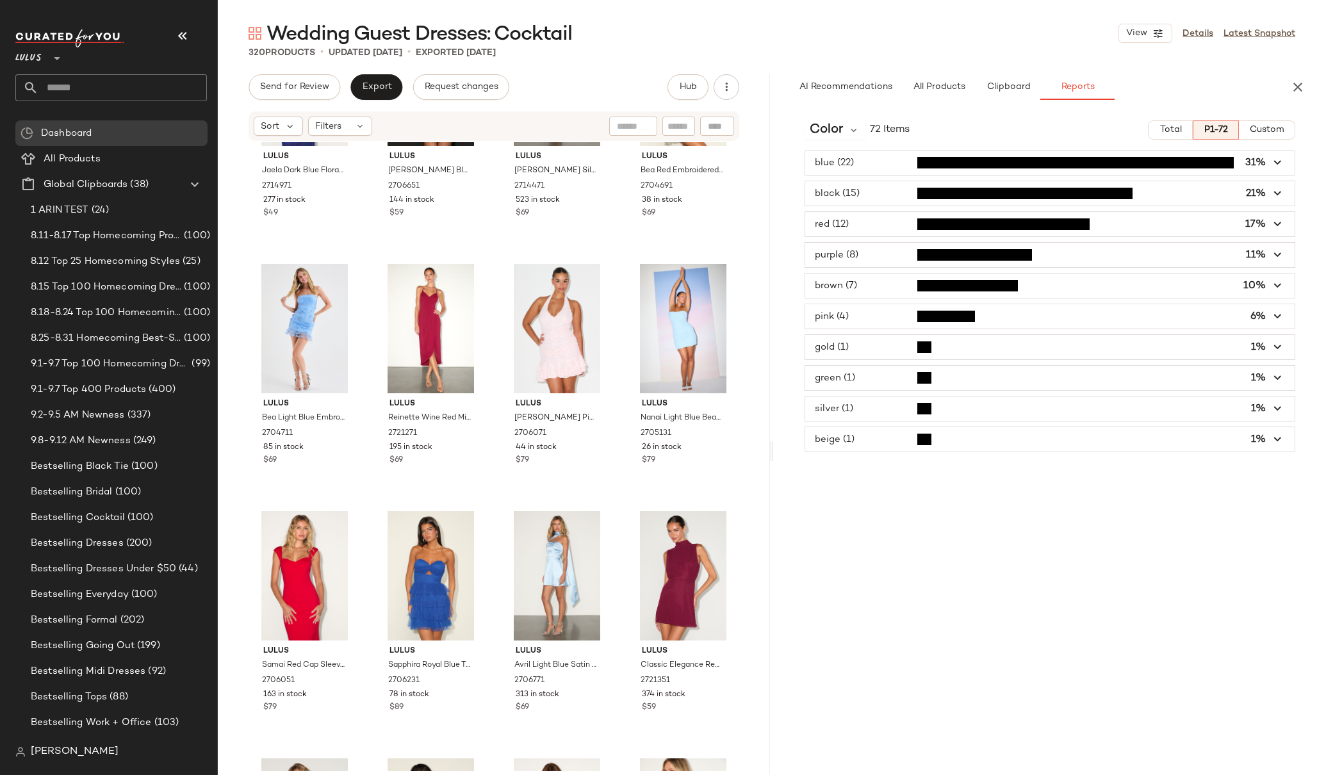
click at [872, 252] on span "button" at bounding box center [1049, 255] width 489 height 24
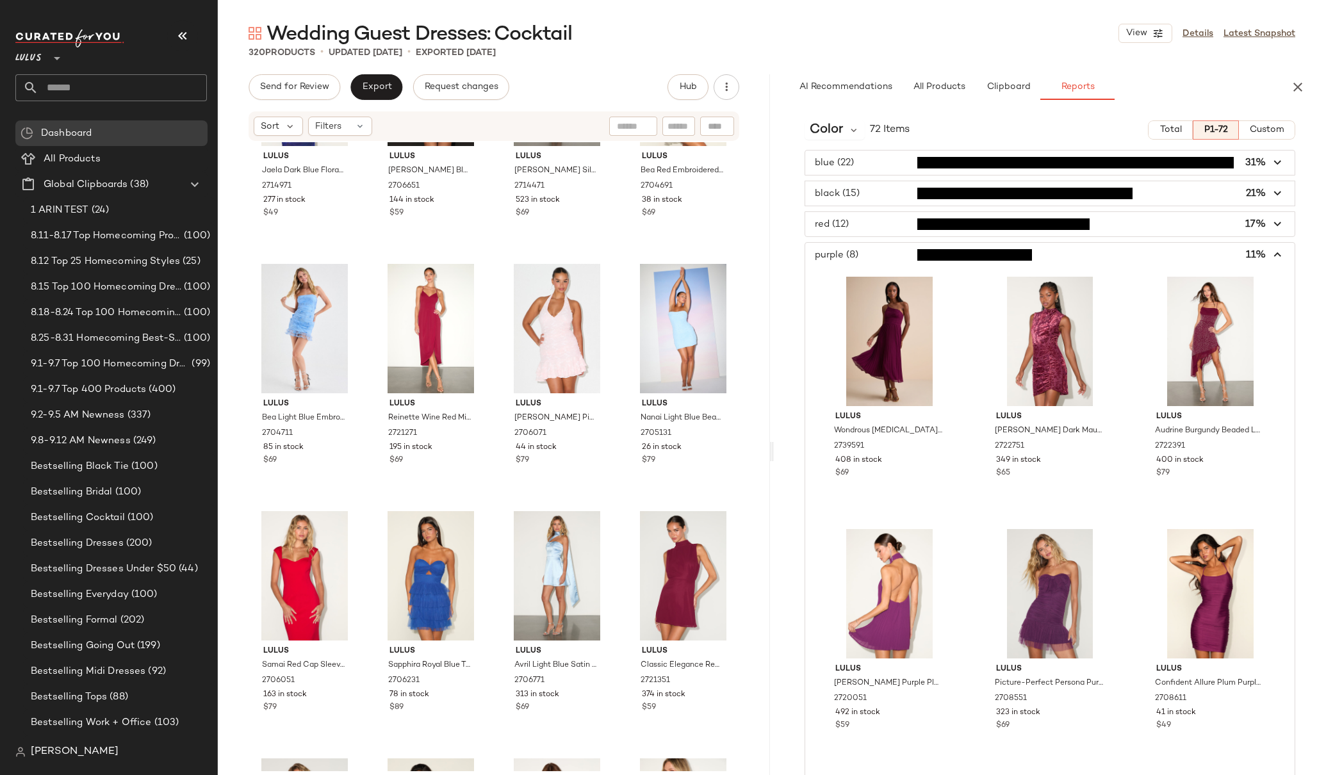
click at [880, 252] on span "button" at bounding box center [1049, 255] width 489 height 24
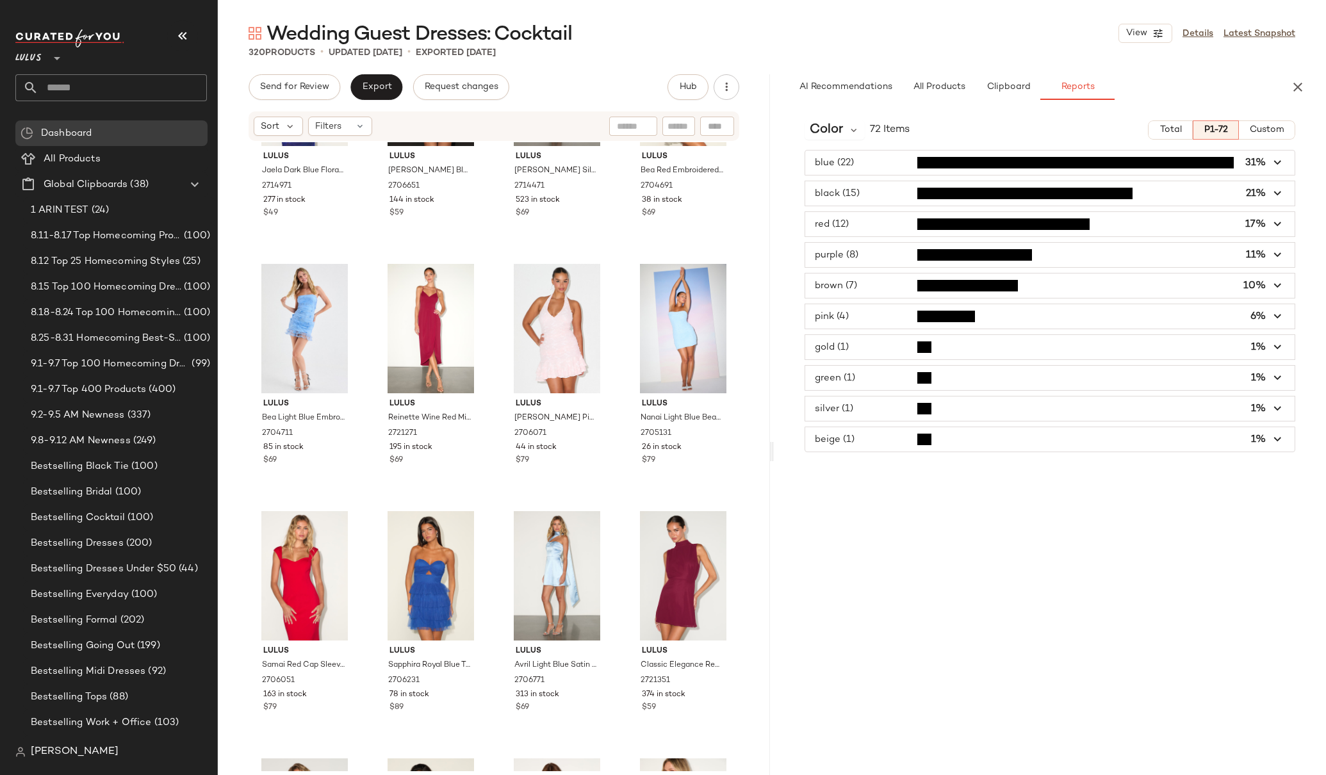
click at [888, 150] on div "blue (22) 31%" at bounding box center [1049, 163] width 491 height 26
click at [876, 165] on span "button" at bounding box center [1049, 162] width 489 height 24
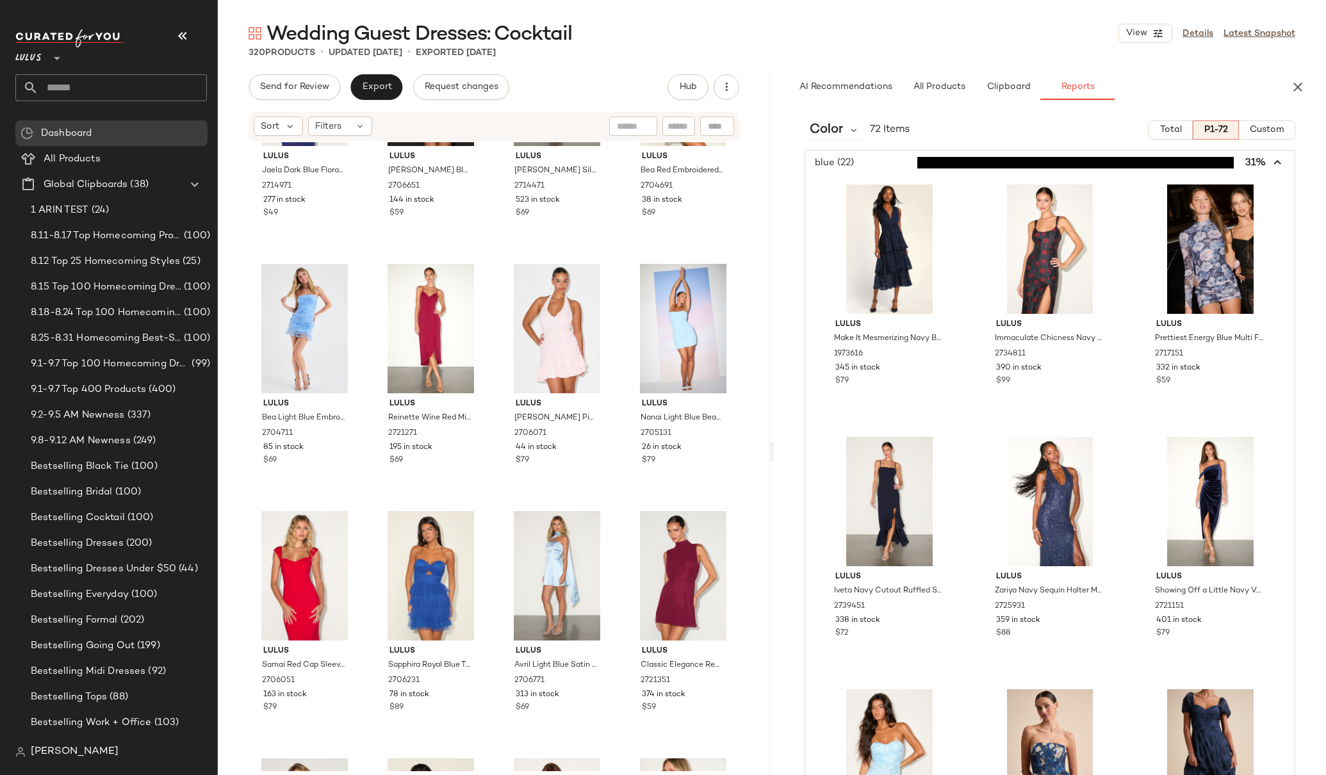
click at [1270, 162] on icon "button" at bounding box center [1277, 163] width 15 height 15
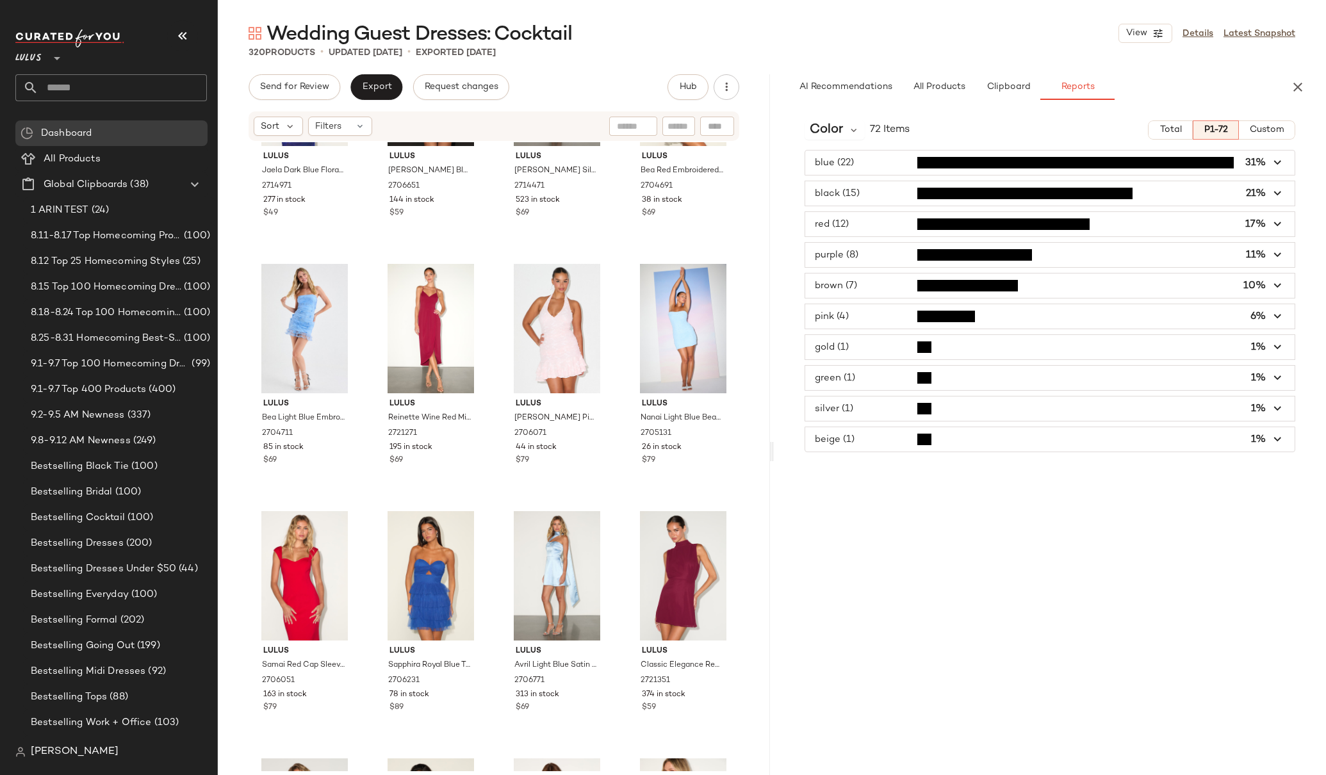
click at [99, 90] on input "text" at bounding box center [122, 87] width 168 height 27
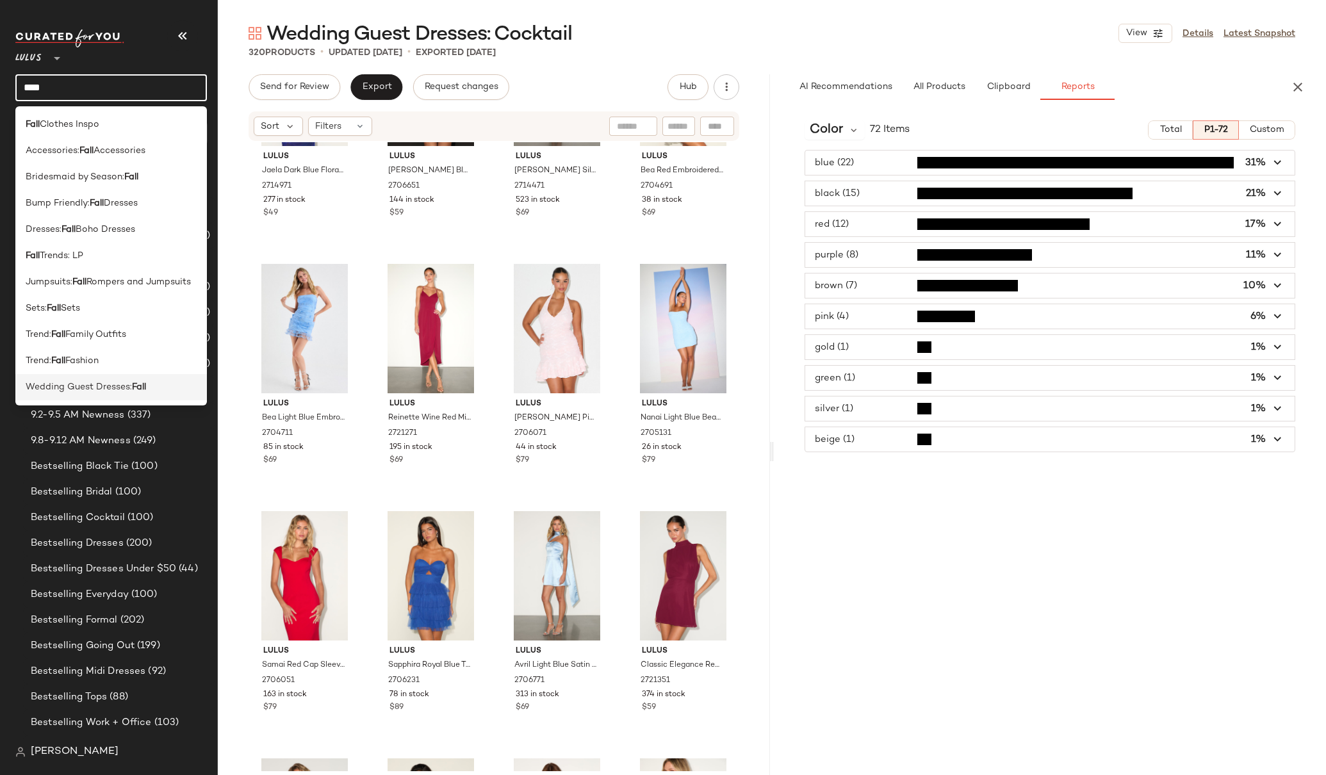
type input "****"
click at [93, 387] on span "Wedding Guest Dresses:" at bounding box center [79, 386] width 106 height 13
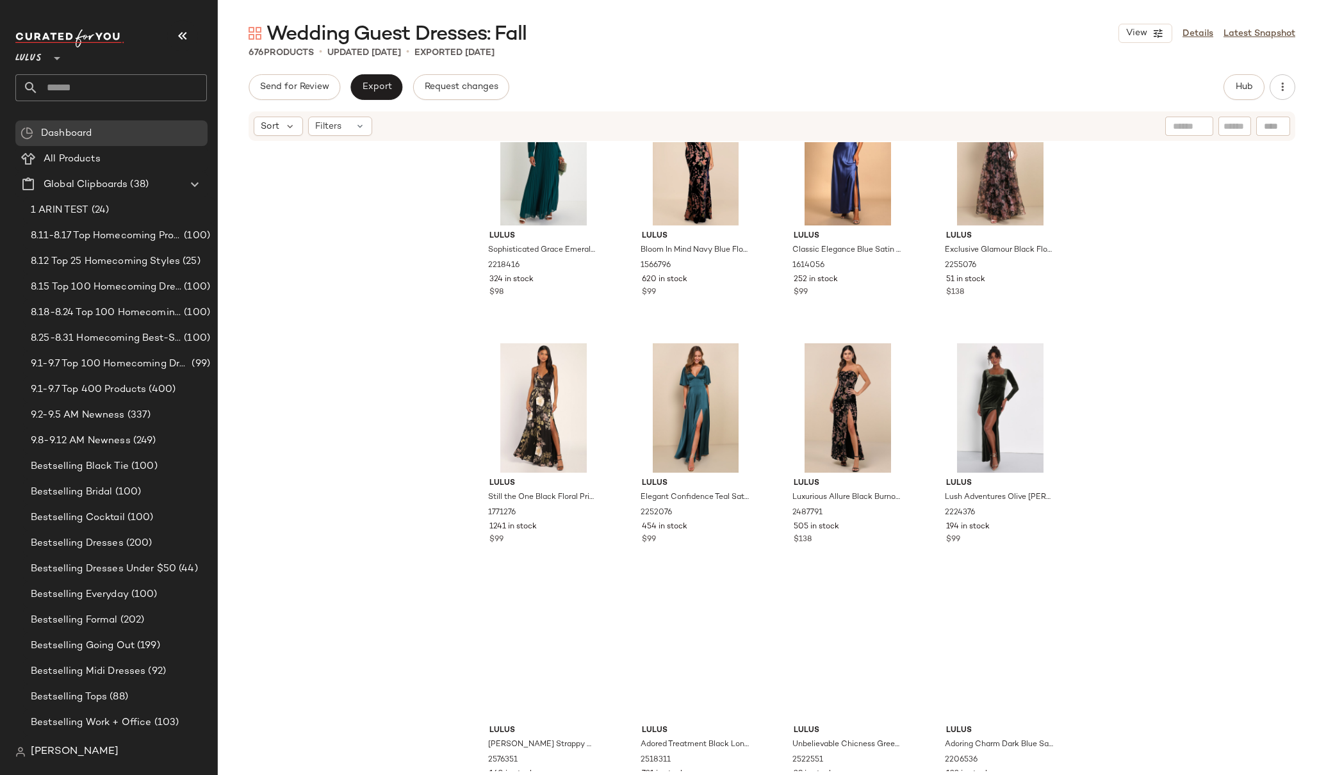
scroll to position [15142, 0]
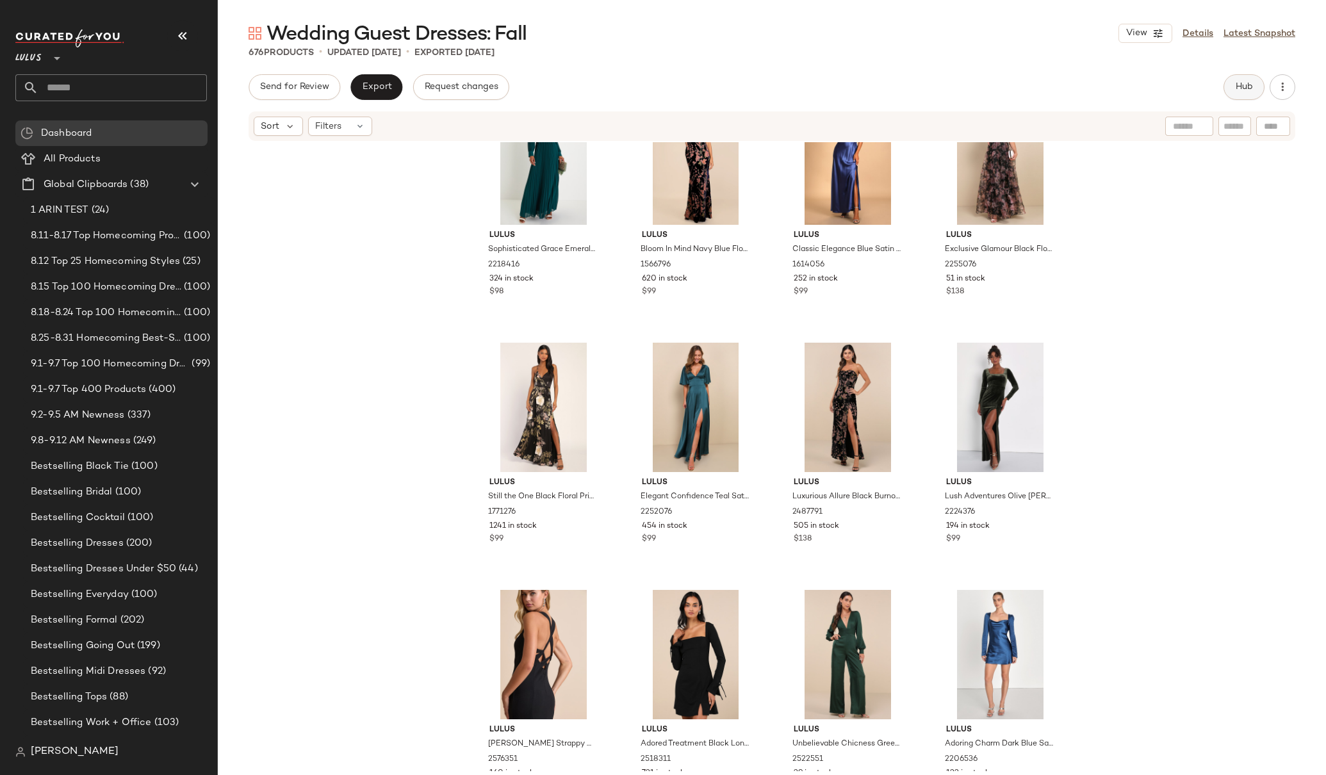
click at [1248, 85] on span "Hub" at bounding box center [1244, 87] width 18 height 10
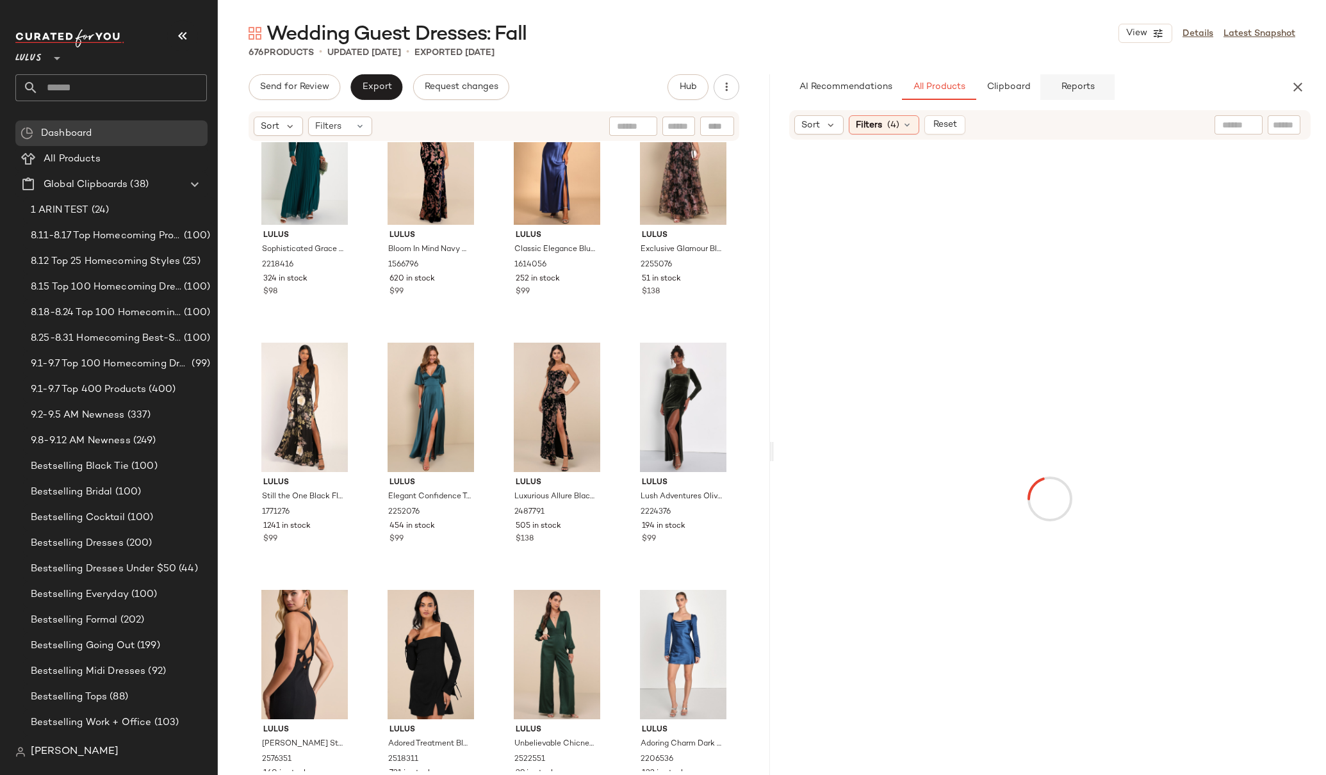
click at [1079, 92] on span "Reports" at bounding box center [1077, 87] width 34 height 10
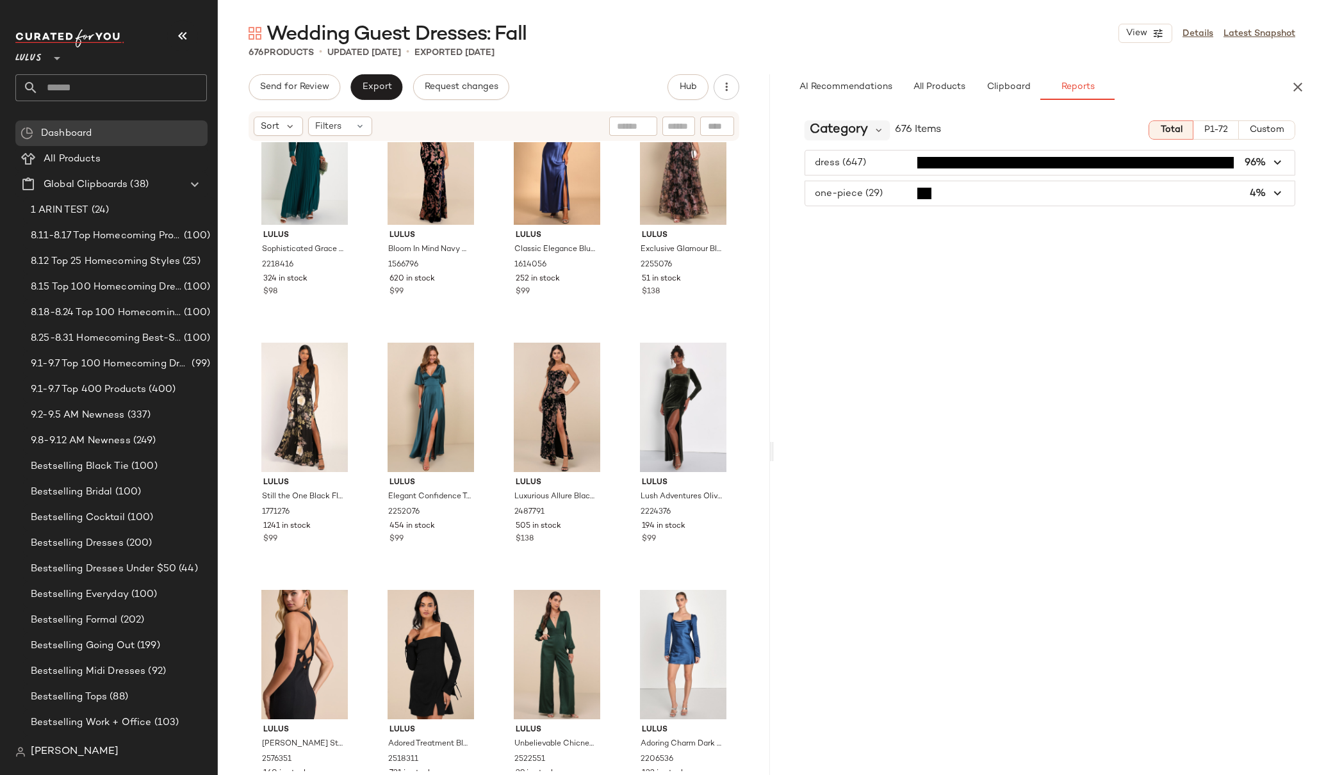
click at [829, 131] on span "Category" at bounding box center [838, 129] width 58 height 19
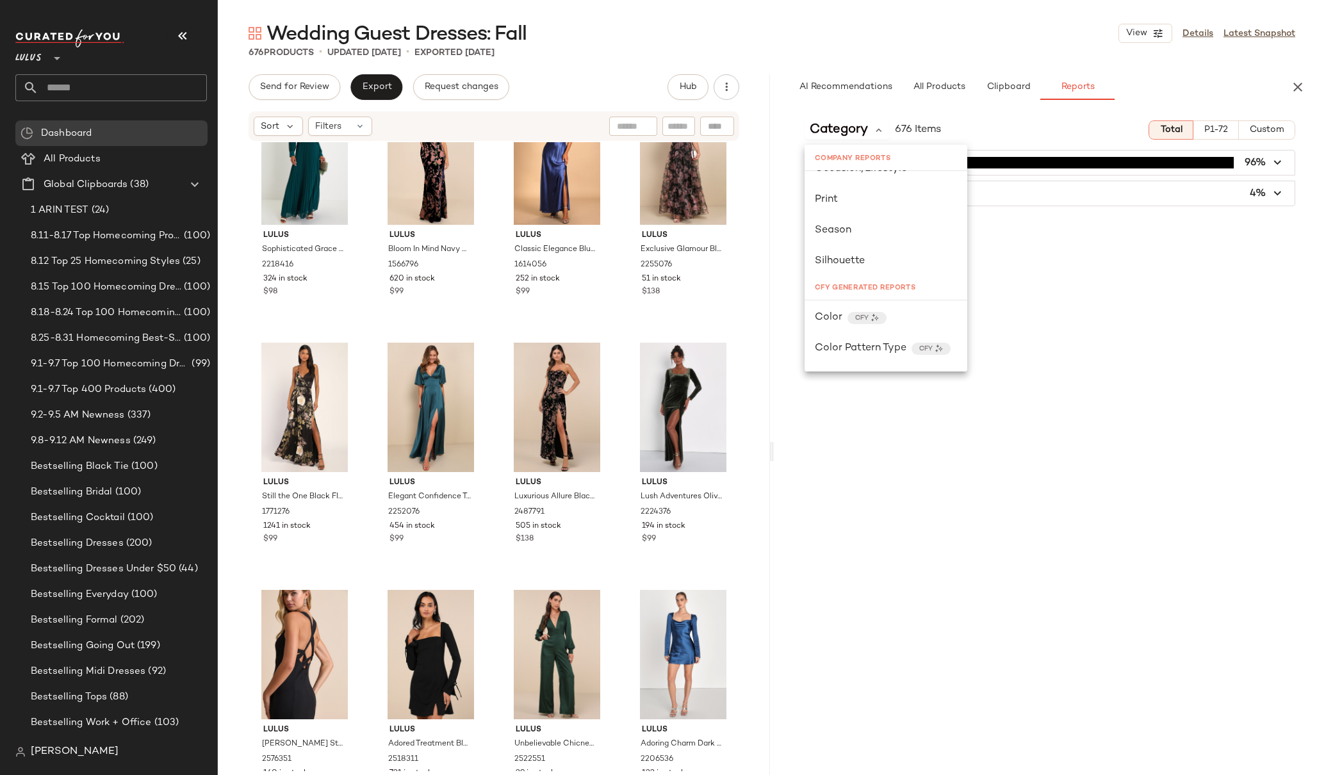
scroll to position [251, 0]
click at [915, 302] on div "Color CFY" at bounding box center [886, 305] width 142 height 15
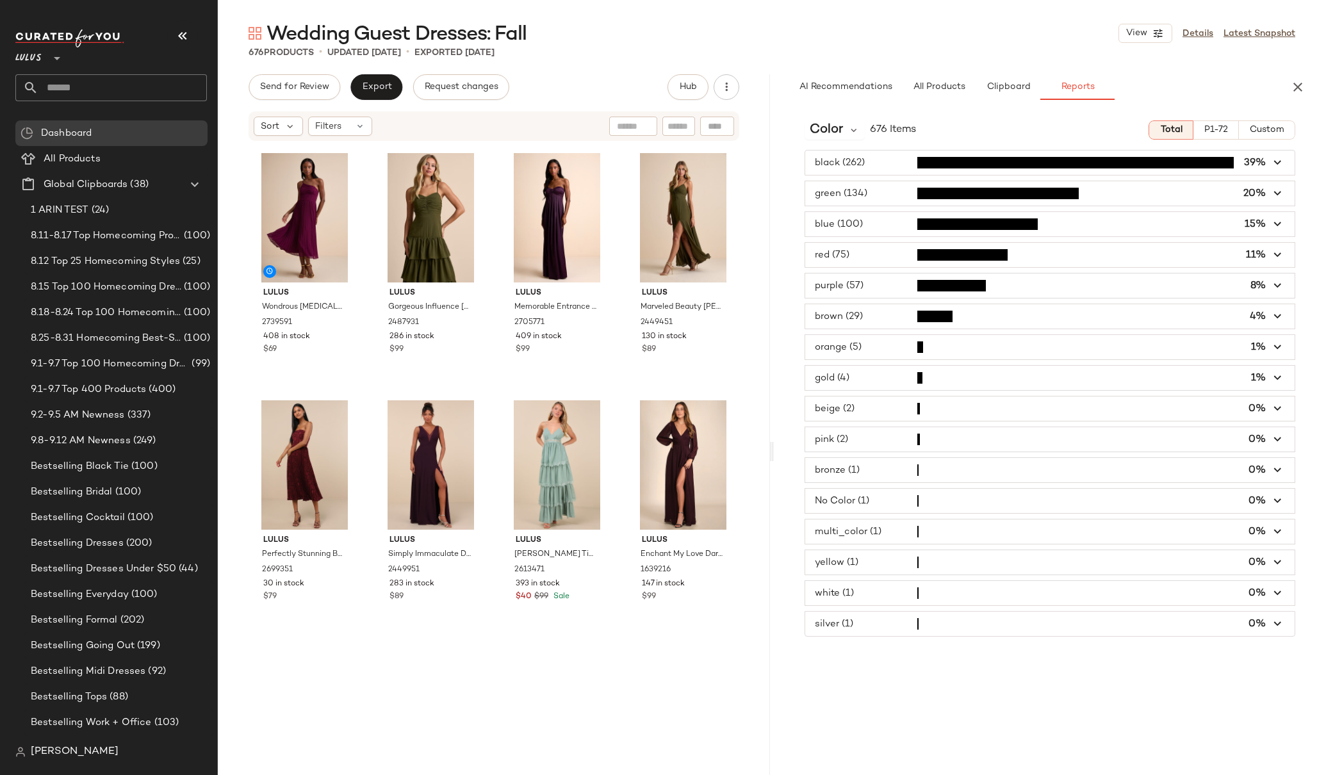
scroll to position [0, 0]
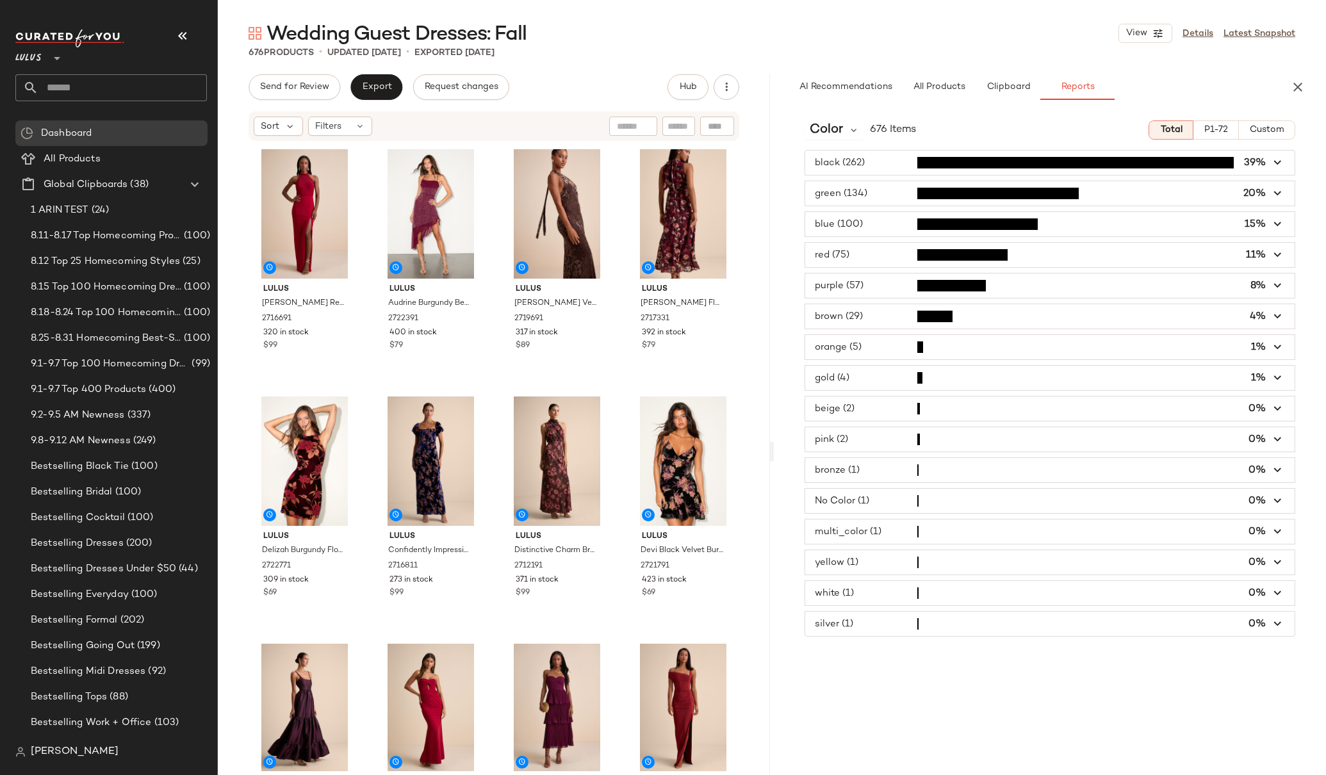
click at [759, 147] on div "Lulus Baani Red Column Halter Maxi Dress 2716691 320 in stock $99 Lulus Audrine…" at bounding box center [494, 456] width 552 height 629
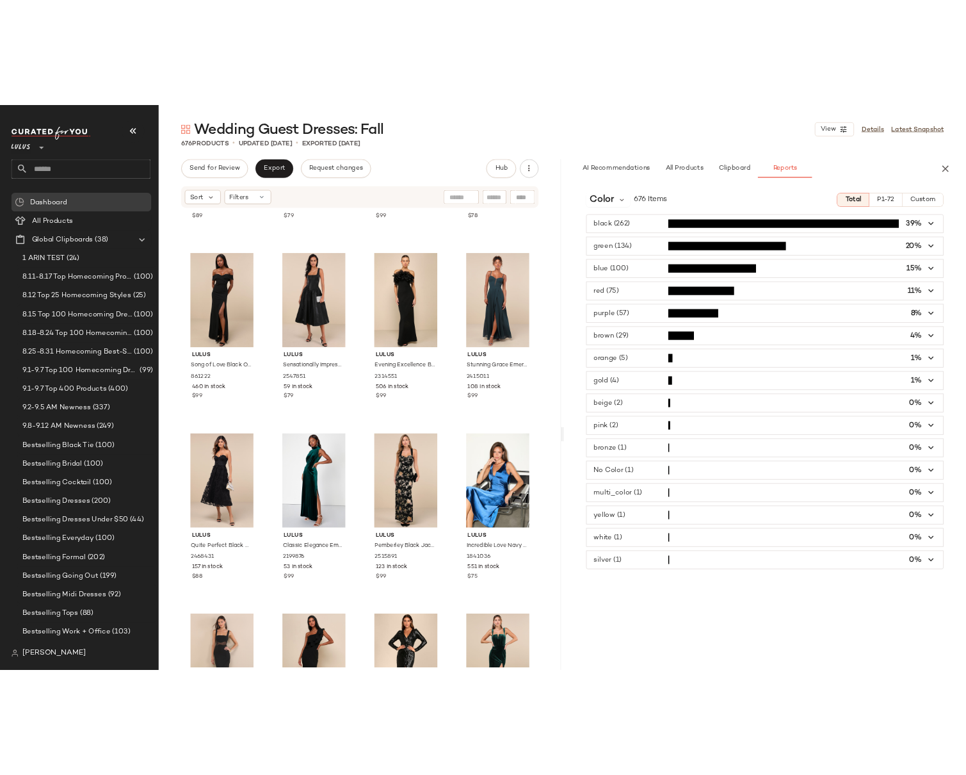
scroll to position [5648, 0]
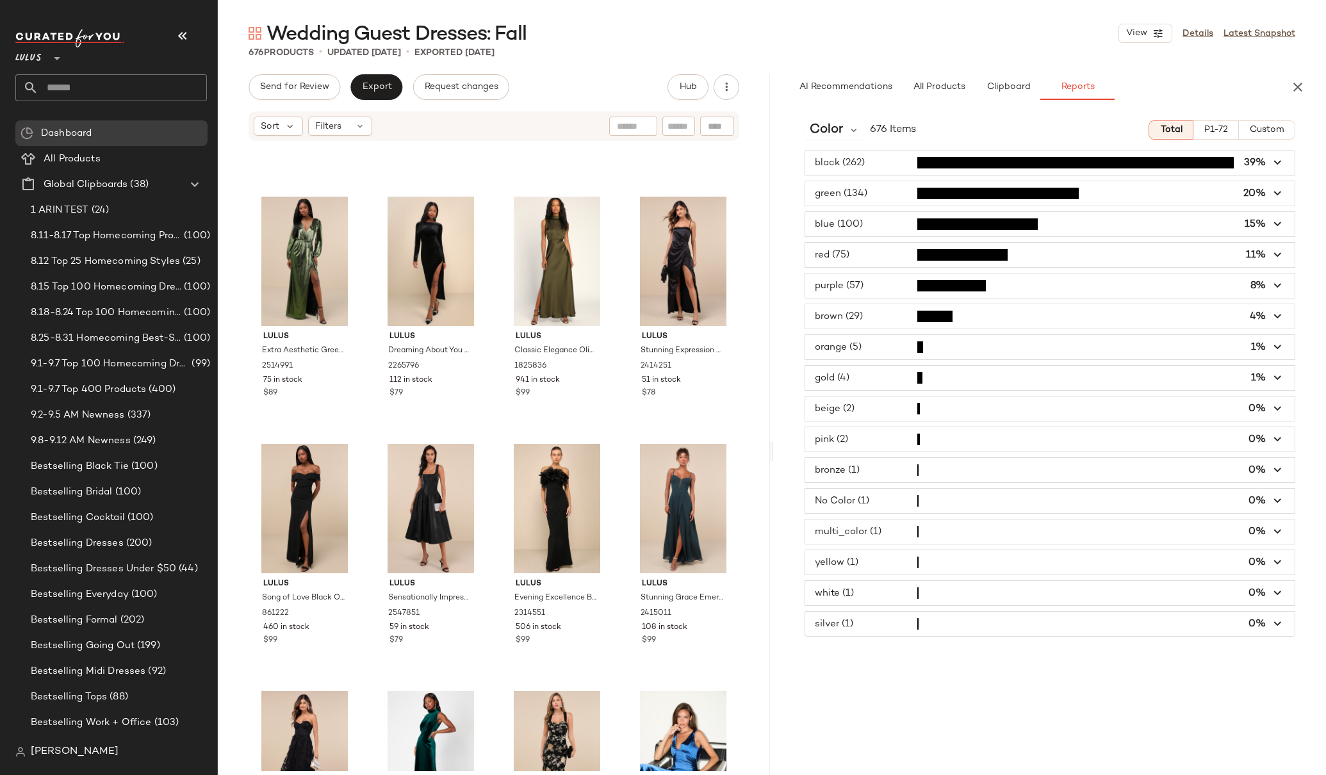
click at [1208, 129] on span "P1-72" at bounding box center [1215, 130] width 24 height 10
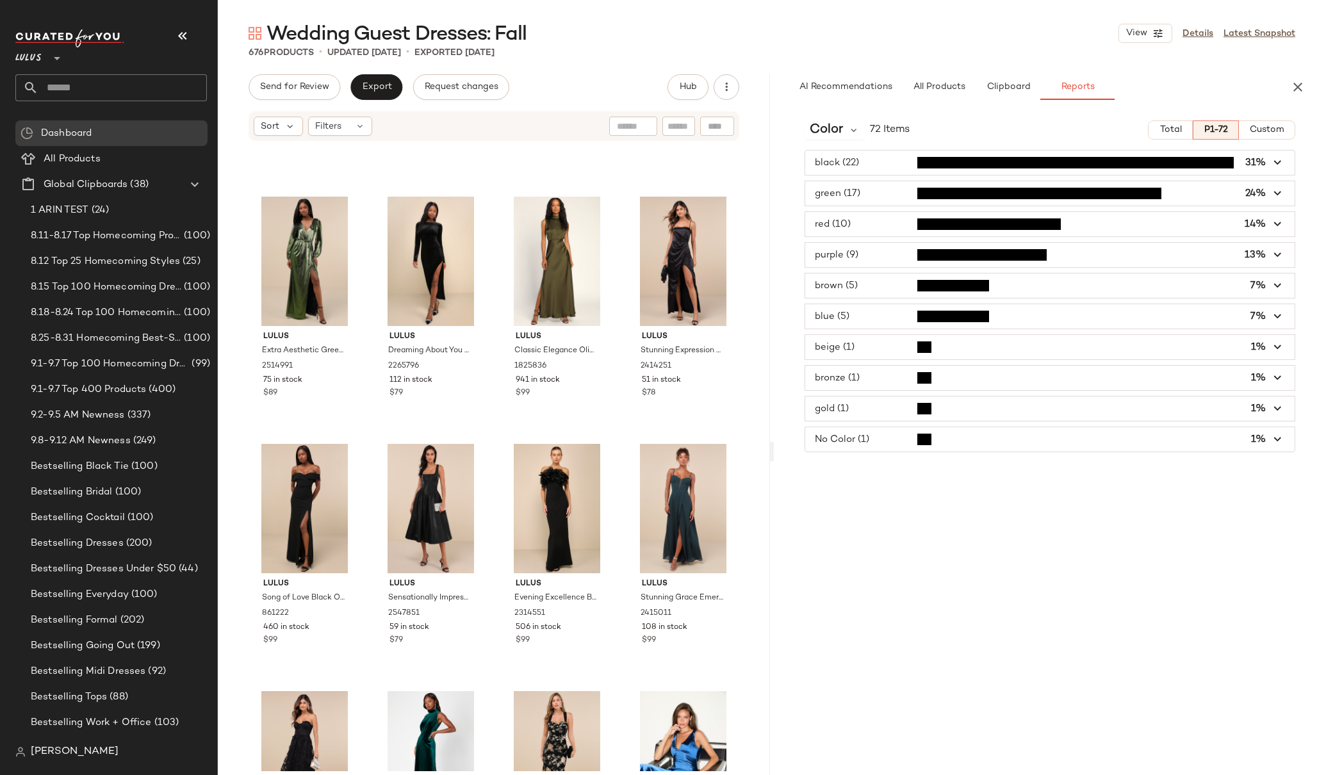
click at [1277, 254] on icon "button" at bounding box center [1277, 255] width 15 height 15
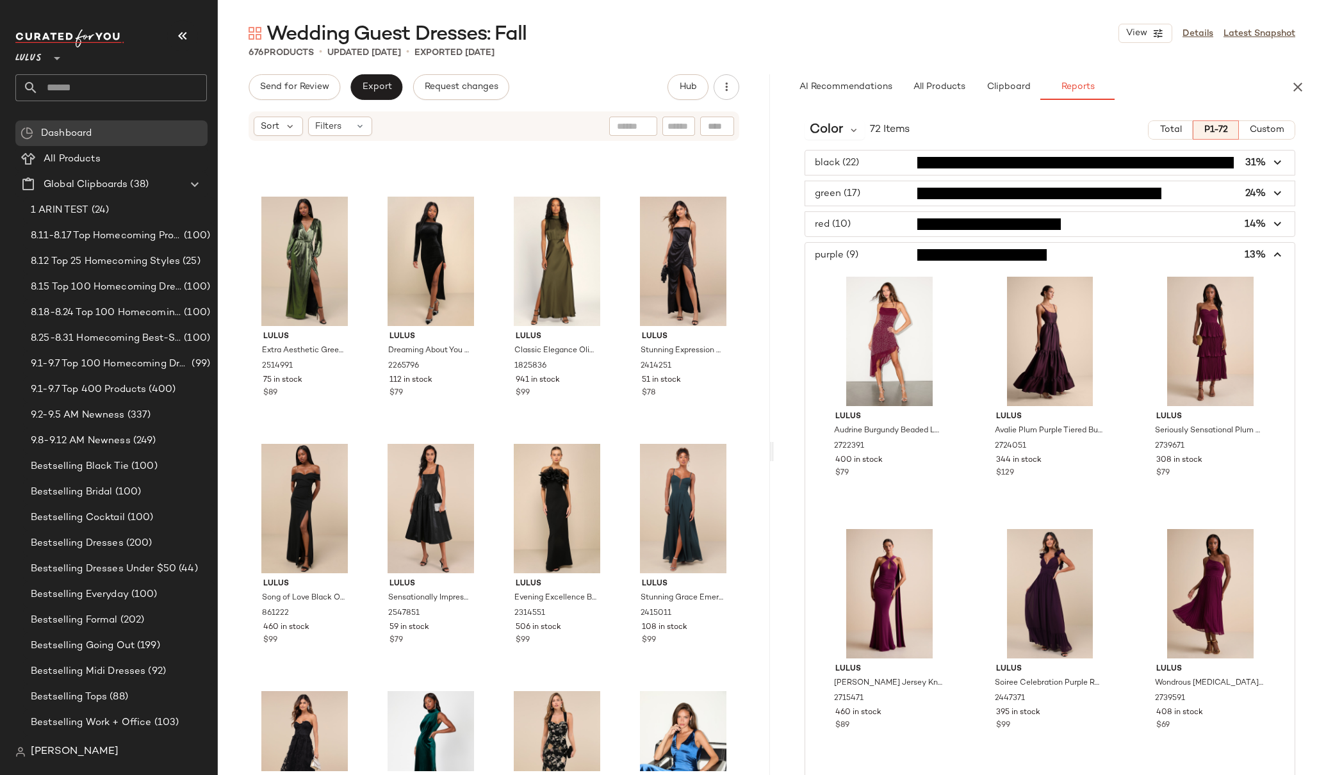
click at [1277, 254] on span "button" at bounding box center [1049, 255] width 489 height 24
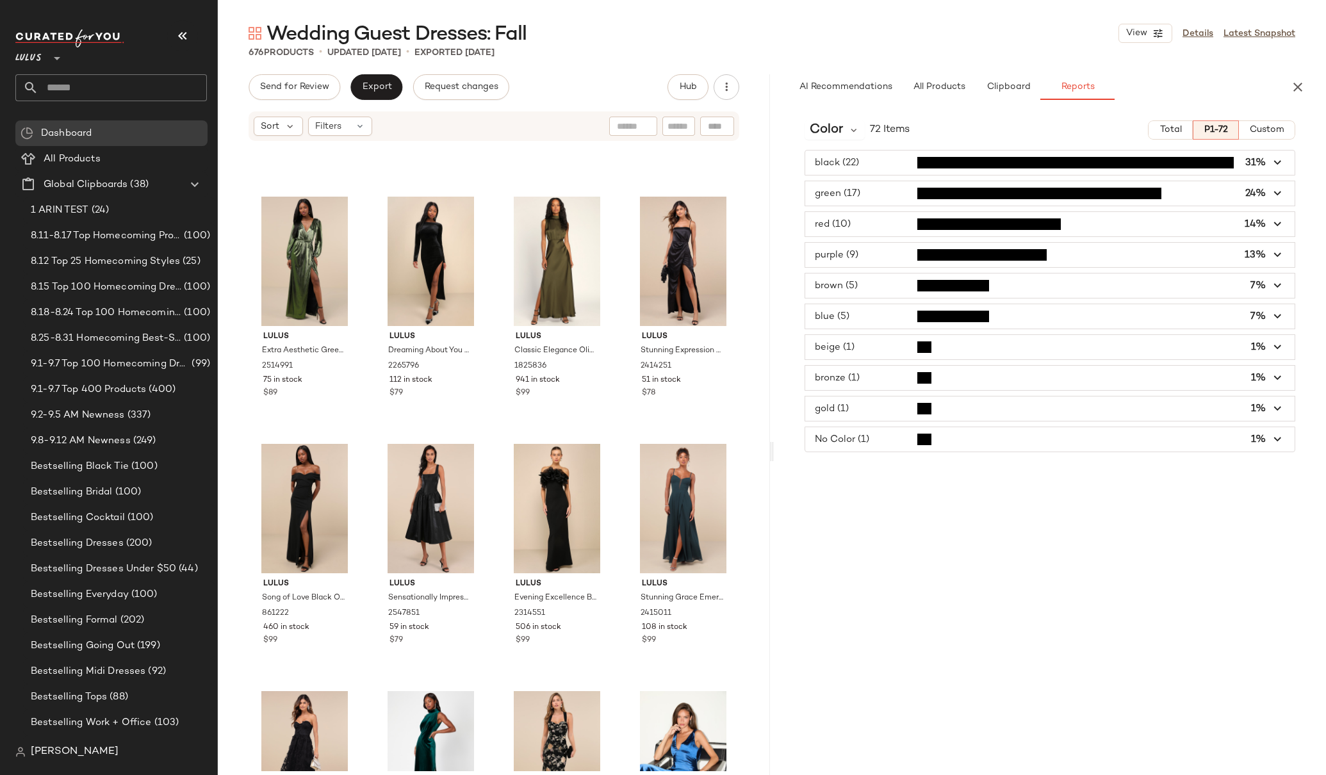
click at [69, 85] on input "text" at bounding box center [122, 87] width 168 height 27
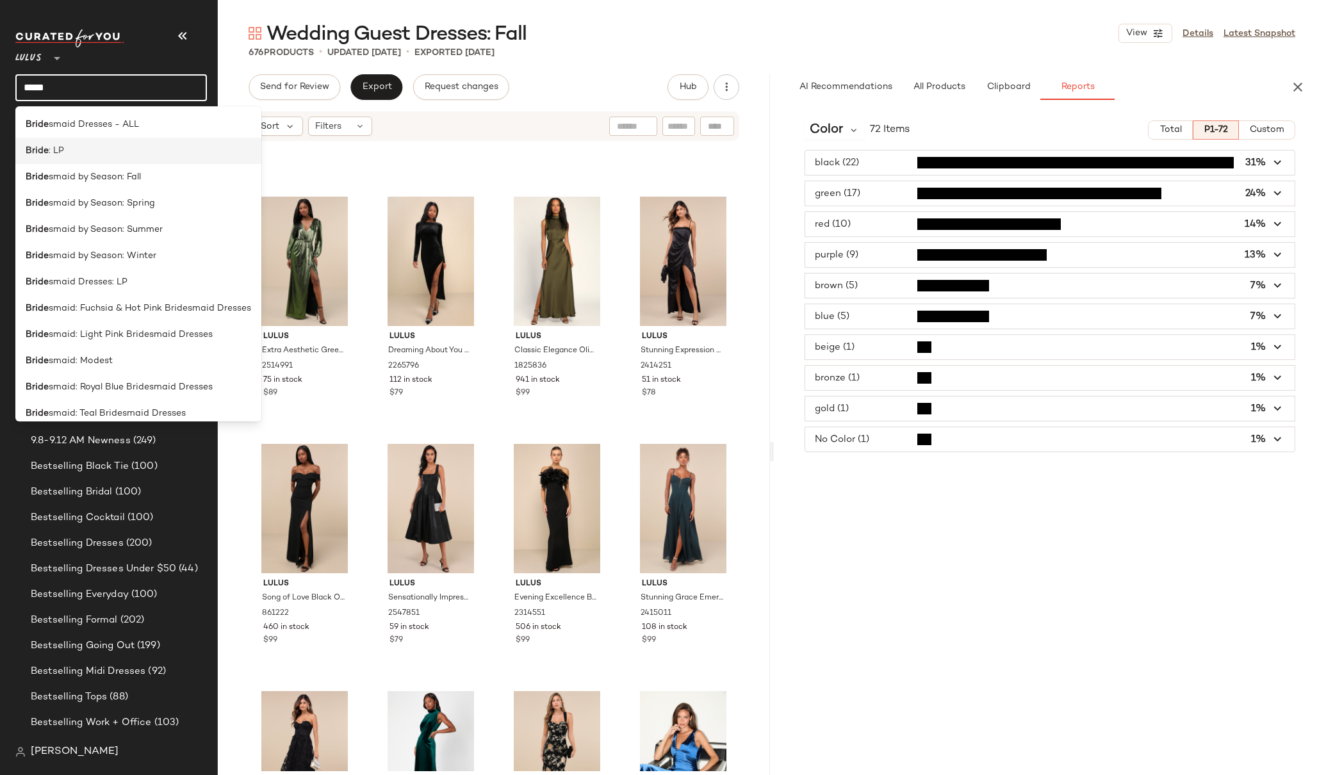
type input "*****"
click at [61, 147] on span ": LP" at bounding box center [56, 150] width 15 height 13
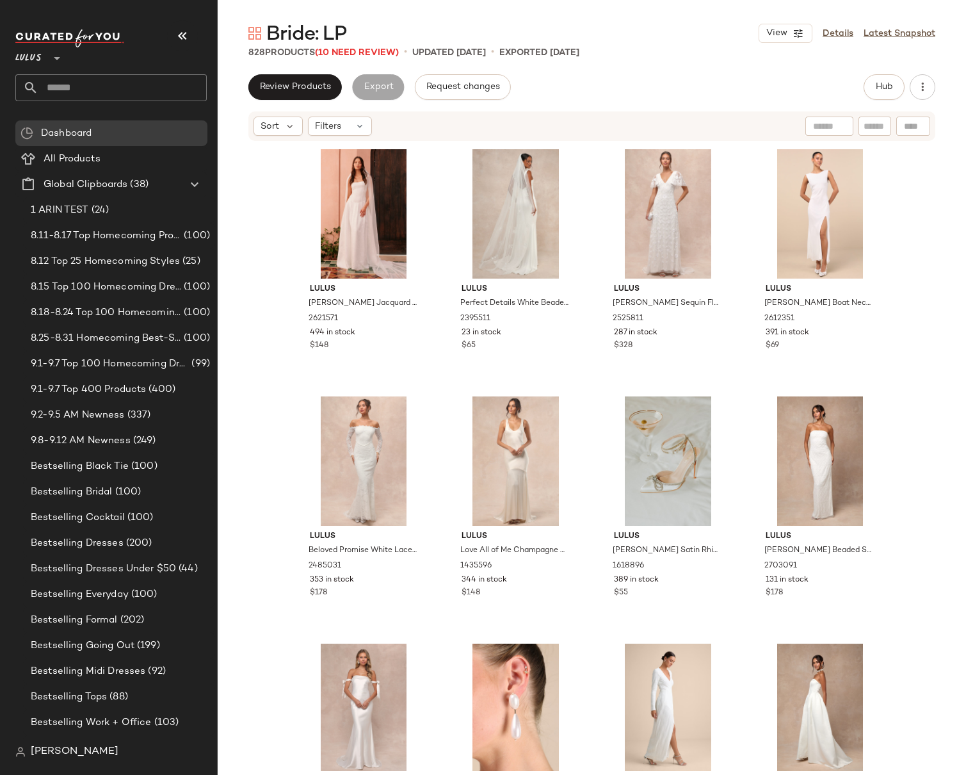
click at [905, 220] on div "Lulus Arabella White Jacquard Basque Waist Maxi Dress 2621571 494 in stock $148…" at bounding box center [592, 456] width 749 height 629
click at [904, 221] on div "Lulus Arabella White Jacquard Basque Waist Maxi Dress 2621571 494 in stock $148…" at bounding box center [592, 456] width 749 height 629
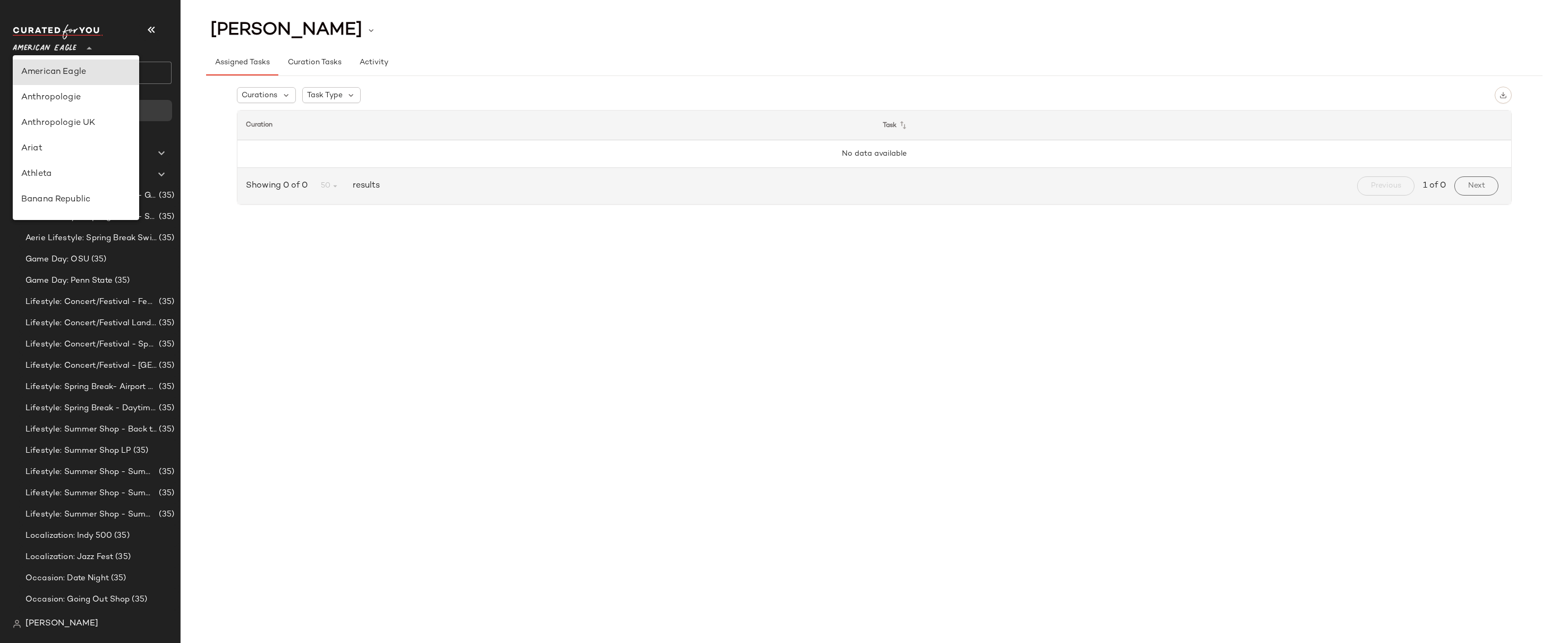
click at [67, 48] on span "American Eagle" at bounding box center [44, 46] width 64 height 19
type input "**"
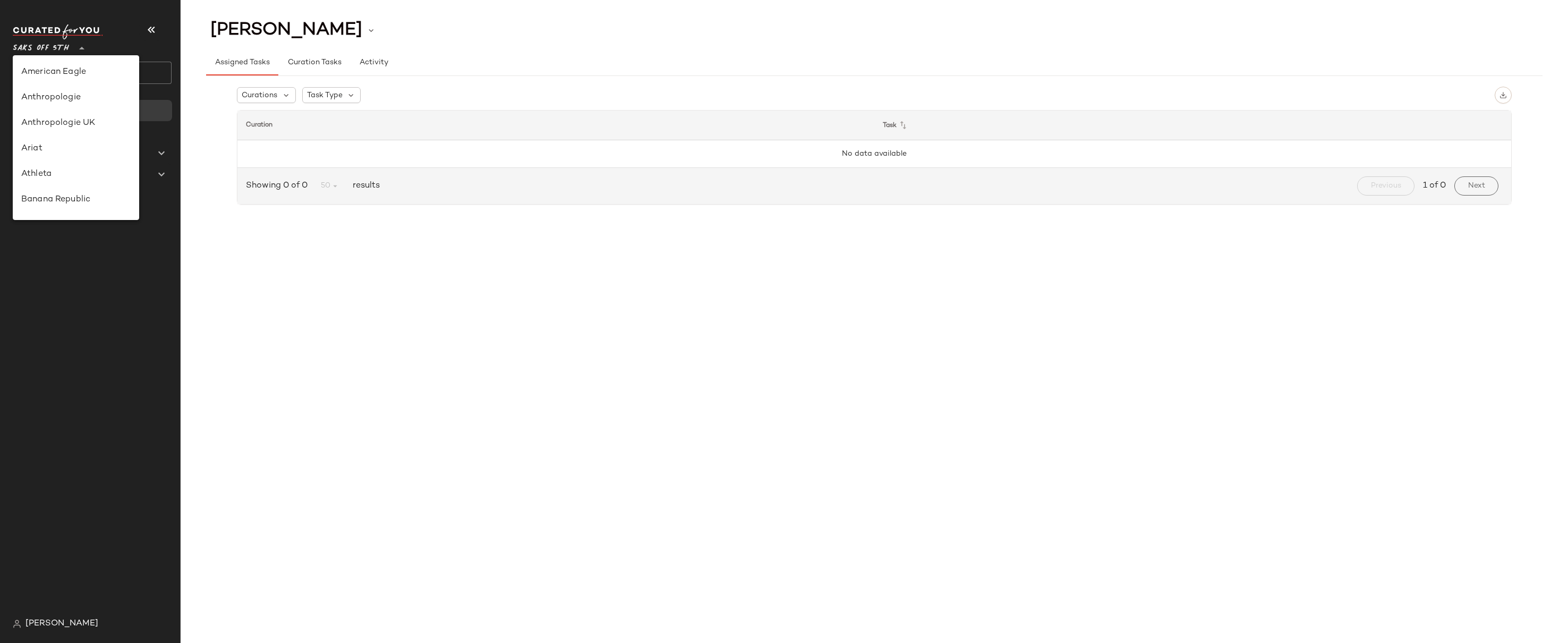
scroll to position [495, 0]
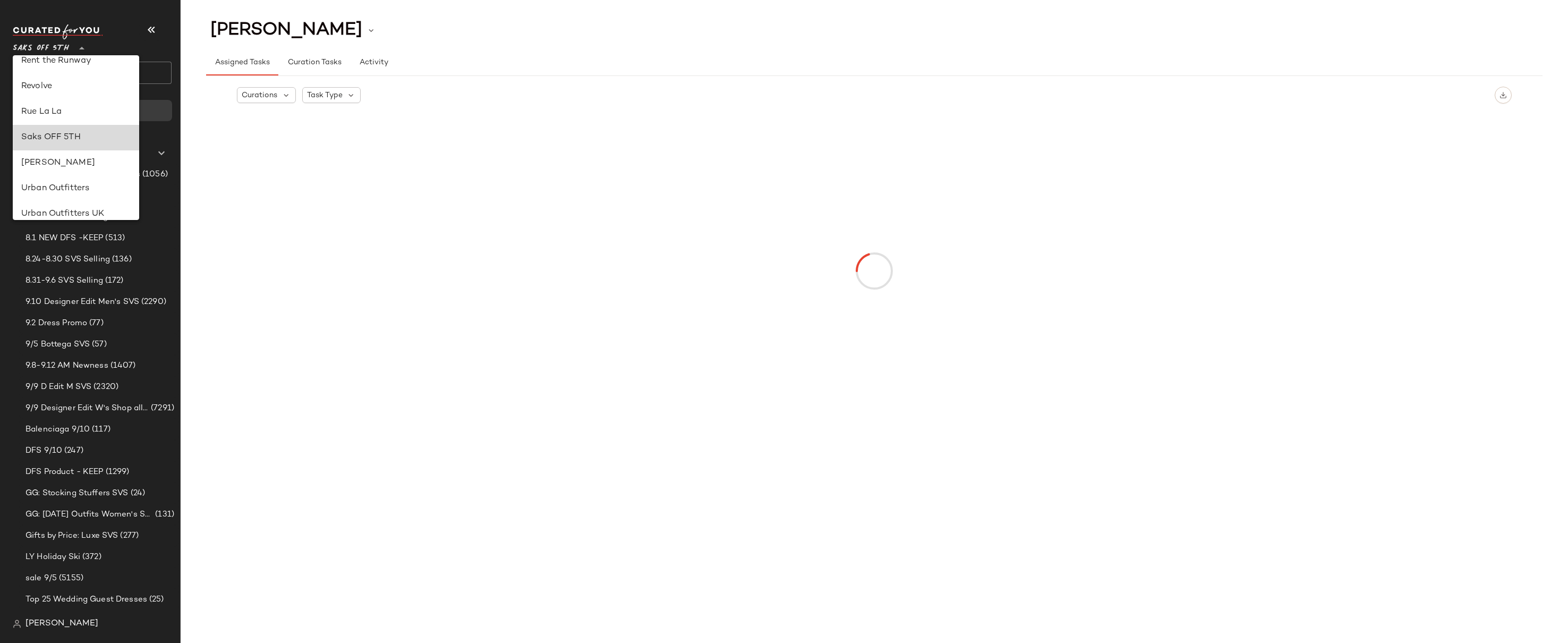
click at [63, 134] on div "Saks OFF 5TH" at bounding box center [76, 137] width 110 height 12
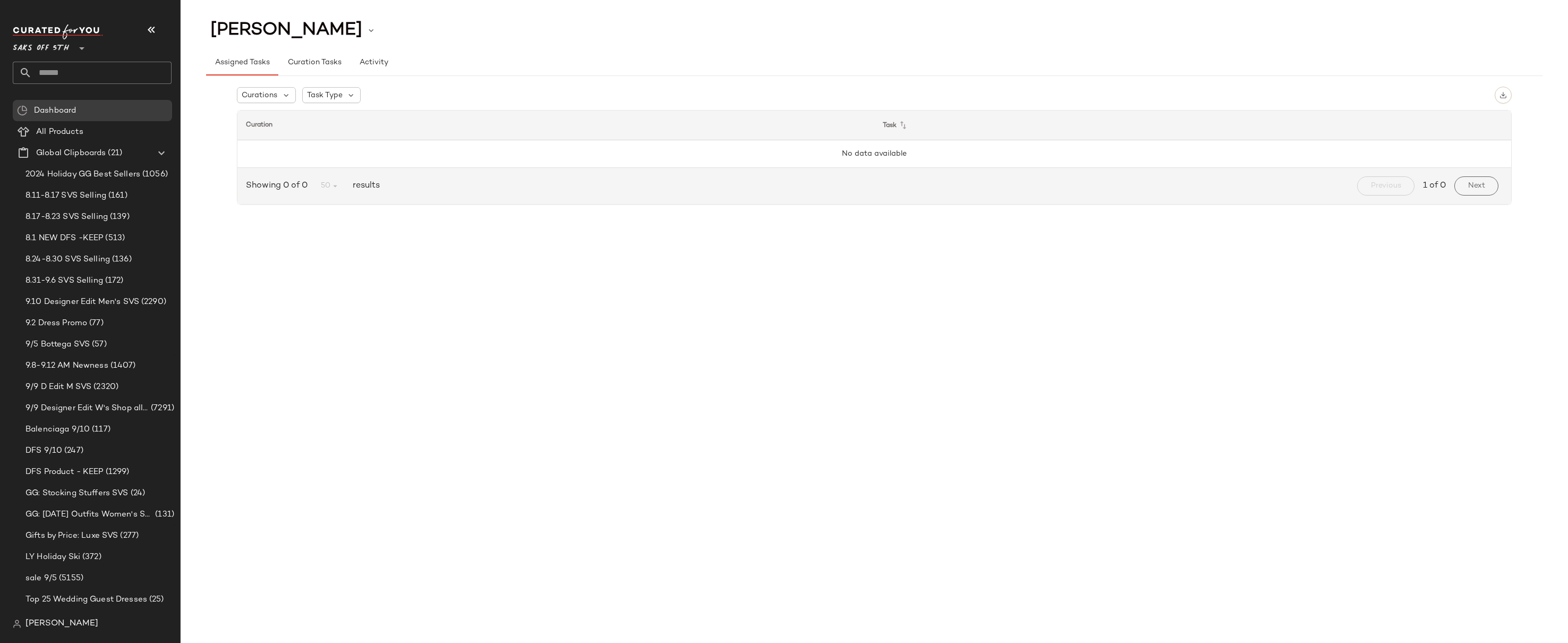
click at [61, 76] on input "text" at bounding box center [101, 72] width 139 height 22
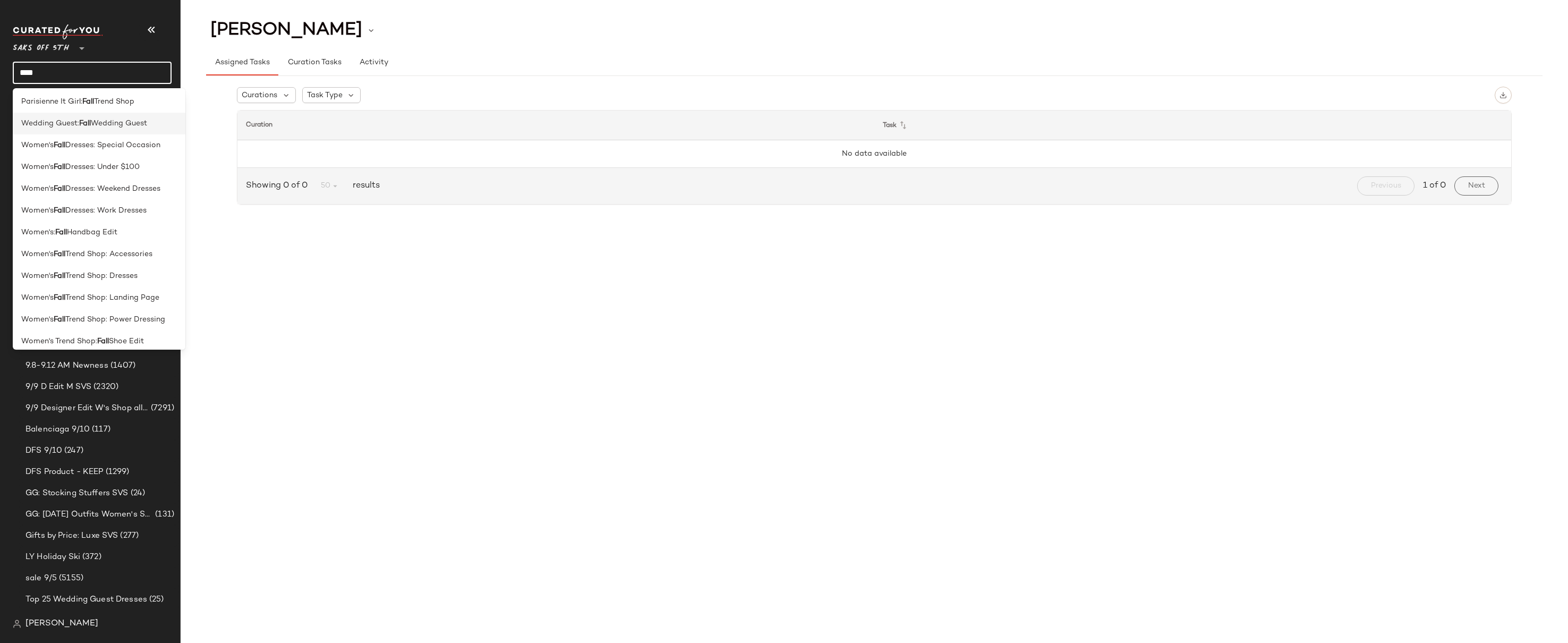
scroll to position [285, 0]
type input "****"
click at [100, 121] on span "Wedding Guest" at bounding box center [119, 124] width 56 height 11
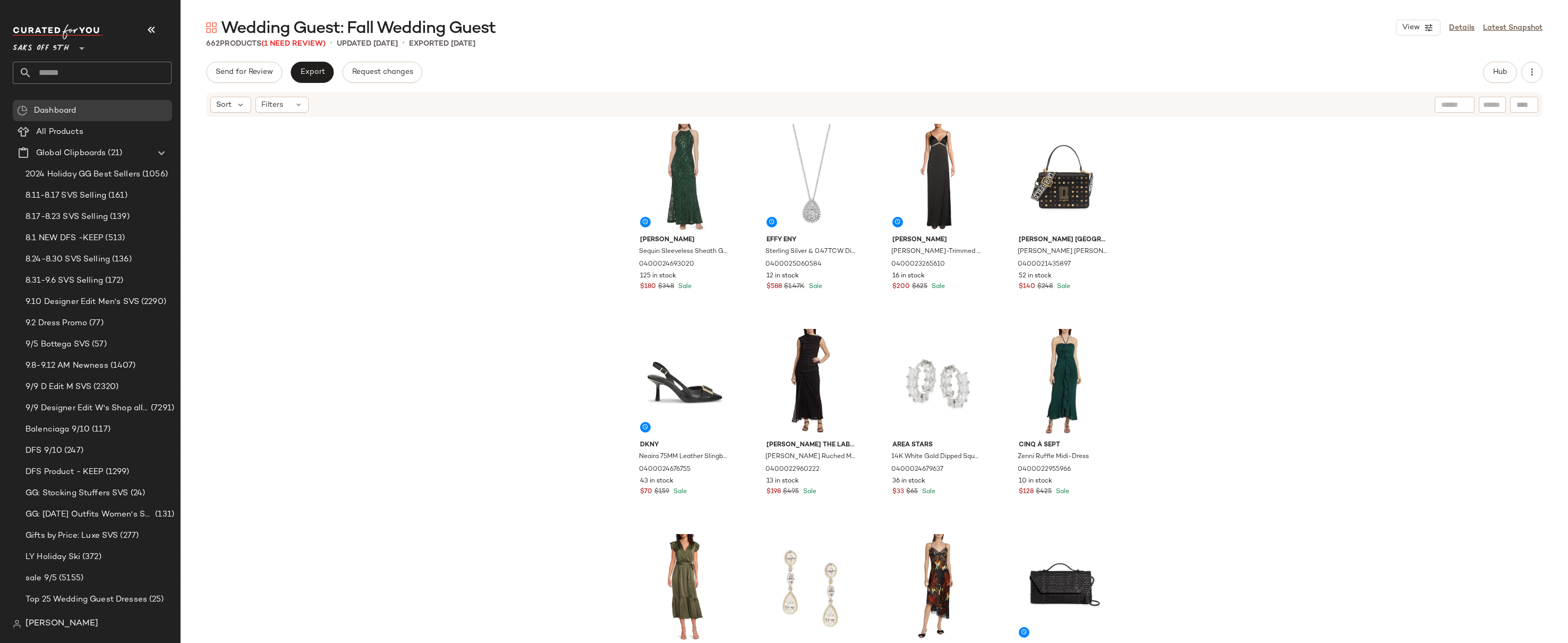
click at [69, 73] on input "text" at bounding box center [101, 72] width 139 height 22
click at [23, 71] on input "**********" at bounding box center [91, 72] width 158 height 22
click at [85, 73] on input "**********" at bounding box center [91, 72] width 158 height 22
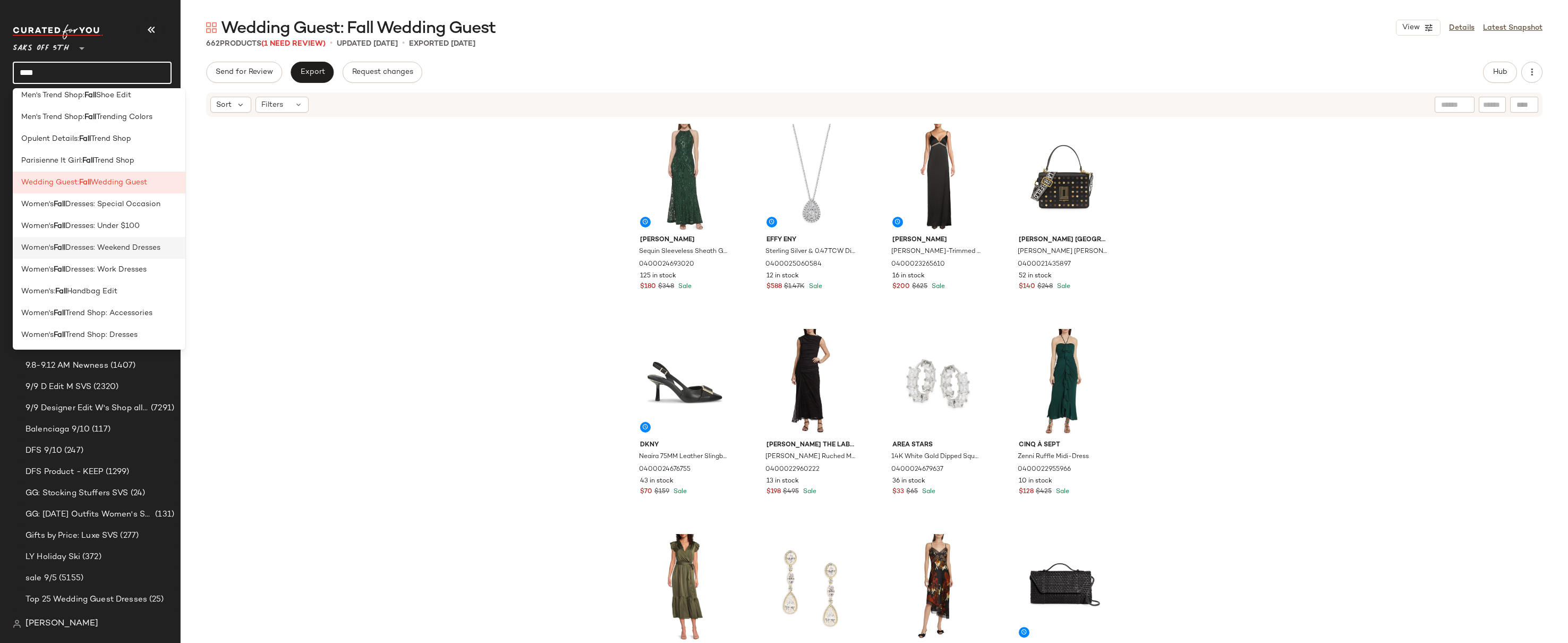
scroll to position [215, 0]
type input "*"
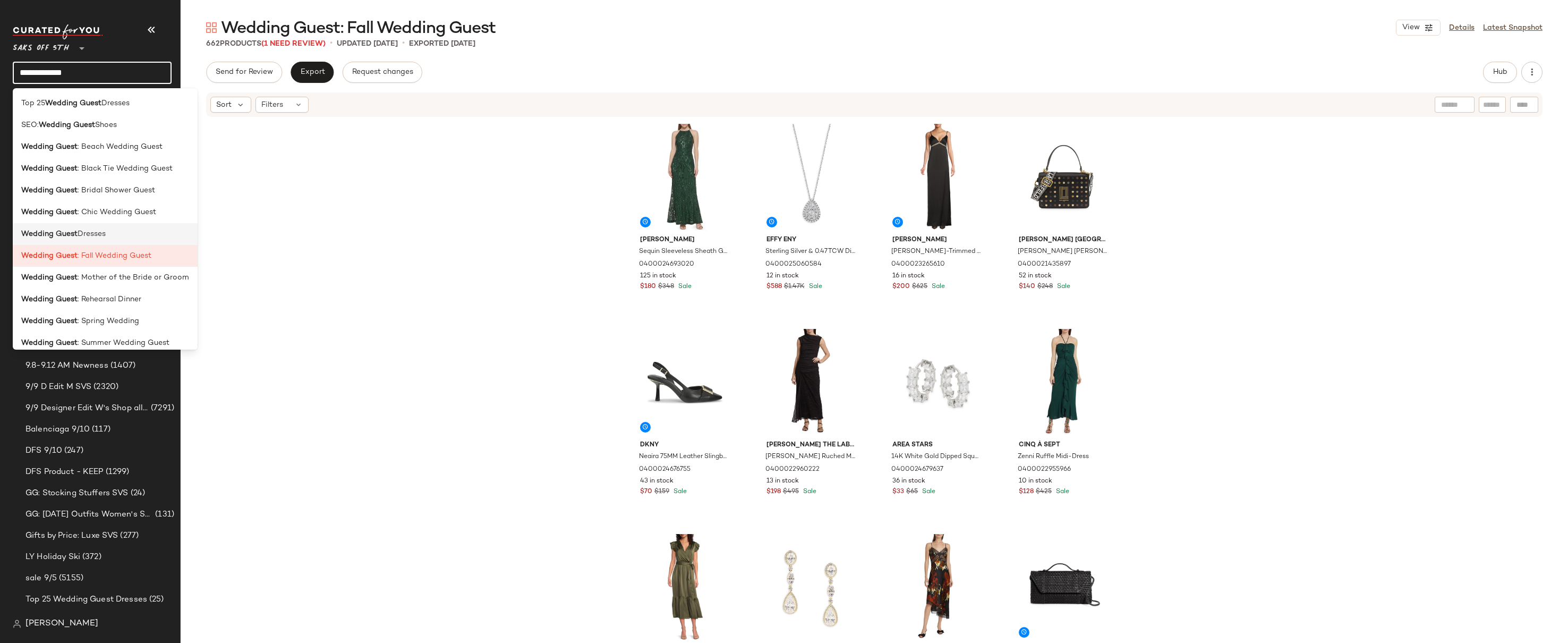
type input "**********"
click at [122, 228] on div "Wedding Guest Dresses" at bounding box center [105, 233] width 168 height 11
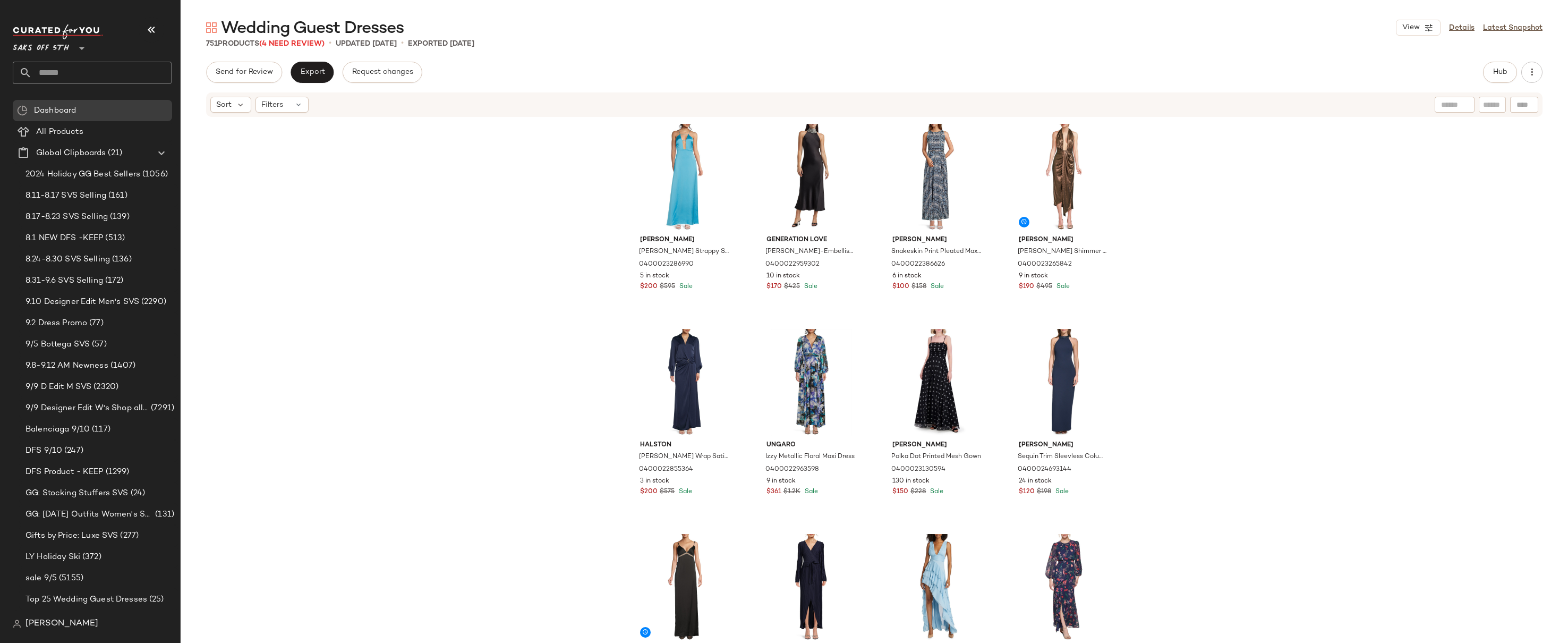
click at [1171, 145] on div "Ramy [PERSON_NAME] Strappy Satin Gown 0400023286990 5 in stock $200 $595 Sale G…" at bounding box center [874, 378] width 1388 height 522
click at [1151, 173] on div "Ramy [PERSON_NAME] Strappy Satin Gown 0400023286990 5 in stock $200 $595 Sale G…" at bounding box center [874, 378] width 1388 height 522
click at [1161, 192] on div "Ramy [PERSON_NAME] Strappy Satin Gown 0400023286990 5 in stock $200 $595 Sale G…" at bounding box center [874, 378] width 1388 height 522
click at [1163, 200] on div "Ramy [PERSON_NAME] Strappy Satin Gown 0400023286990 5 in stock $200 $595 Sale G…" at bounding box center [874, 378] width 1388 height 522
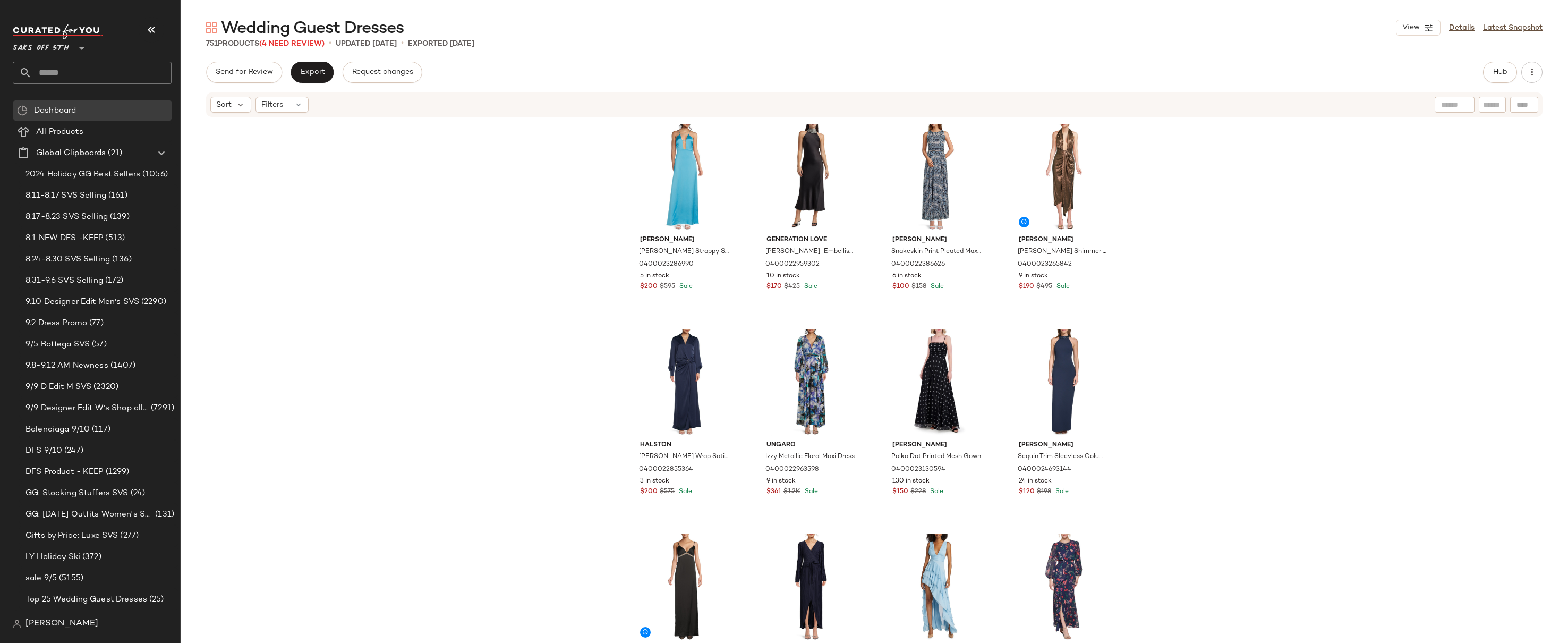
click at [539, 267] on div "Ramy [PERSON_NAME] Strappy Satin Gown 0400023286990 5 in stock $200 $595 Sale G…" at bounding box center [874, 378] width 1388 height 522
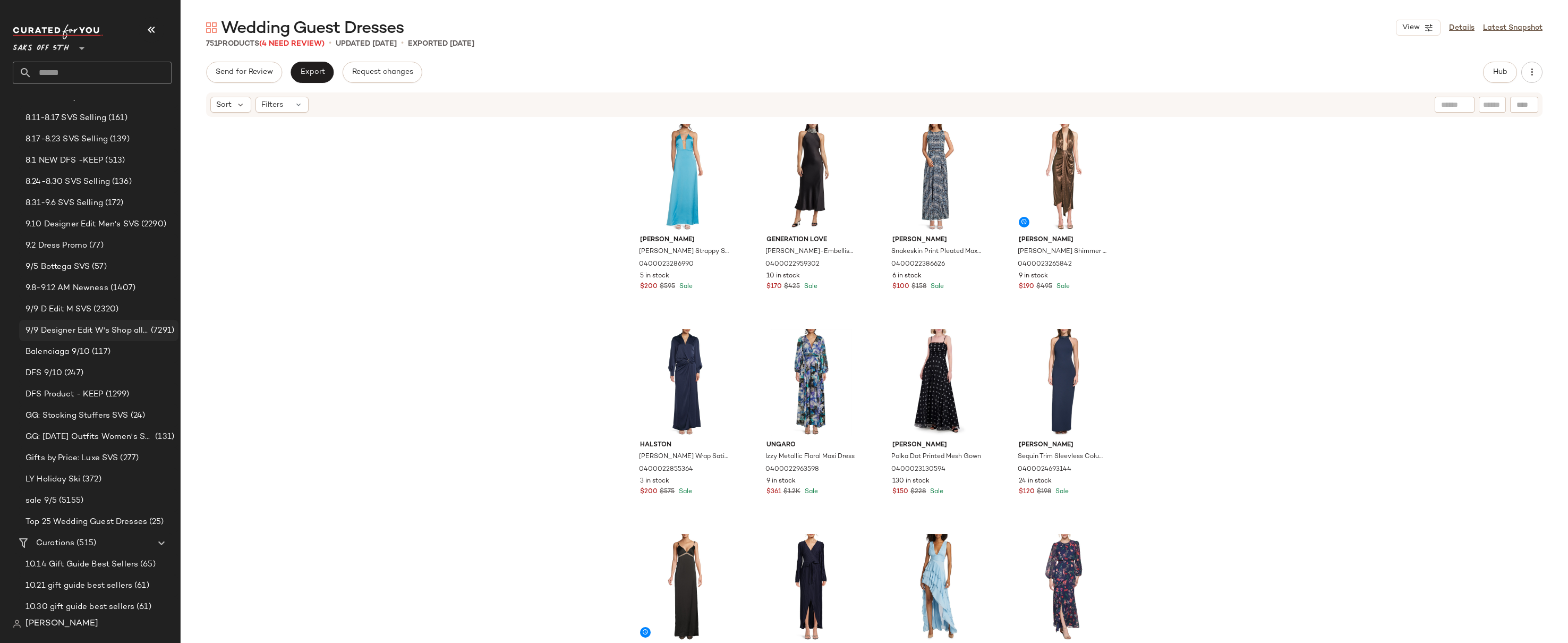
scroll to position [80, 0]
click at [351, 281] on div "Ramy [PERSON_NAME] Strappy Satin Gown 0400023286990 5 in stock $200 $595 Sale G…" at bounding box center [874, 378] width 1388 height 522
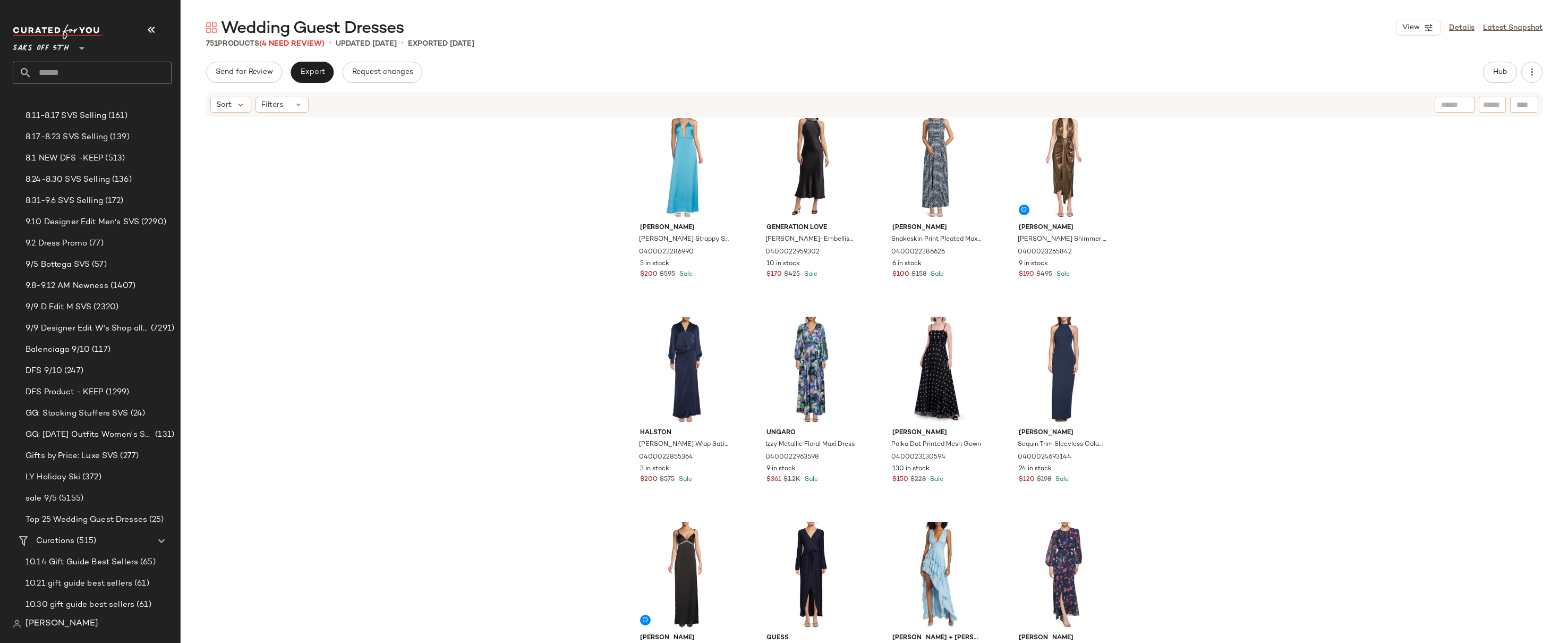
scroll to position [14, 0]
click at [249, 411] on div "Ramy [PERSON_NAME] Strappy Satin Gown 0400023286990 5 in stock $200 $595 Sale G…" at bounding box center [874, 378] width 1388 height 522
click at [80, 516] on span "Top 25 Wedding Guest Dresses" at bounding box center [86, 519] width 122 height 12
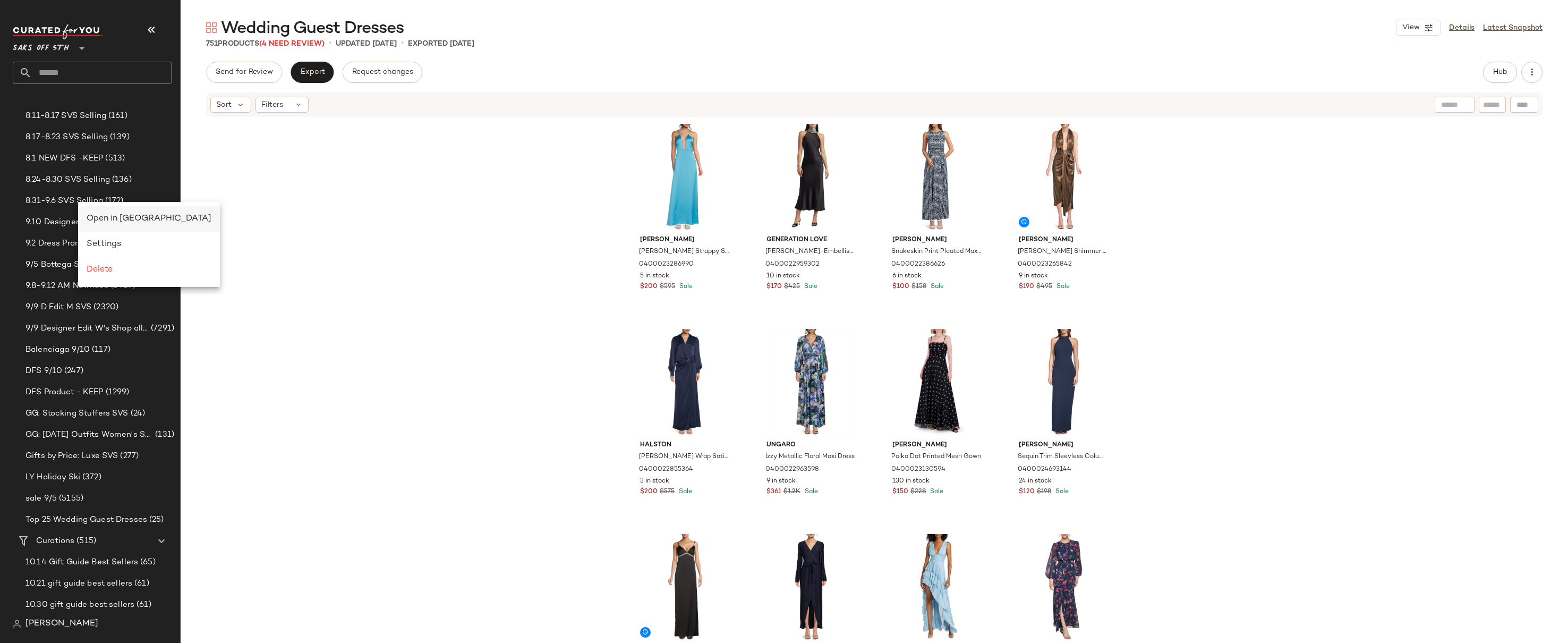
click at [92, 215] on span "Open in [GEOGRAPHIC_DATA]" at bounding box center [149, 218] width 124 height 9
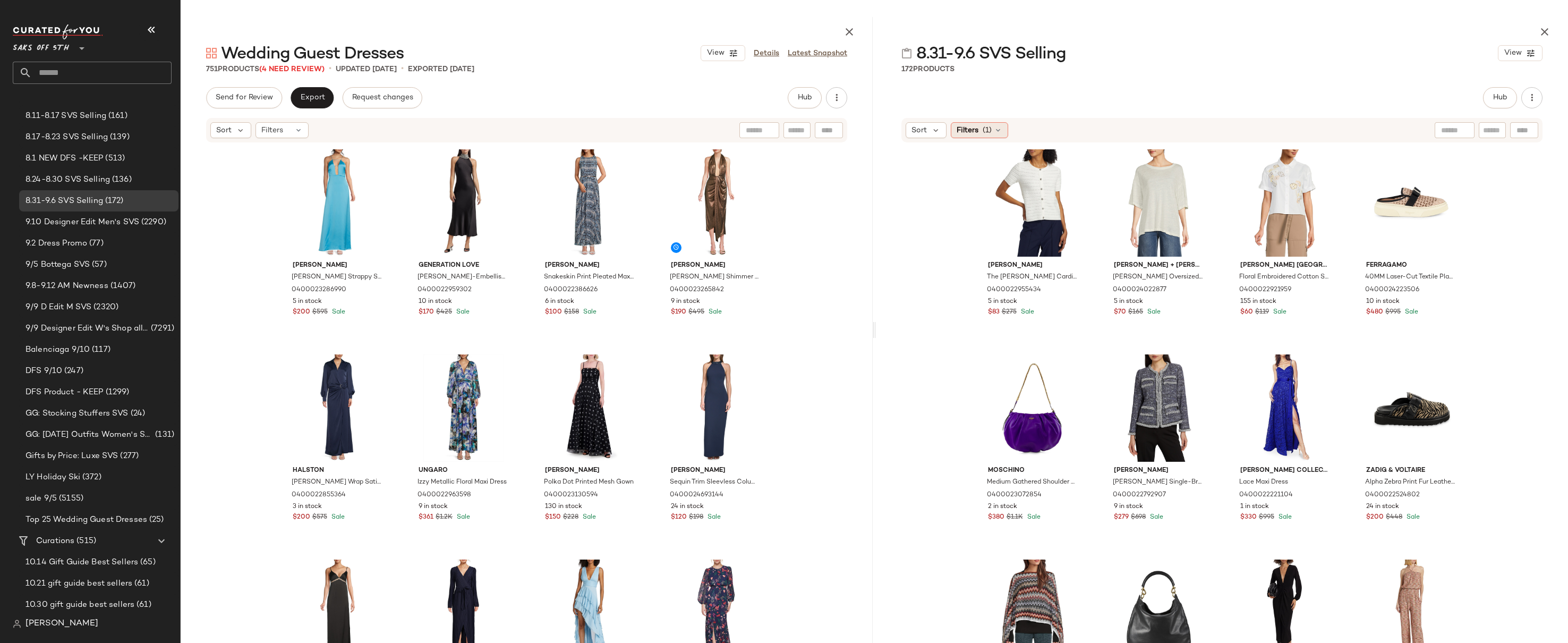
click at [983, 129] on span "(1)" at bounding box center [987, 129] width 9 height 11
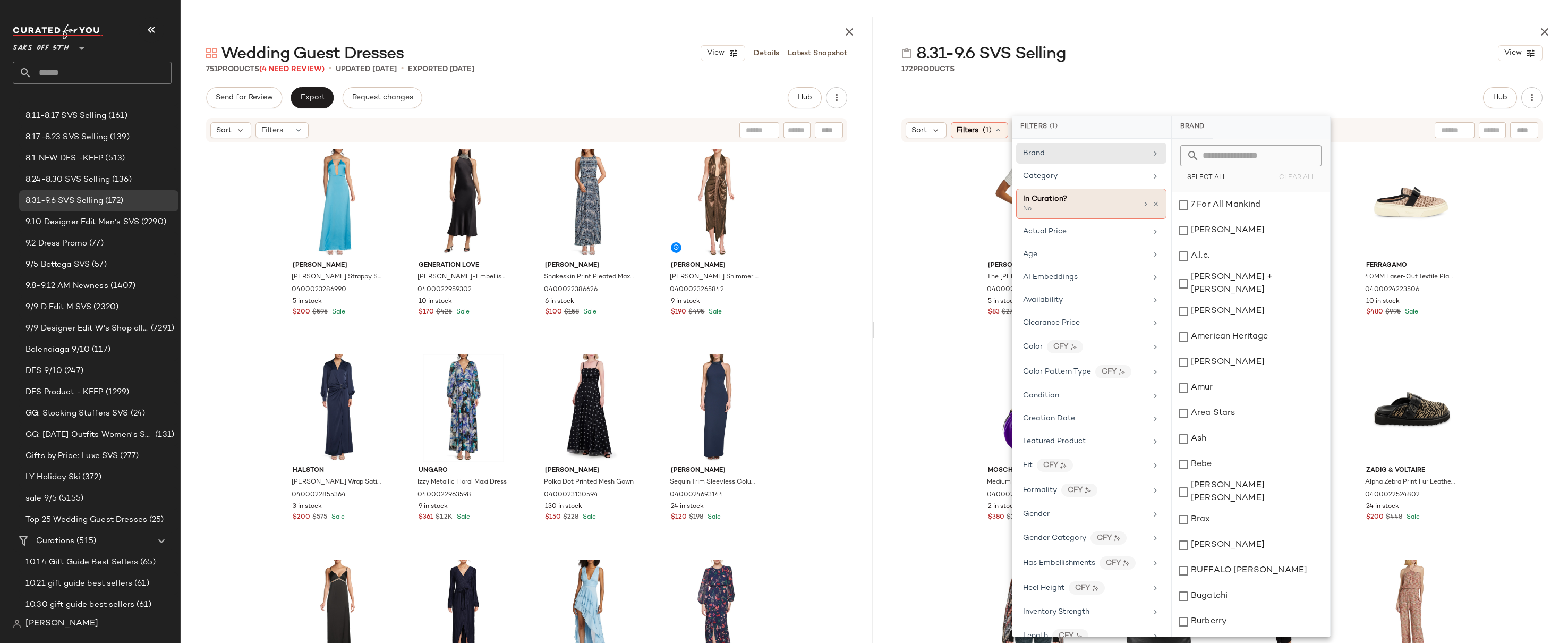
click at [1072, 206] on div "No" at bounding box center [1076, 210] width 106 height 10
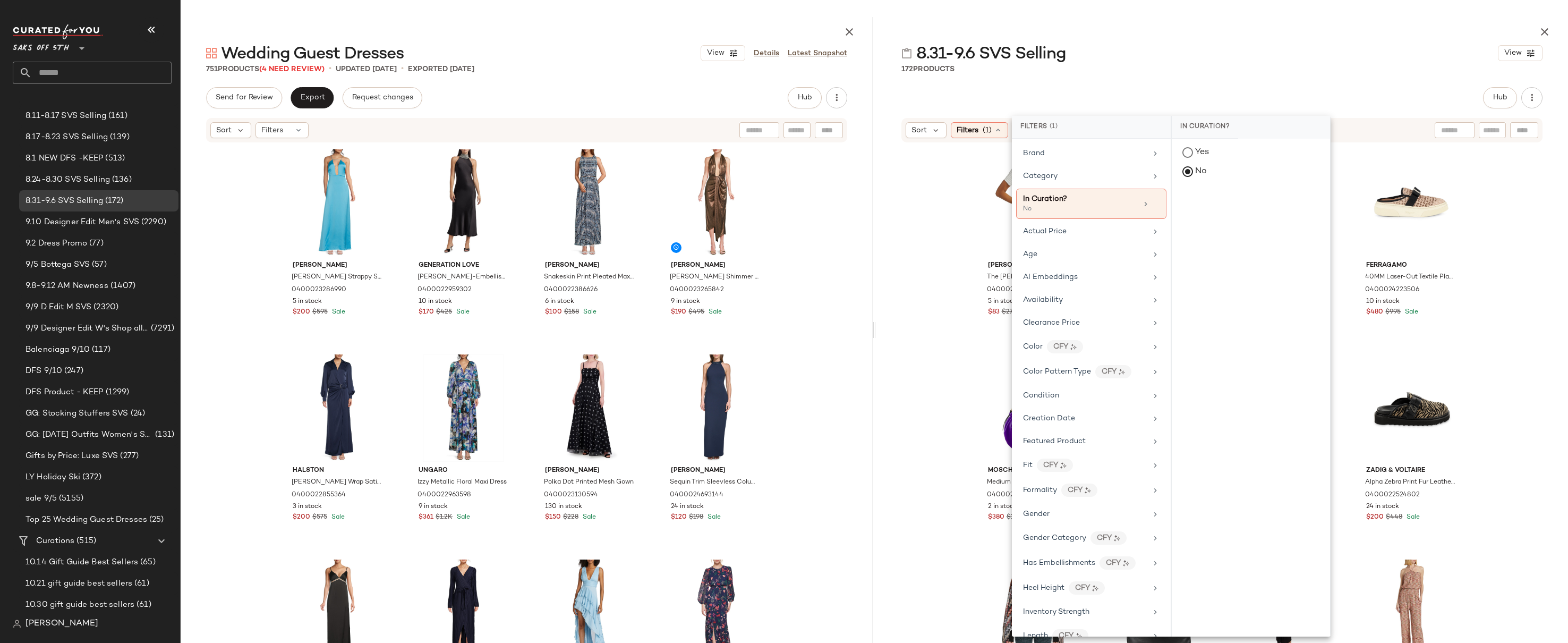
click at [1214, 63] on div "8.31-9.6 SVS Selling View" at bounding box center [1222, 53] width 692 height 22
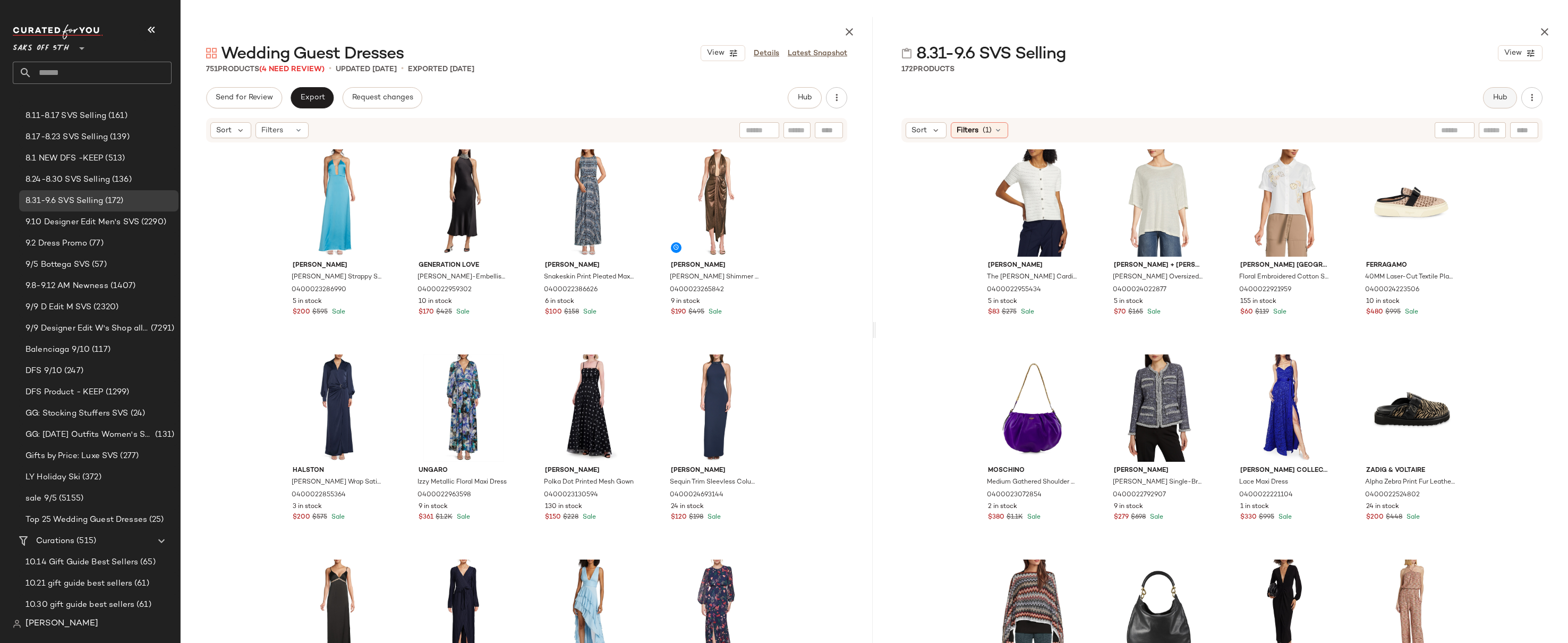
click at [1498, 101] on span "Hub" at bounding box center [1500, 98] width 15 height 8
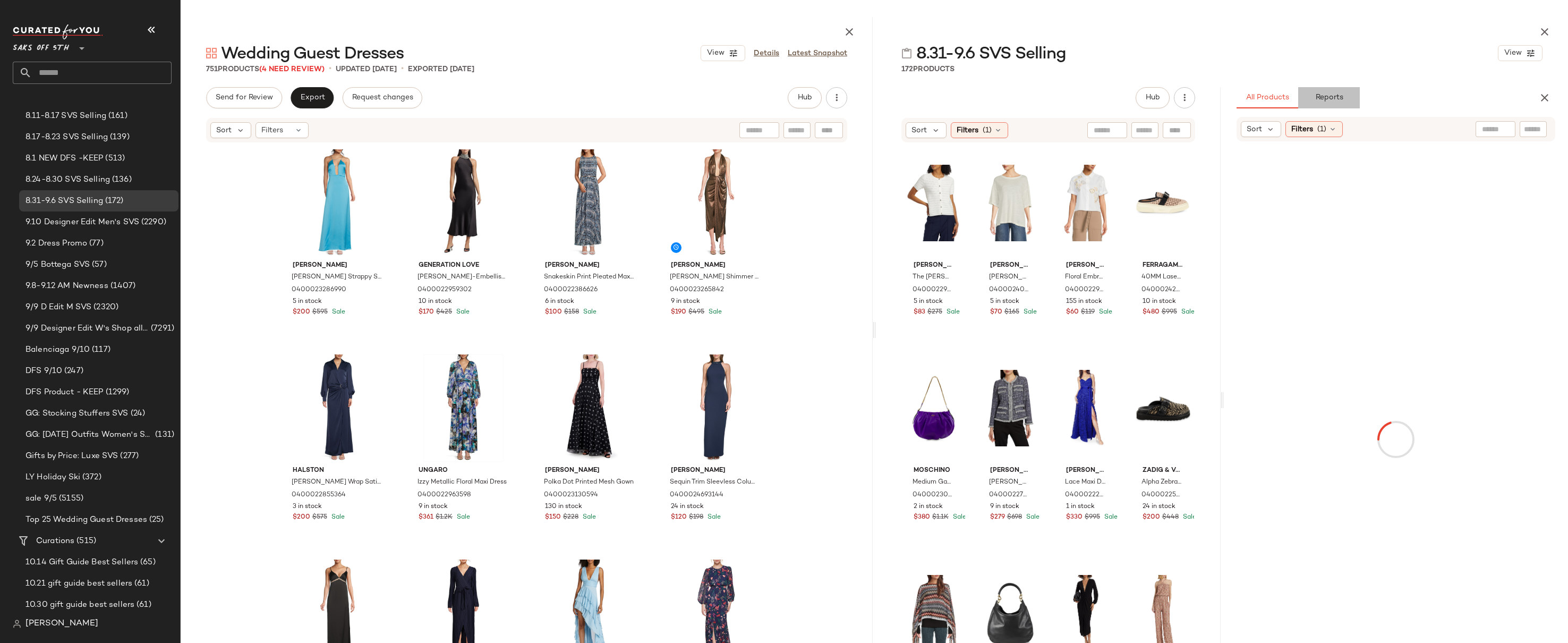
click at [1341, 90] on button "Reports" at bounding box center [1329, 98] width 61 height 22
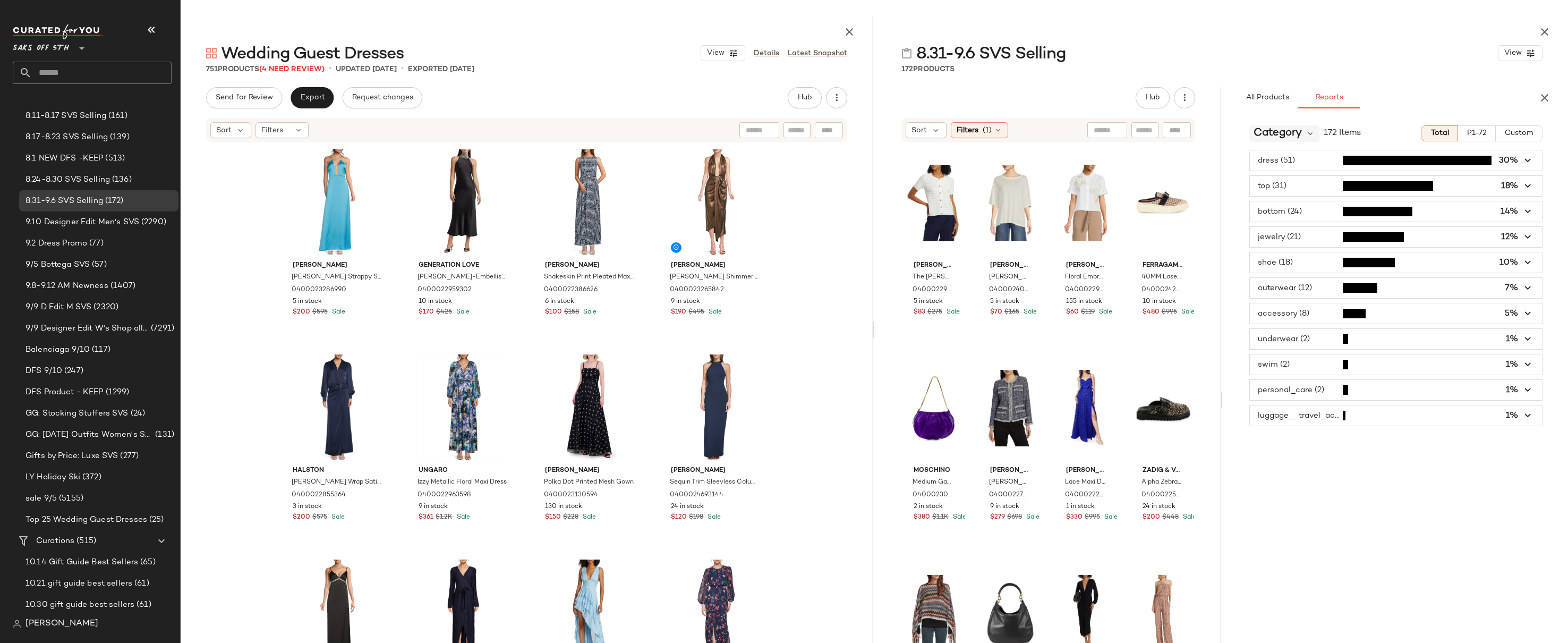
click at [1292, 130] on span "Category" at bounding box center [1278, 133] width 48 height 16
click at [1388, 83] on div "8.31-9.6 SVS Selling View 172 Products Hub Sort Filters (1) [PERSON_NAME] The […" at bounding box center [1222, 329] width 692 height 626
click at [1305, 160] on span "button" at bounding box center [1396, 160] width 293 height 20
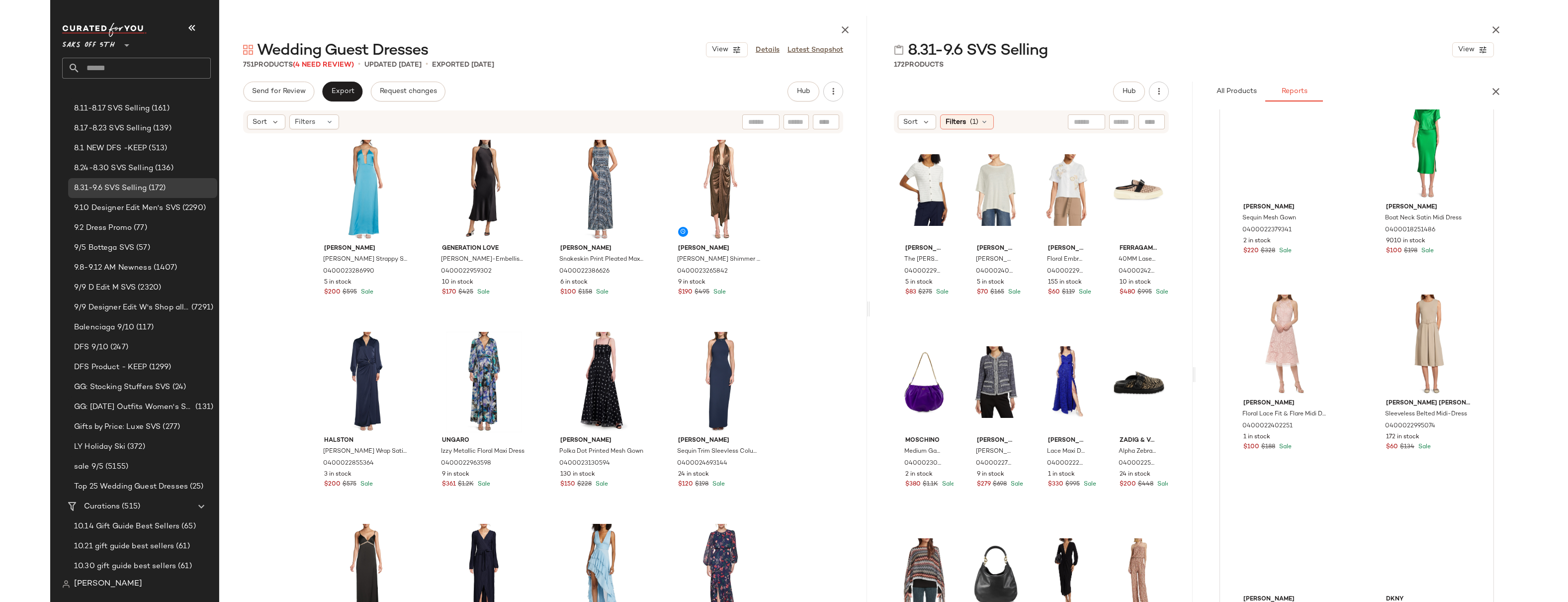
scroll to position [3598, 0]
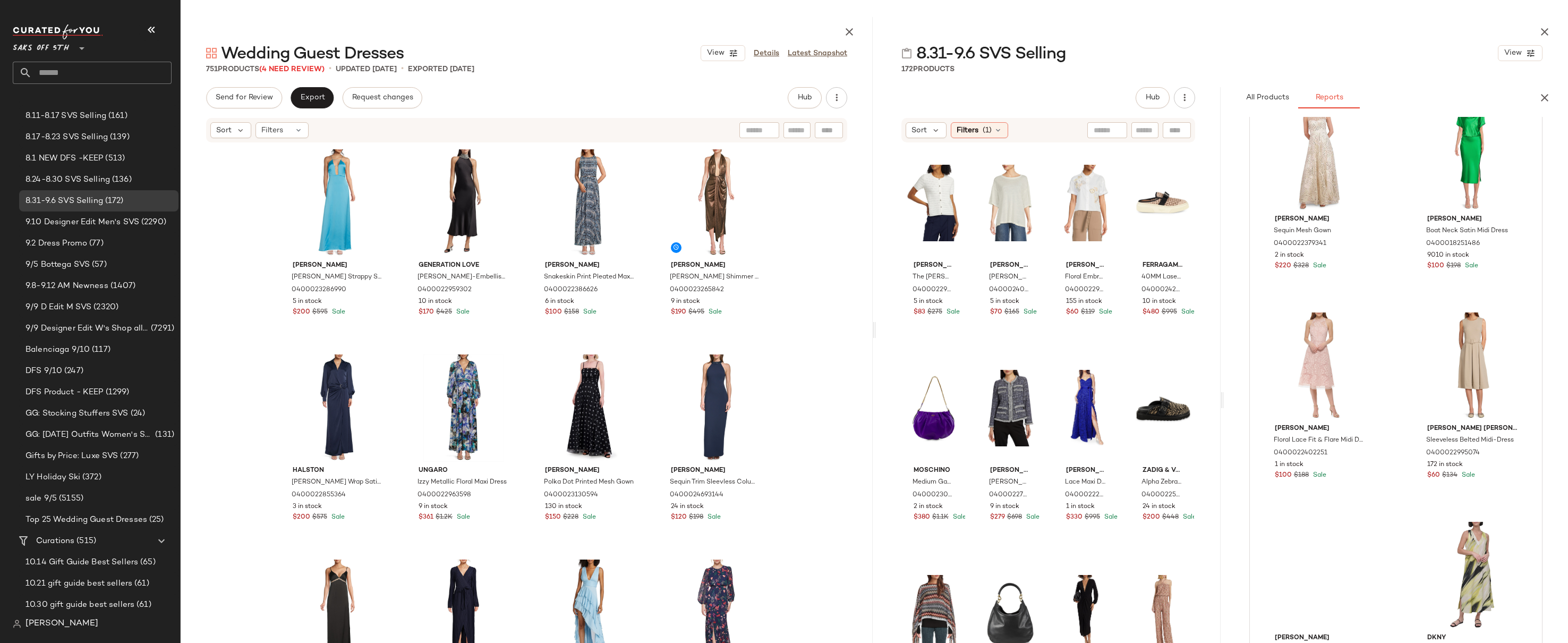
click at [801, 247] on div "Ramy [PERSON_NAME] Strappy Satin Gown 0400023286990 5 in stock $200 $595 Sale G…" at bounding box center [527, 404] width 692 height 522
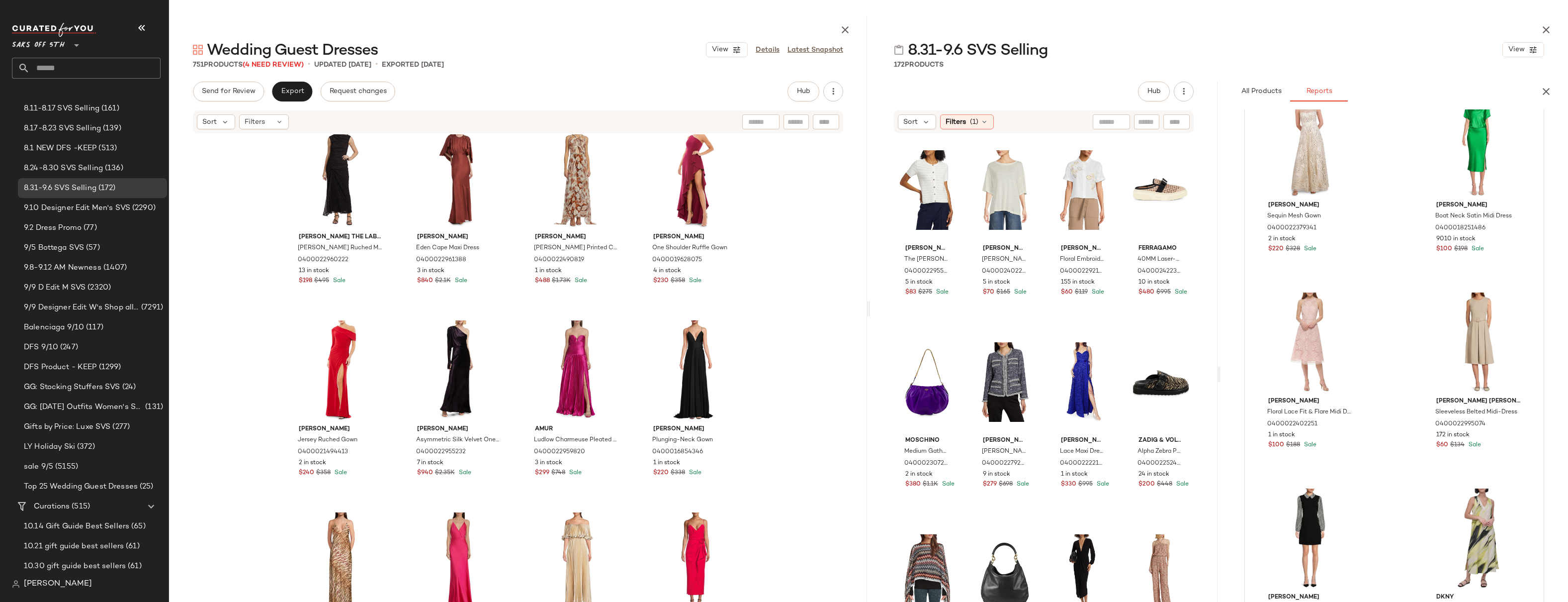
scroll to position [0, 0]
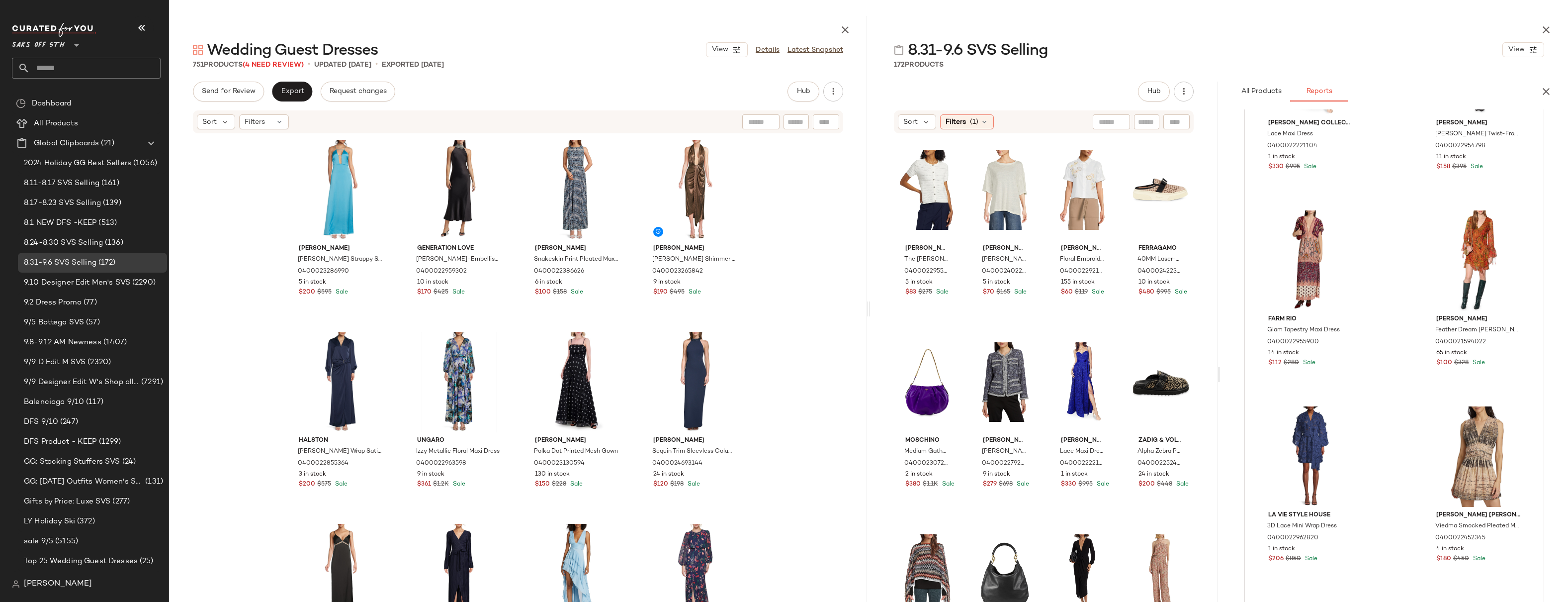
click at [814, 251] on div "Ramy [PERSON_NAME] Strappy Satin Gown 0400023286990 5 in stock $200 $595 Sale G…" at bounding box center [518, 378] width 698 height 489
click at [810, 224] on div "Ramy [PERSON_NAME] Strappy Satin Gown 0400023286990 5 in stock $200 $595 Sale G…" at bounding box center [518, 378] width 698 height 489
click at [803, 187] on div "Ramy [PERSON_NAME] Strappy Satin Gown 0400023286990 5 in stock $200 $595 Sale G…" at bounding box center [518, 378] width 698 height 489
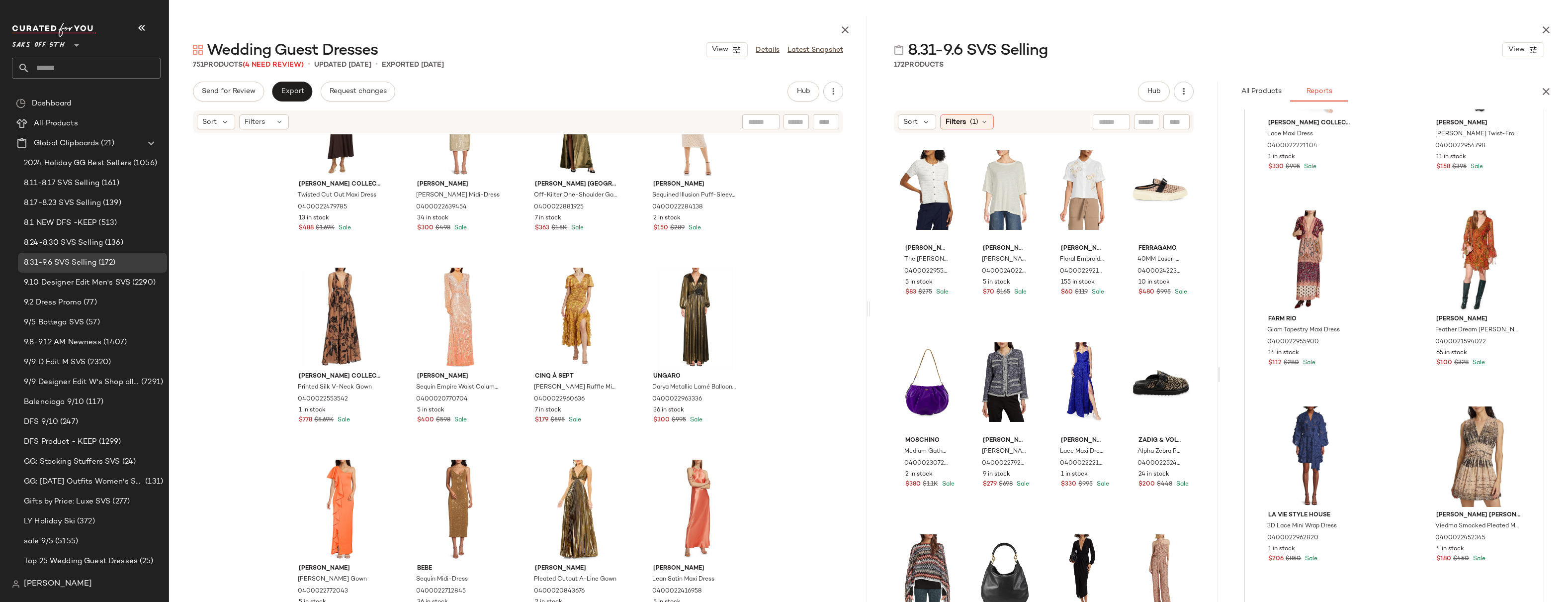
scroll to position [2393, 0]
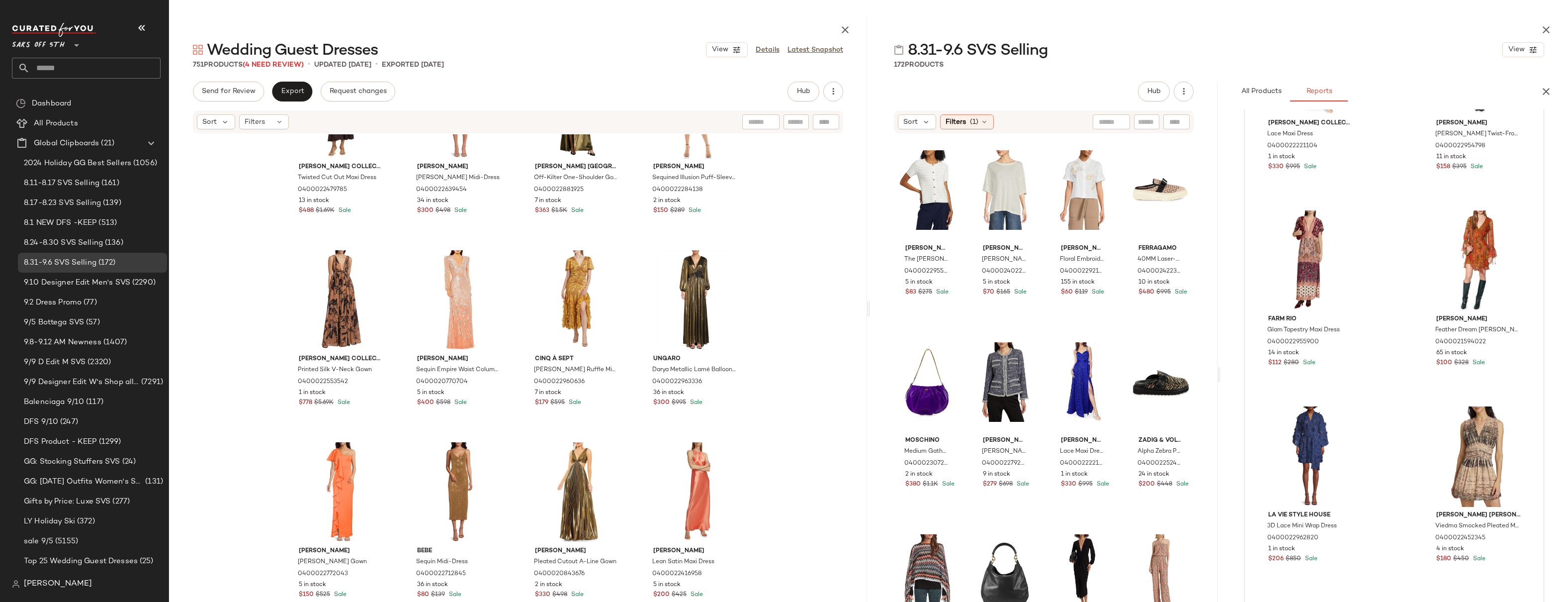
click at [68, 68] on input "text" at bounding box center [95, 68] width 130 height 21
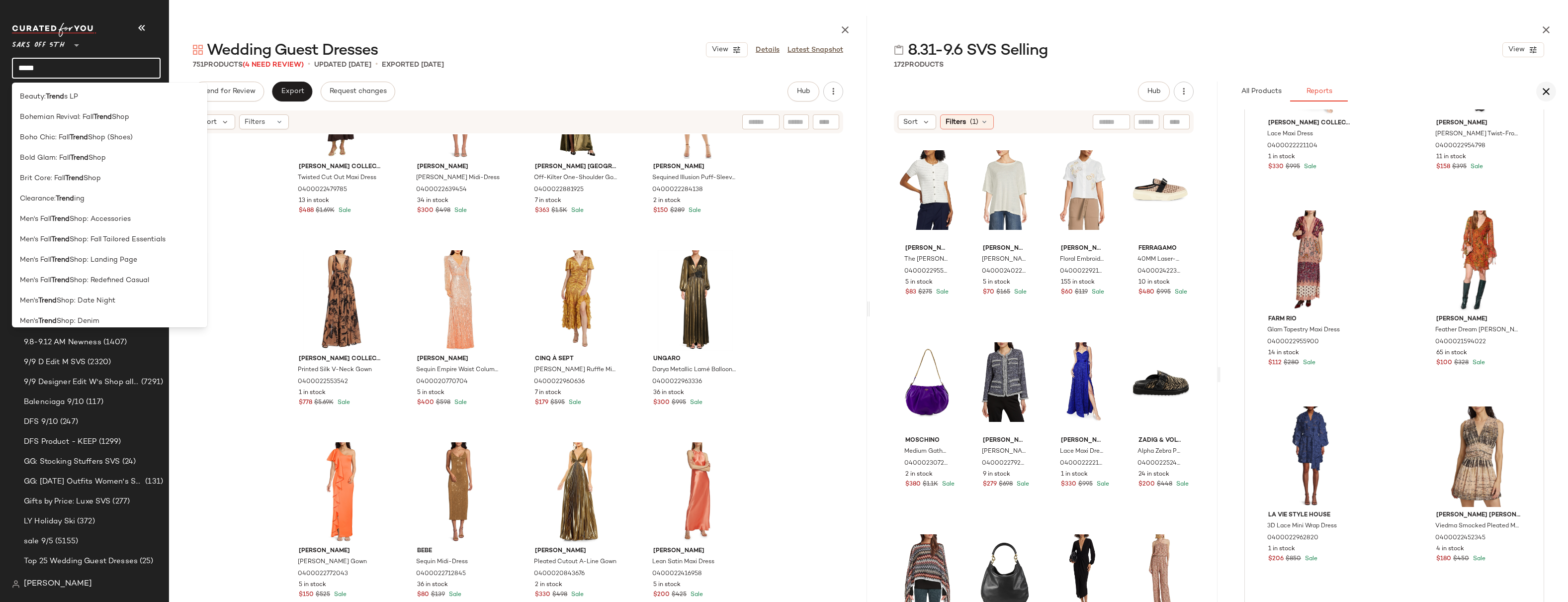
type input "*****"
click at [1467, 92] on button "button" at bounding box center [1546, 92] width 20 height 20
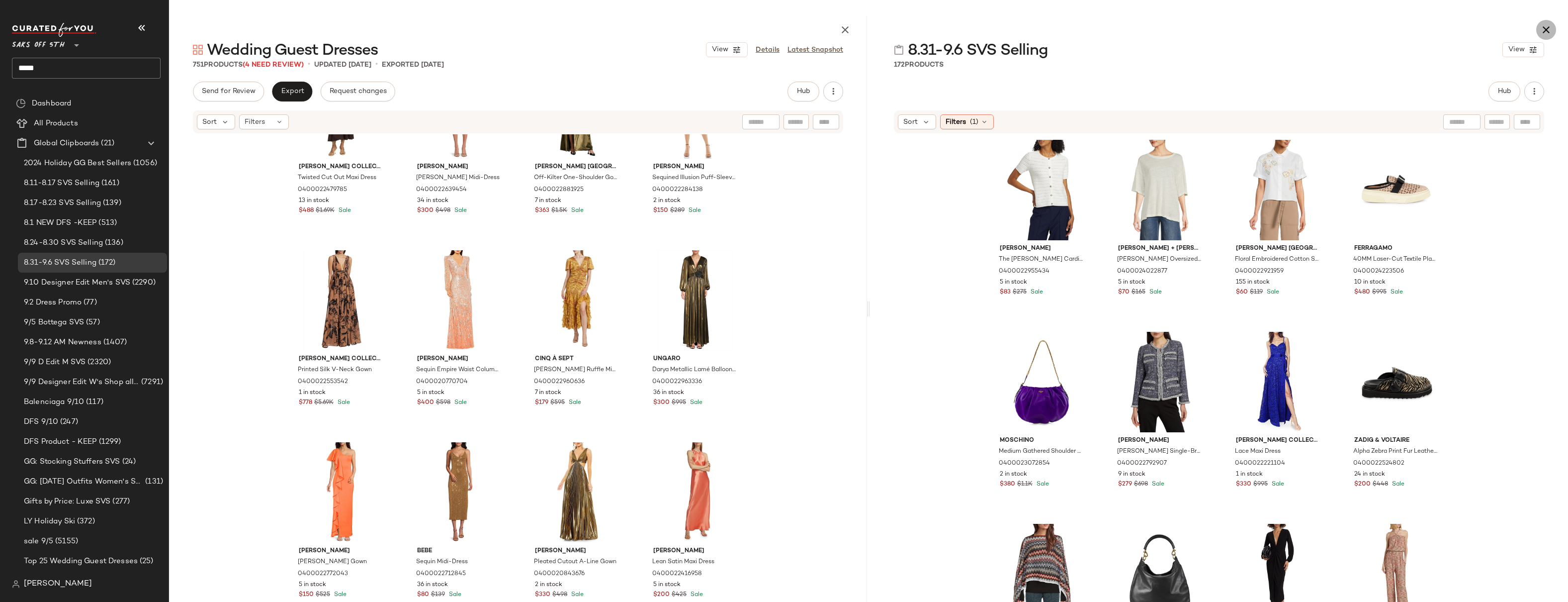
click at [1467, 26] on button "button" at bounding box center [1546, 30] width 20 height 20
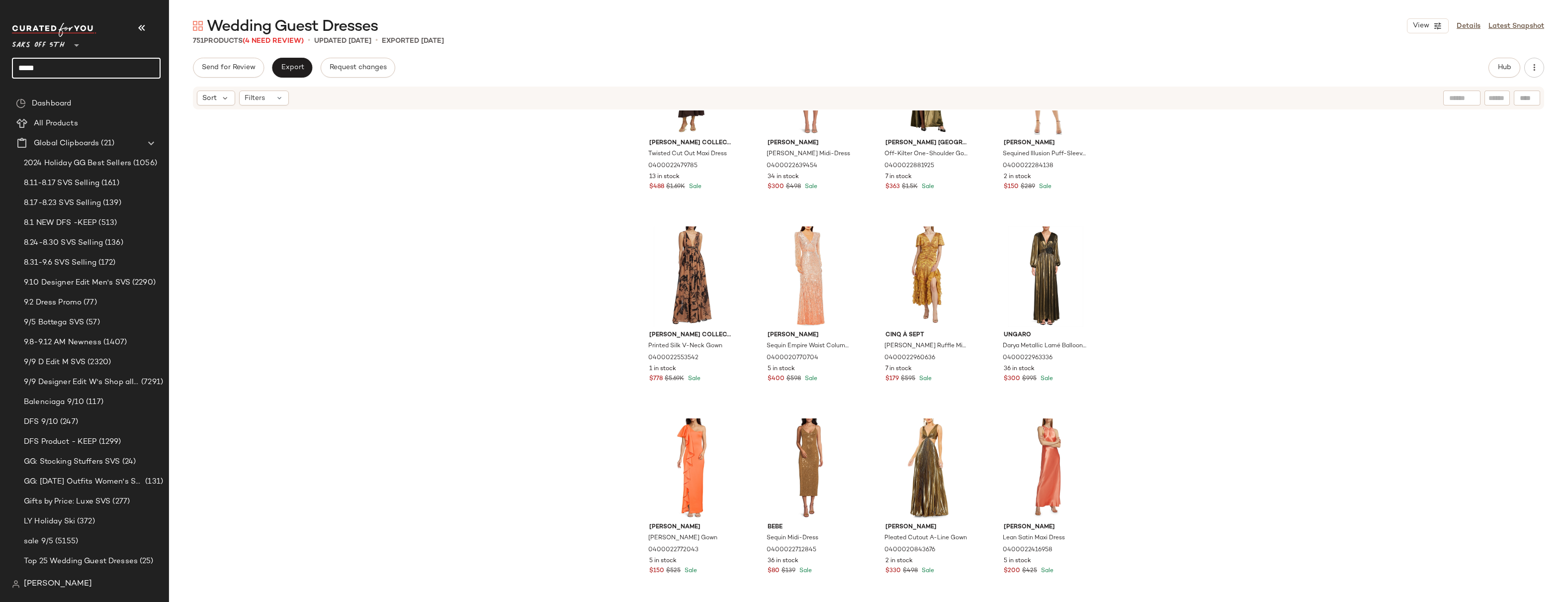
click at [75, 67] on input "*****" at bounding box center [85, 68] width 148 height 21
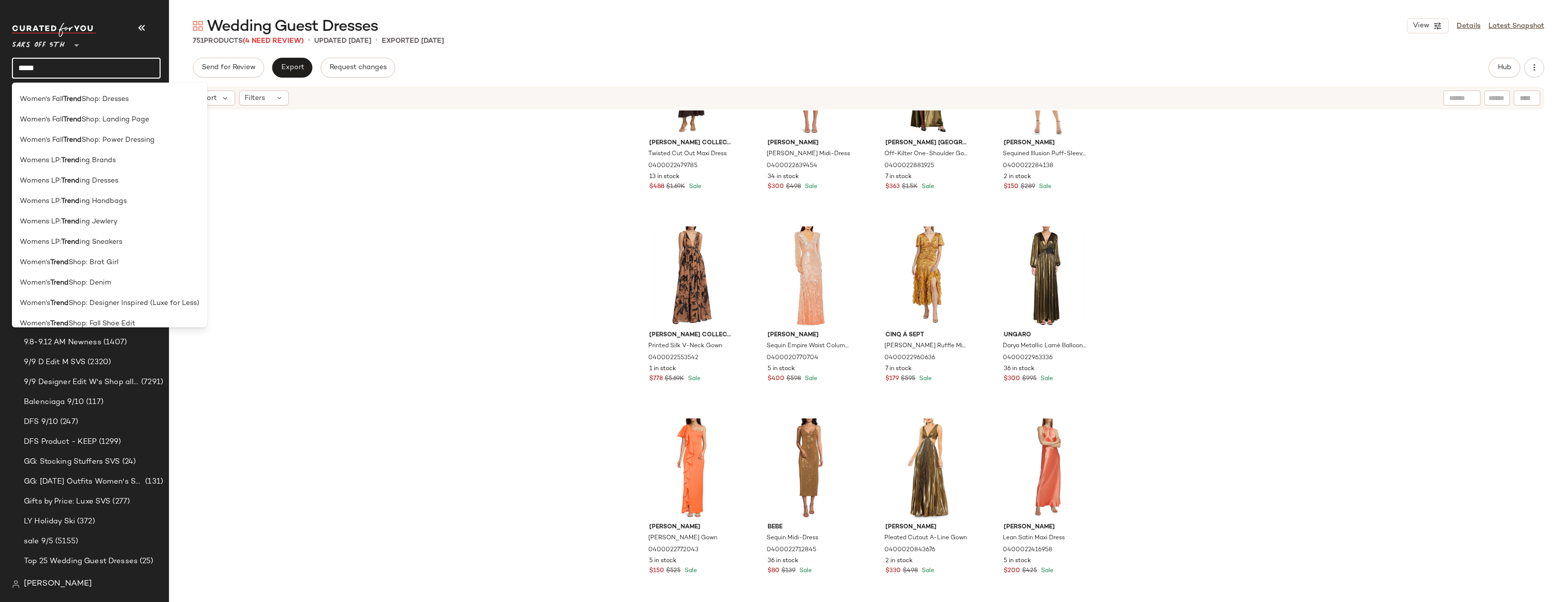
scroll to position [461, 0]
click at [137, 185] on span "Shop: Landing Page" at bounding box center [115, 186] width 68 height 10
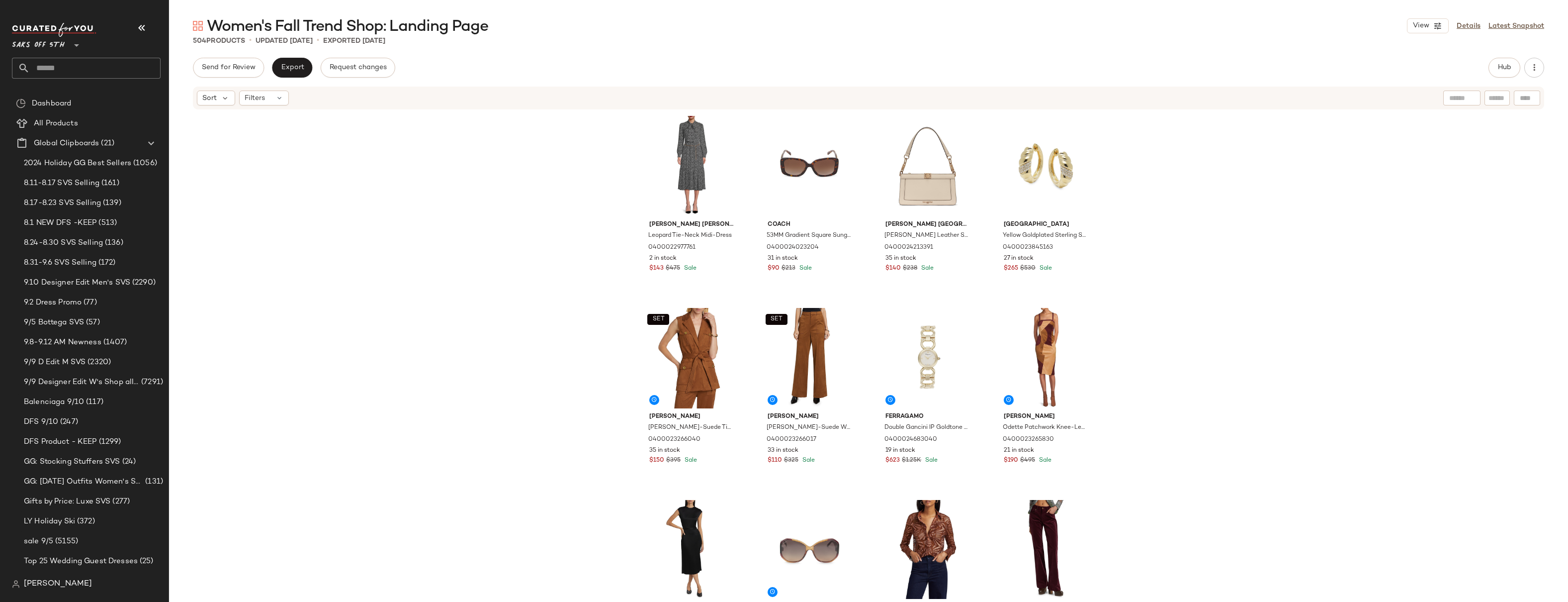
click at [1178, 188] on div "[PERSON_NAME] [PERSON_NAME] Leopard Tie-Neck Midi-Dress 0400022977761 2 in stoc…" at bounding box center [869, 354] width 1399 height 489
click at [1174, 207] on div "[PERSON_NAME] [PERSON_NAME] Leopard Tie-Neck Midi-Dress 0400022977761 2 in stoc…" at bounding box center [869, 354] width 1399 height 489
click at [1136, 273] on div "[PERSON_NAME] [PERSON_NAME] Leopard Tie-Neck Midi-Dress 0400022977761 2 in stoc…" at bounding box center [869, 354] width 1399 height 489
click at [1131, 279] on div "[PERSON_NAME] [PERSON_NAME] Leopard Tie-Neck Midi-Dress 0400022977761 2 in stoc…" at bounding box center [869, 354] width 1399 height 489
click at [1141, 195] on div "[PERSON_NAME] [PERSON_NAME] Leopard Tie-Neck Midi-Dress 0400022977761 2 in stoc…" at bounding box center [869, 354] width 1399 height 489
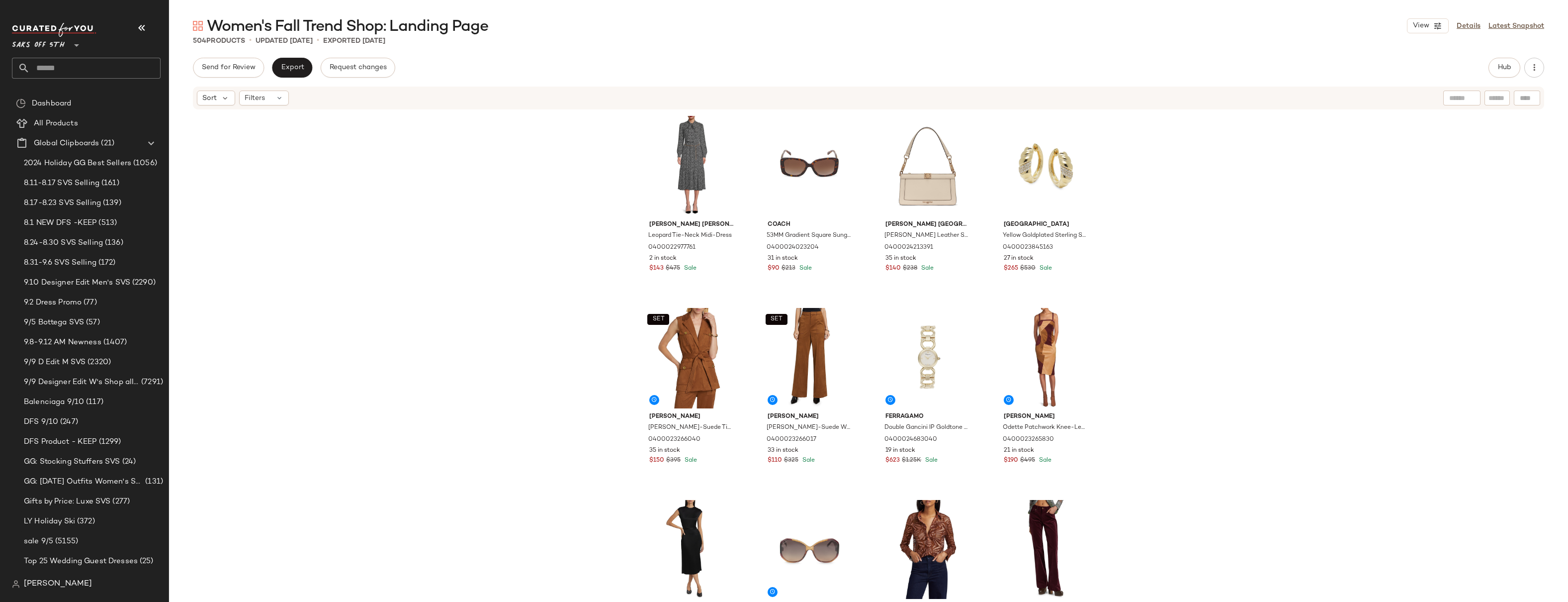
click at [1150, 203] on div "[PERSON_NAME] [PERSON_NAME] Leopard Tie-Neck Midi-Dress 0400022977761 2 in stoc…" at bounding box center [869, 354] width 1399 height 489
